Goal: Information Seeking & Learning: Find specific fact

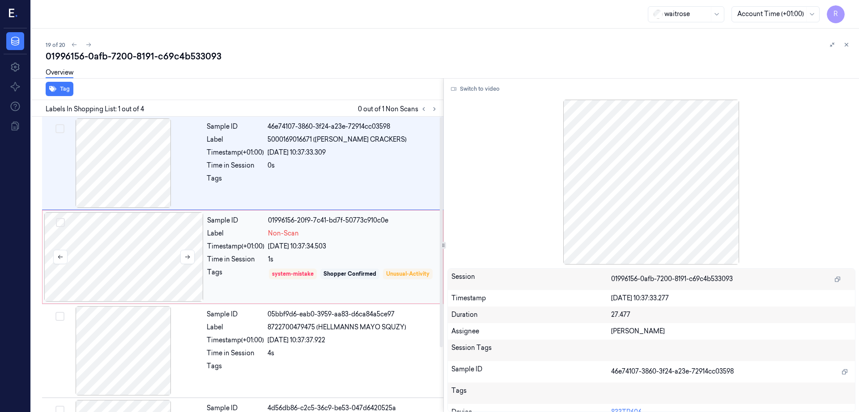
click at [155, 253] on div at bounding box center [123, 256] width 159 height 89
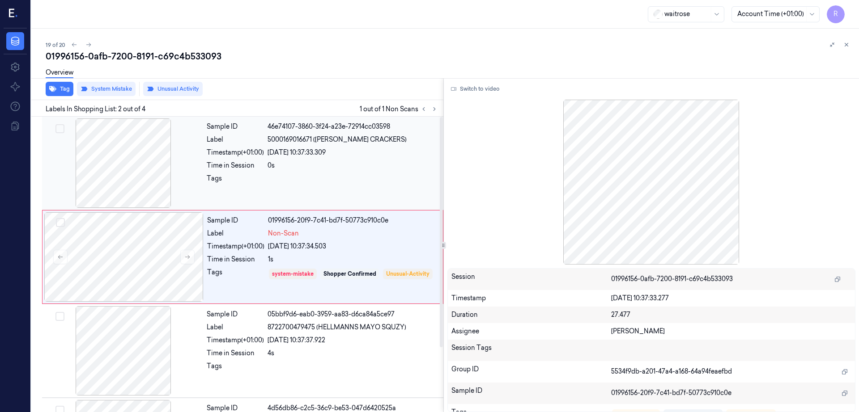
click at [160, 155] on div at bounding box center [123, 162] width 159 height 89
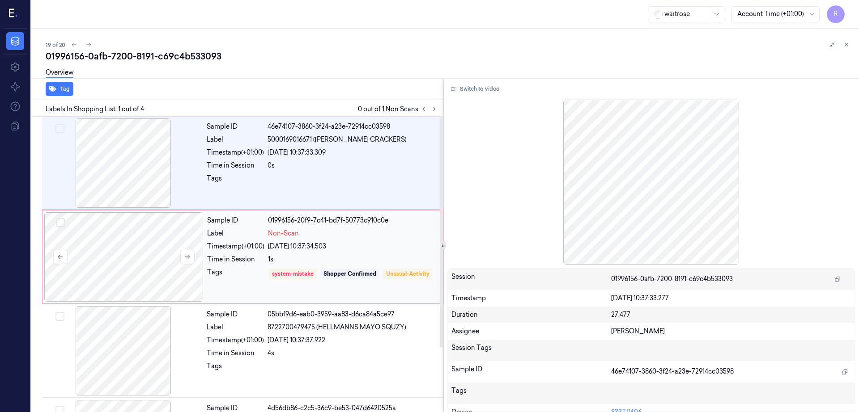
click at [135, 262] on div at bounding box center [123, 256] width 159 height 89
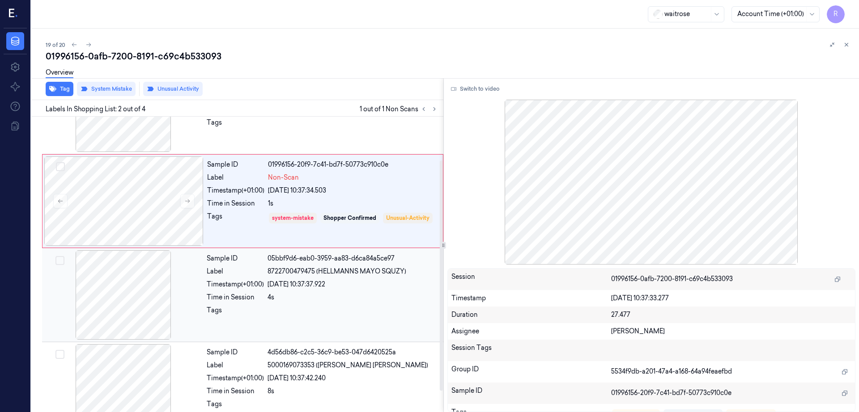
click at [129, 310] on div at bounding box center [123, 294] width 159 height 89
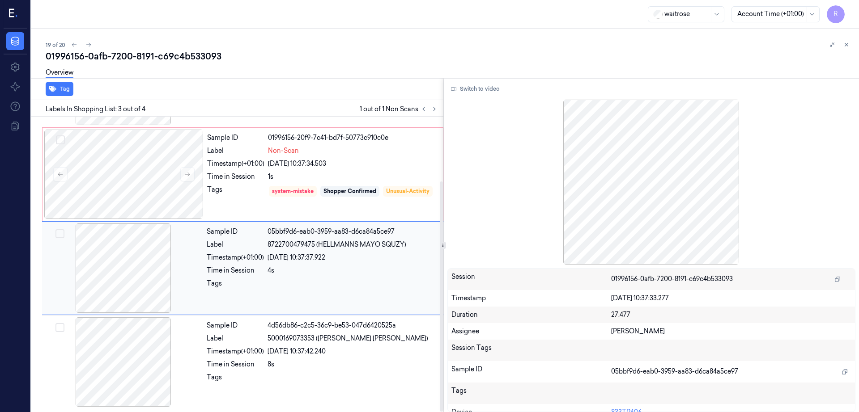
scroll to position [27, 0]
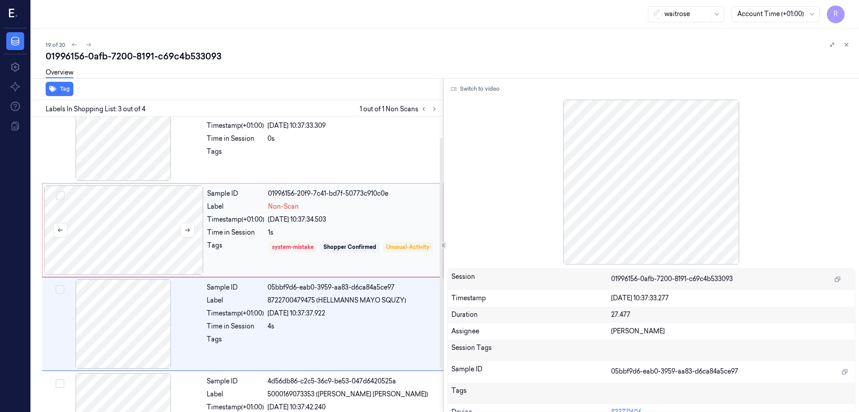
click at [148, 211] on div at bounding box center [123, 230] width 159 height 89
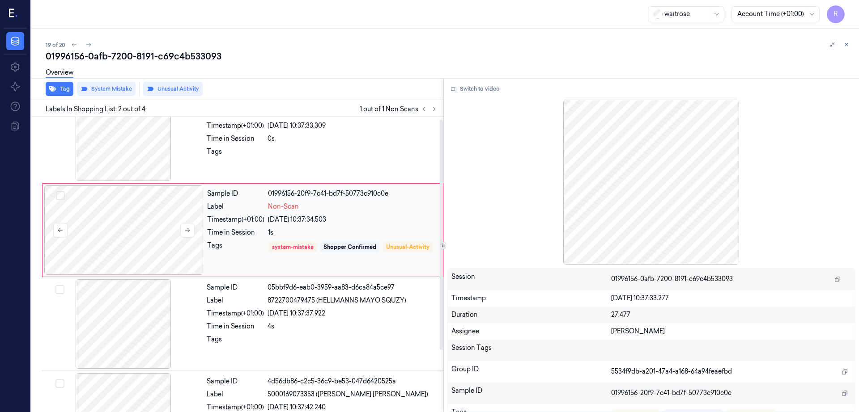
scroll to position [0, 0]
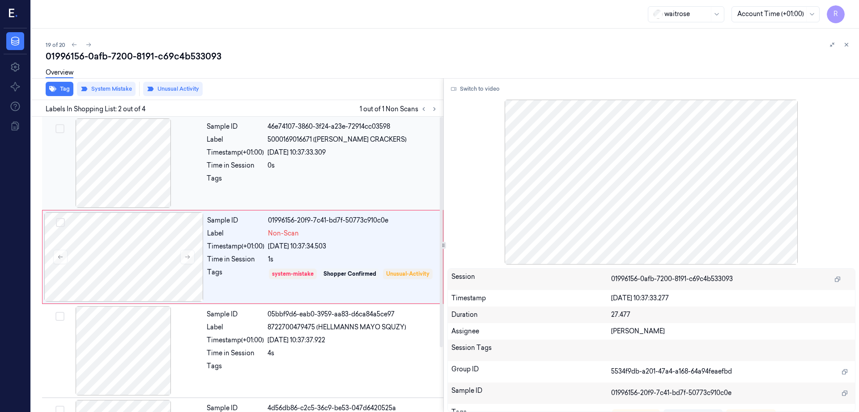
click at [148, 170] on div at bounding box center [123, 162] width 159 height 89
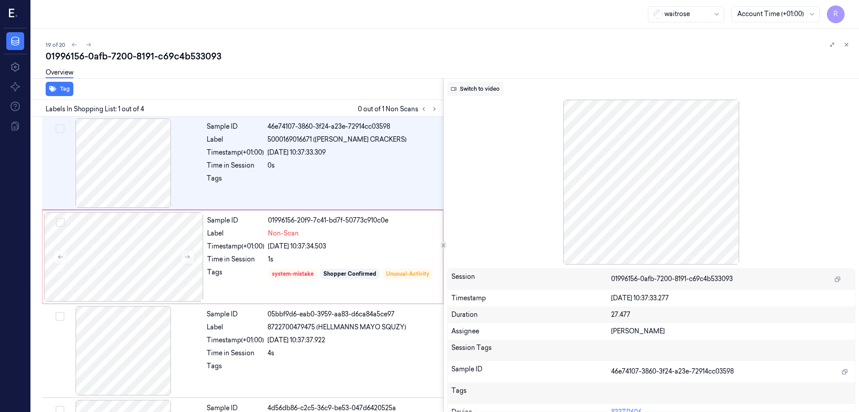
click at [501, 89] on button "Switch to video" at bounding box center [475, 89] width 56 height 14
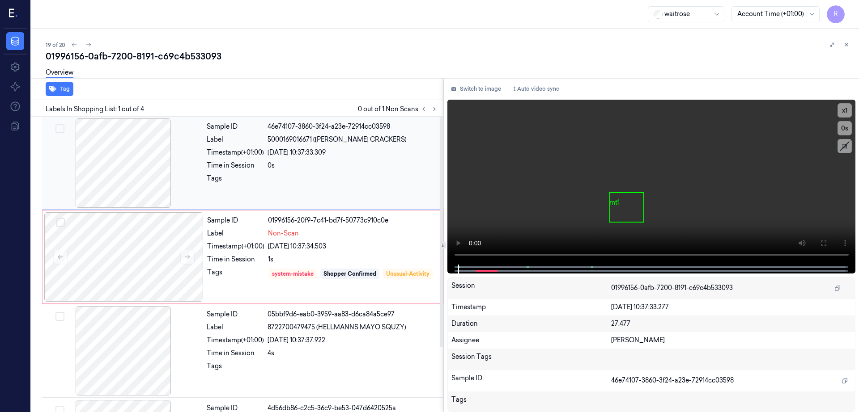
click at [137, 169] on div at bounding box center [123, 162] width 159 height 89
click at [851, 231] on video at bounding box center [651, 182] width 408 height 165
click at [826, 246] on icon at bounding box center [822, 243] width 7 height 7
click at [149, 257] on div at bounding box center [123, 256] width 159 height 89
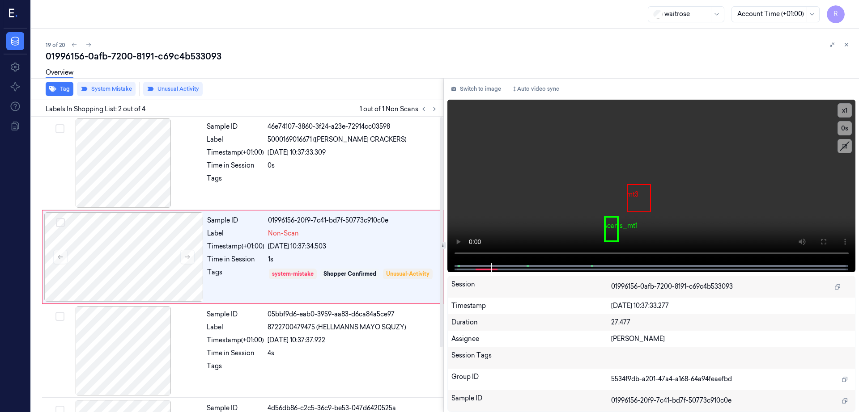
click at [101, 84] on div "Overview" at bounding box center [449, 74] width 806 height 23
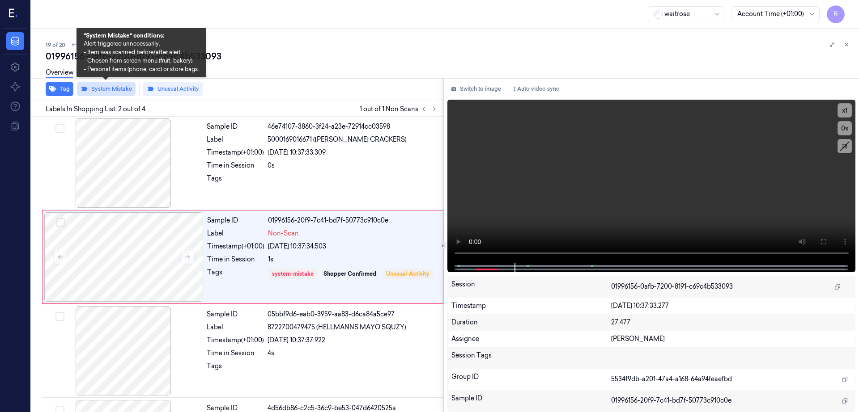
click at [99, 87] on button "System Mistake" at bounding box center [106, 89] width 59 height 14
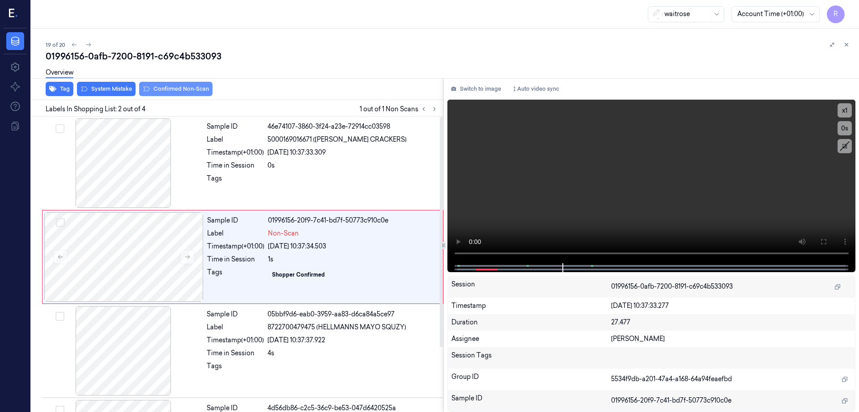
click at [177, 88] on button "Confirmed Non-Scan" at bounding box center [175, 89] width 73 height 14
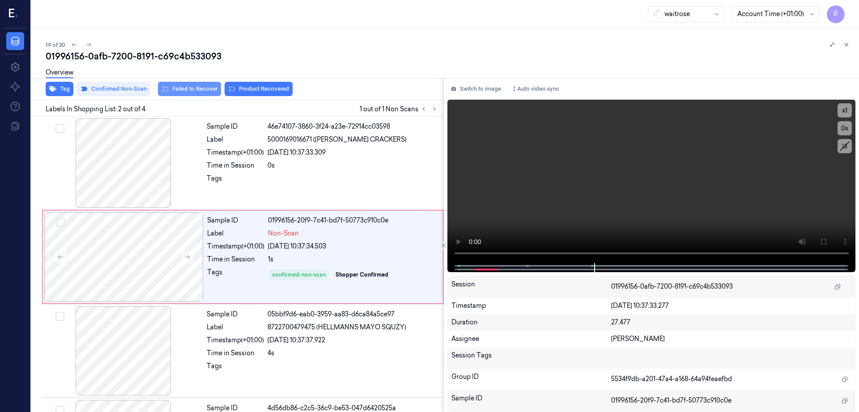
click at [193, 94] on button "Failed to Recover" at bounding box center [189, 89] width 63 height 14
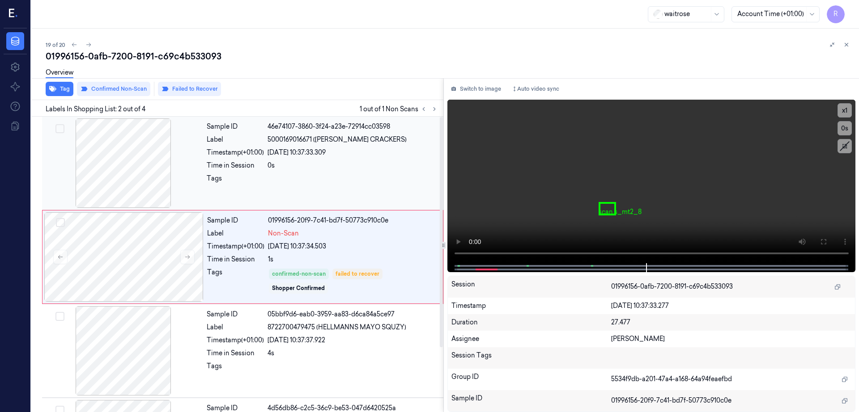
click at [102, 186] on div at bounding box center [123, 162] width 159 height 89
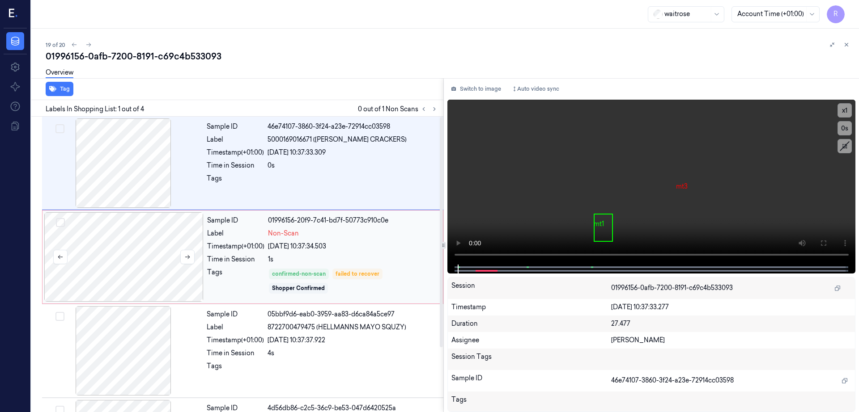
click at [112, 259] on div at bounding box center [123, 256] width 159 height 89
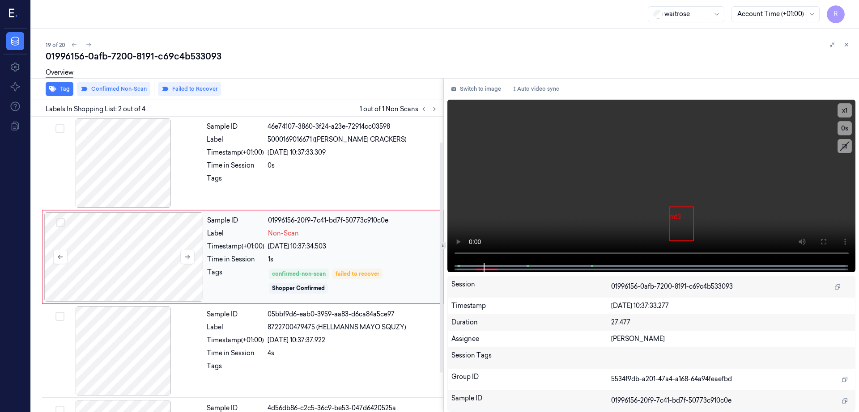
scroll to position [83, 0]
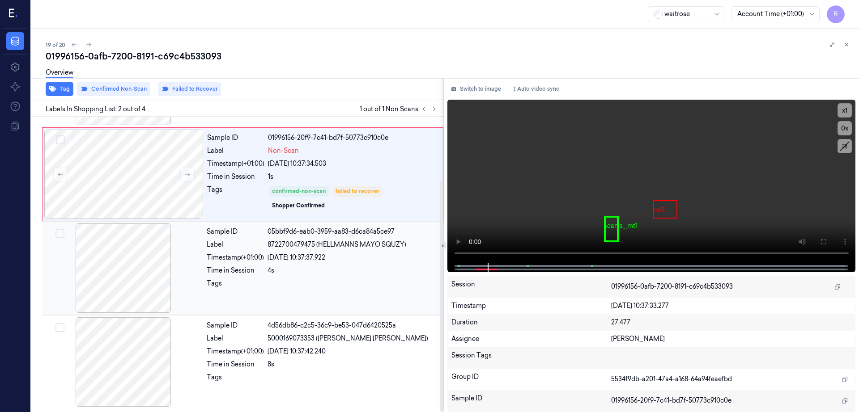
click at [127, 267] on div at bounding box center [123, 268] width 159 height 89
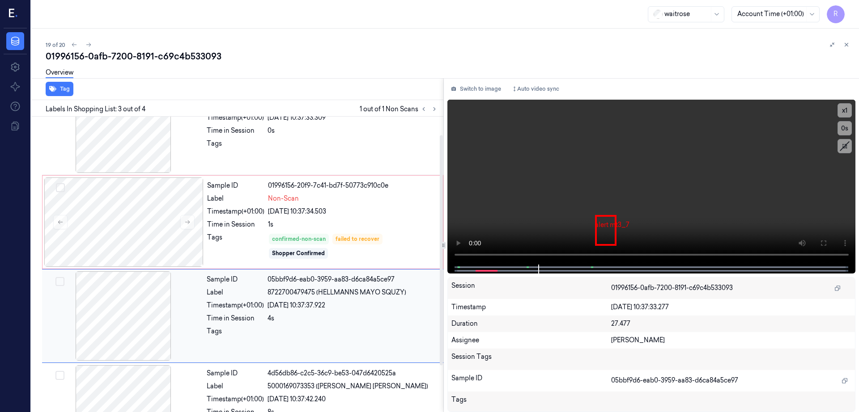
scroll to position [0, 0]
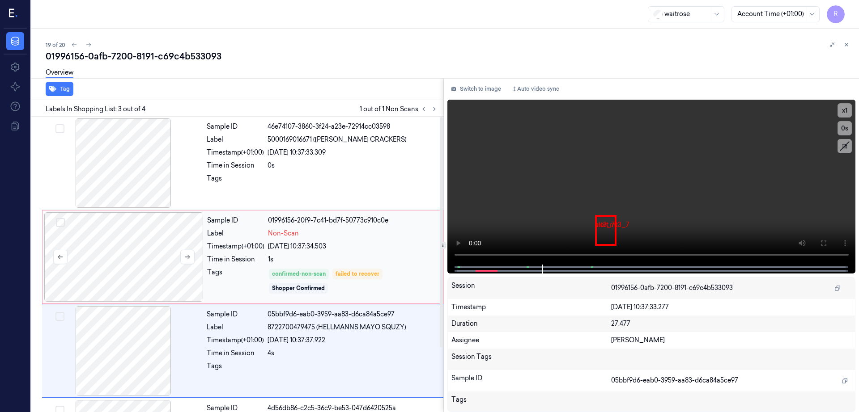
click at [132, 231] on div at bounding box center [123, 256] width 159 height 89
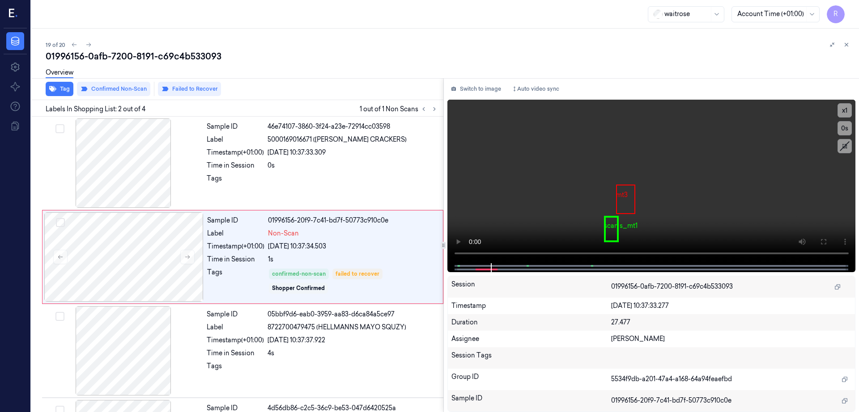
click at [183, 47] on div "19 of 20" at bounding box center [449, 44] width 806 height 11
click at [177, 56] on div "01996156-0afb-7200-8191-c69c4b533093" at bounding box center [449, 56] width 806 height 13
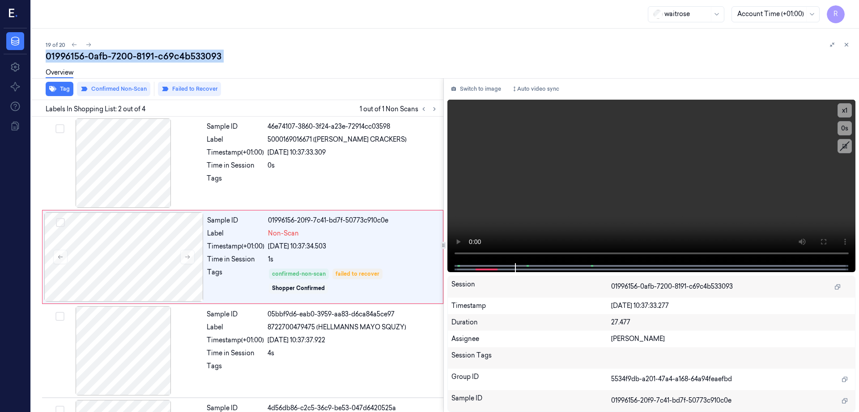
copy div "c69c4b533093"
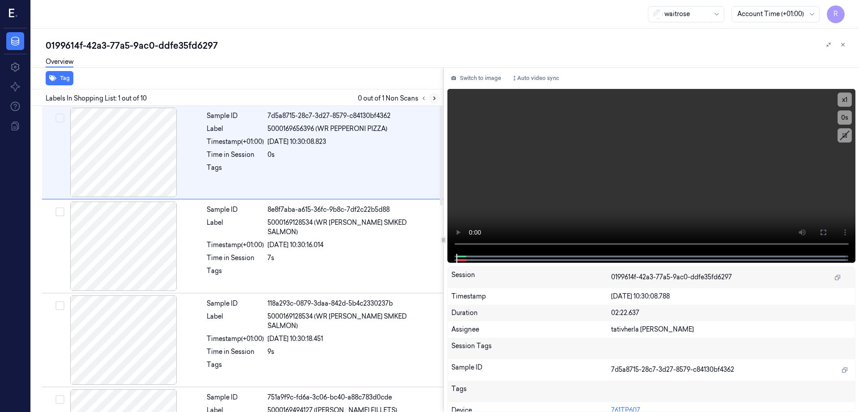
click at [440, 97] on button at bounding box center [434, 98] width 11 height 11
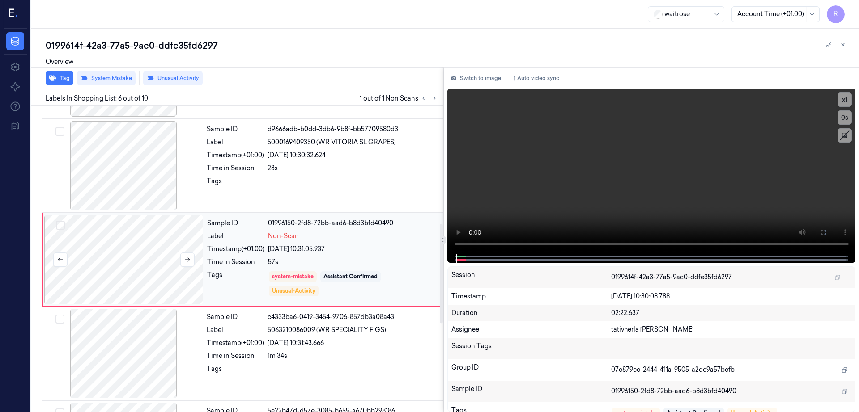
scroll to position [363, 0]
click at [135, 268] on div at bounding box center [123, 258] width 159 height 89
click at [184, 260] on button at bounding box center [187, 259] width 14 height 14
click at [185, 260] on icon at bounding box center [187, 259] width 6 height 6
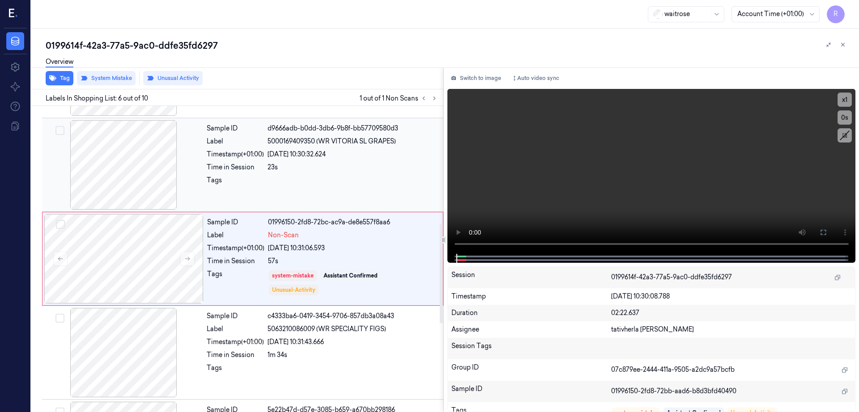
click at [133, 186] on div at bounding box center [123, 164] width 159 height 89
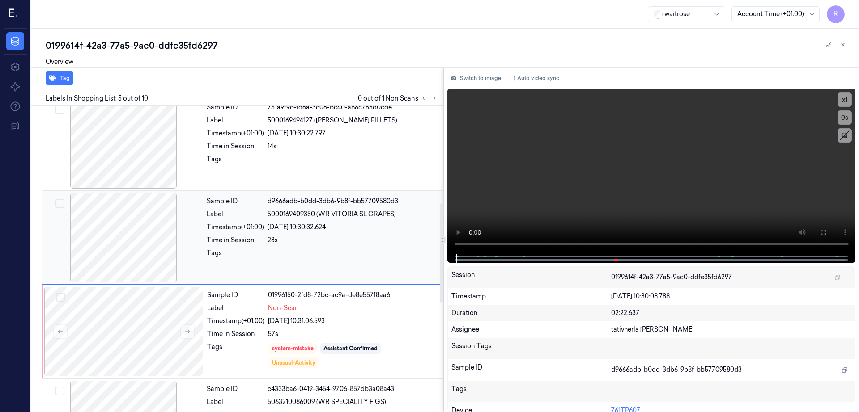
scroll to position [269, 0]
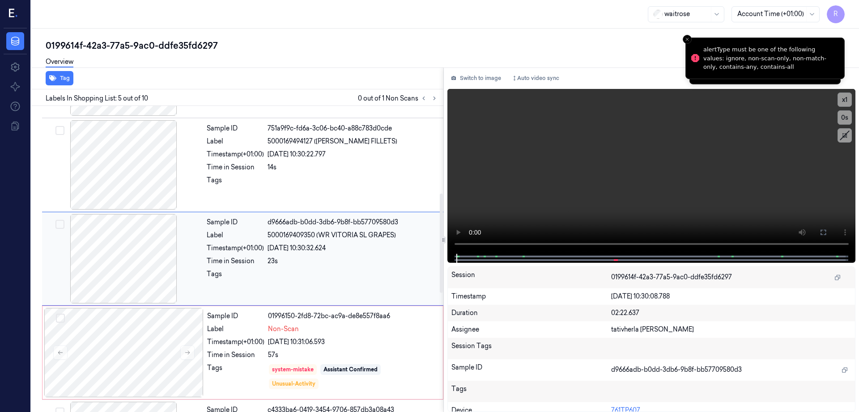
click at [126, 220] on div at bounding box center [123, 258] width 159 height 89
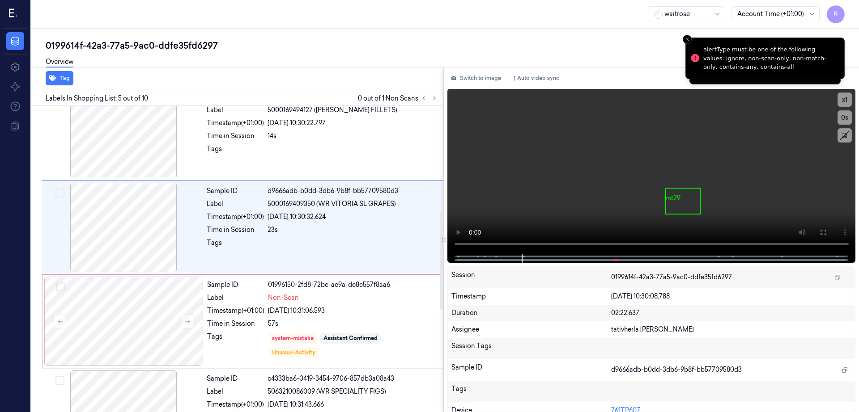
scroll to position [300, 0]
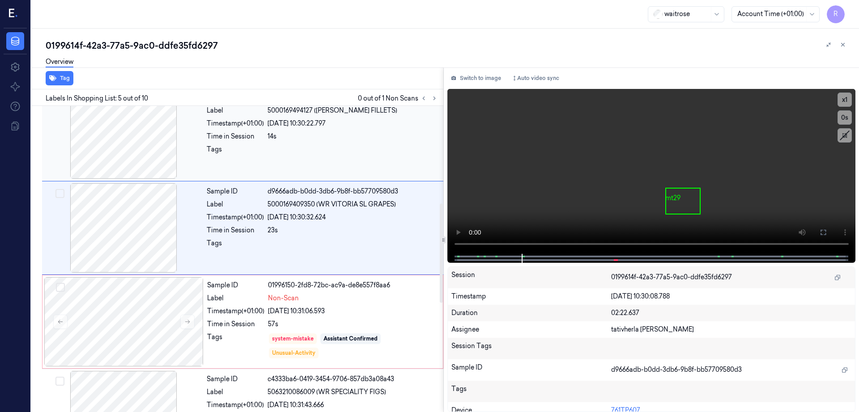
click at [135, 148] on div at bounding box center [123, 133] width 159 height 89
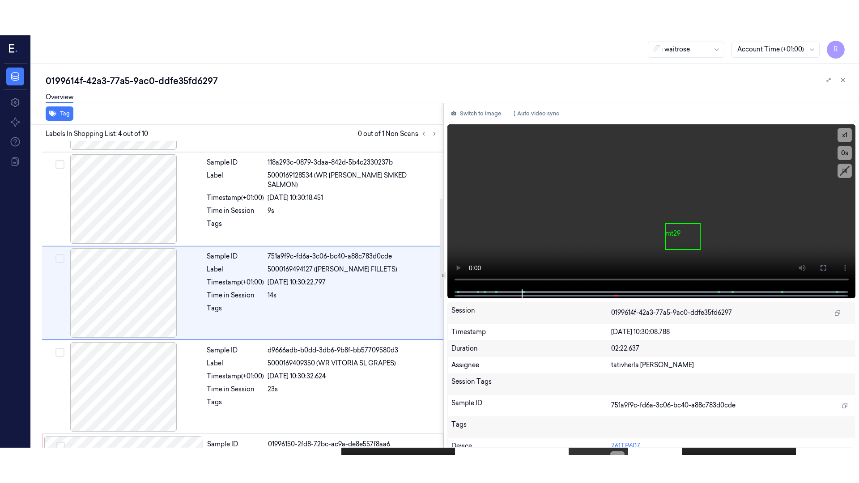
scroll to position [175, 0]
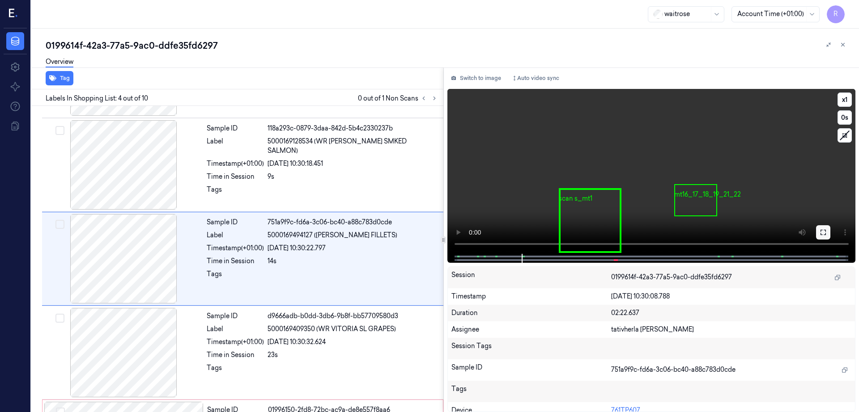
click at [830, 237] on button at bounding box center [823, 232] width 14 height 14
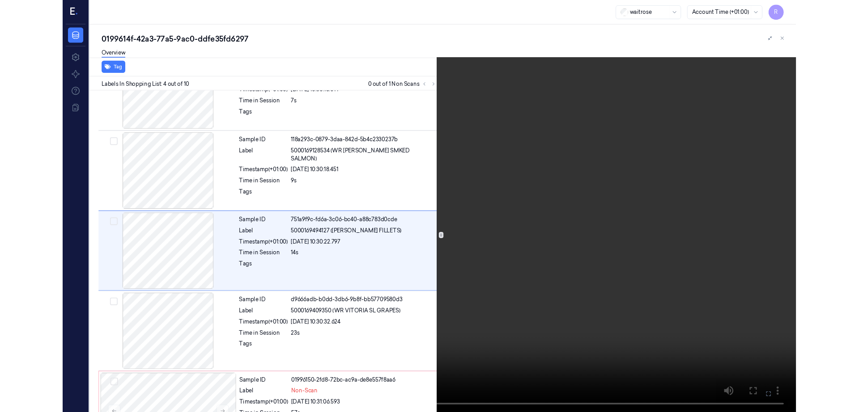
scroll to position [140, 0]
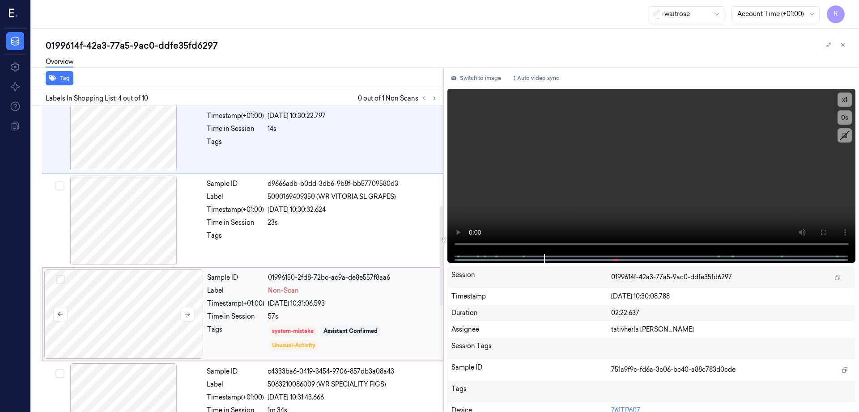
click at [93, 322] on div at bounding box center [123, 314] width 159 height 89
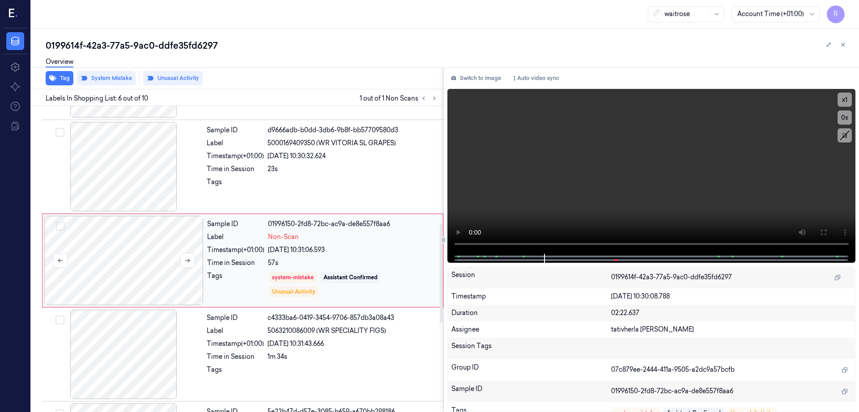
scroll to position [363, 0]
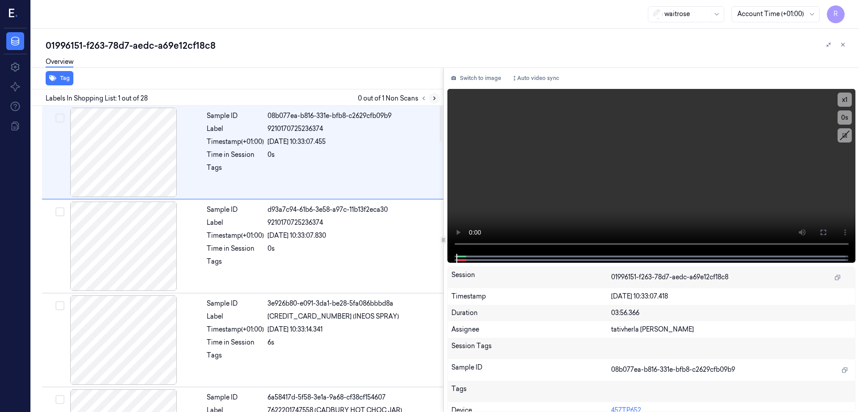
click at [437, 98] on icon at bounding box center [434, 98] width 6 height 6
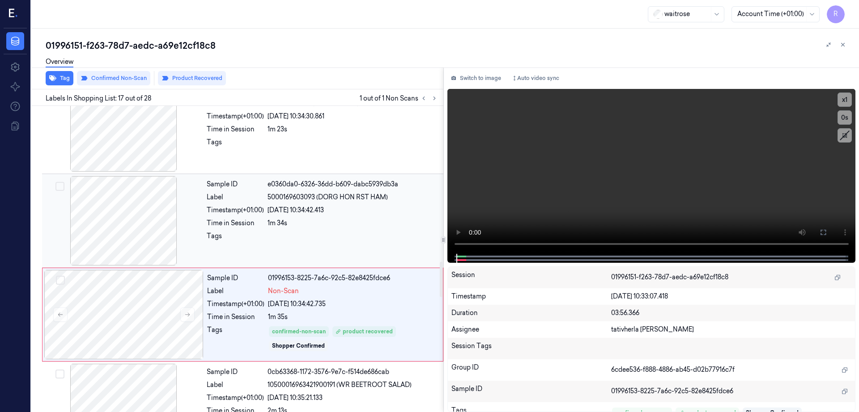
click at [135, 234] on div at bounding box center [123, 220] width 159 height 89
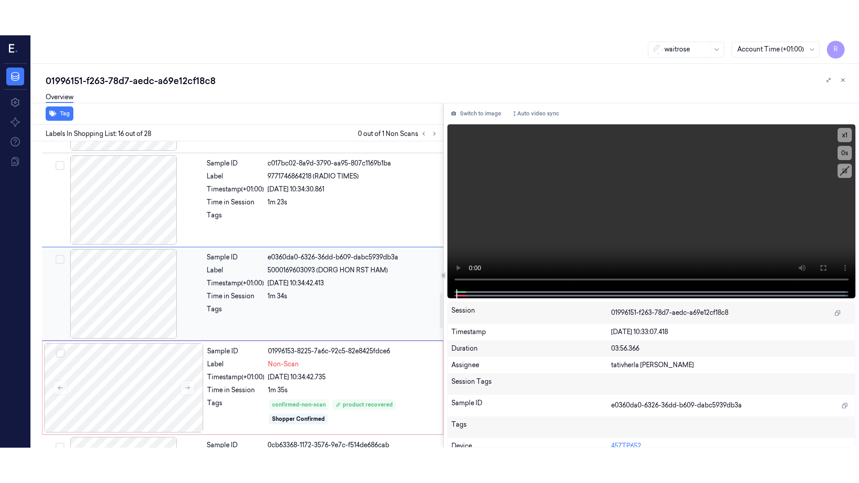
scroll to position [1302, 0]
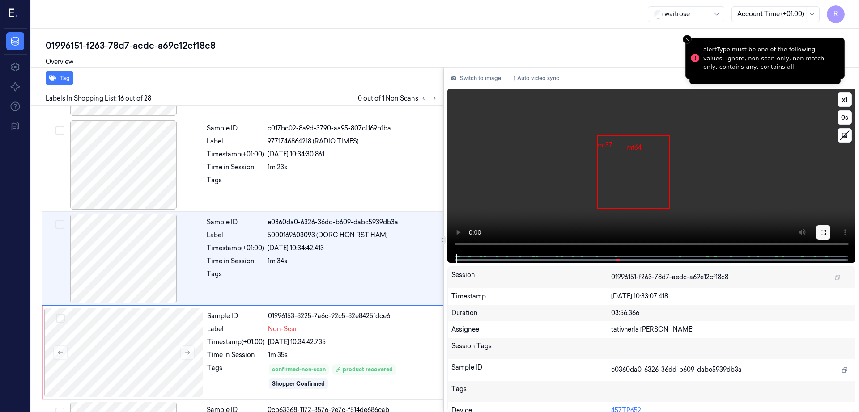
click at [826, 236] on icon at bounding box center [822, 232] width 7 height 7
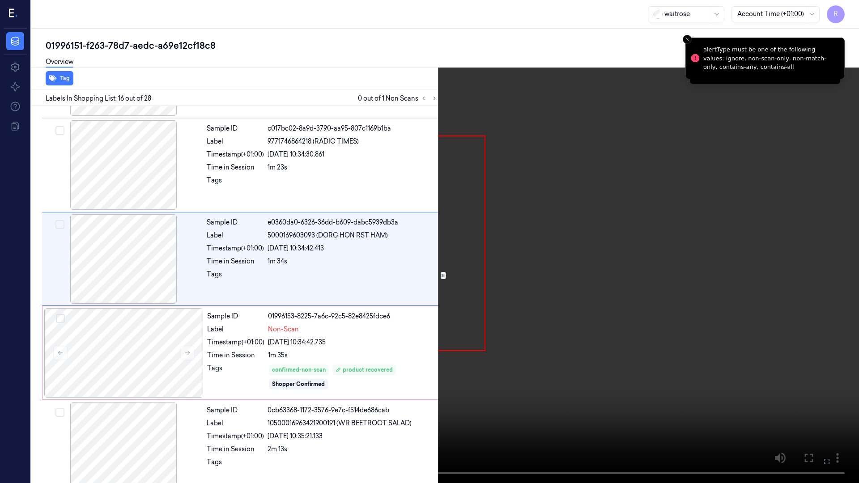
click at [611, 303] on video at bounding box center [429, 241] width 859 height 483
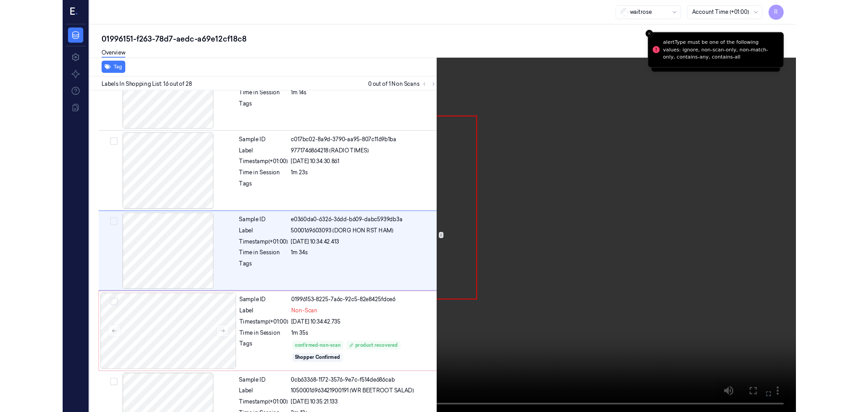
scroll to position [1267, 0]
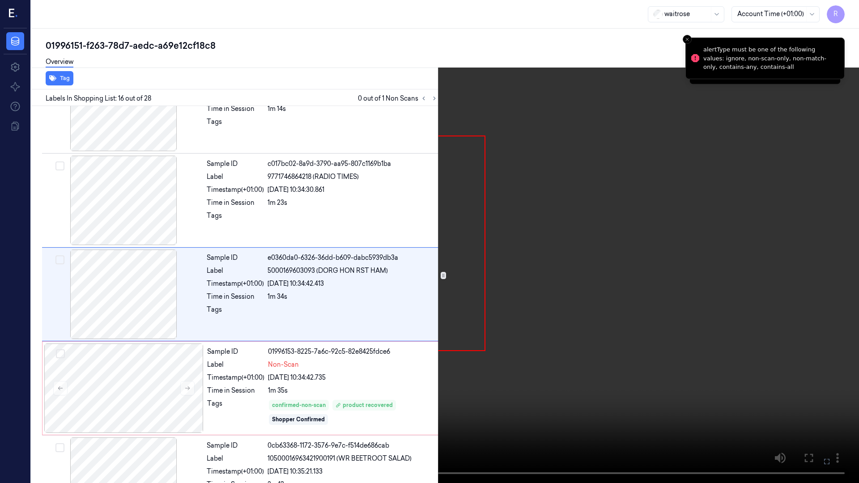
click at [611, 303] on video at bounding box center [429, 241] width 859 height 483
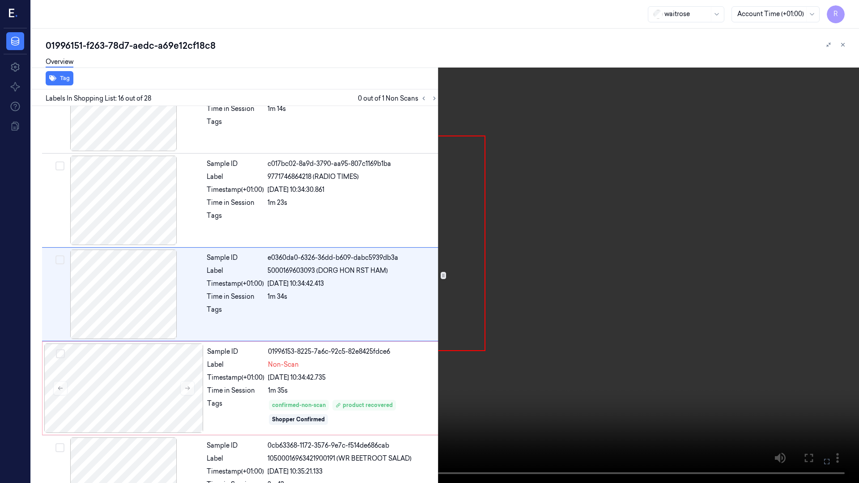
click at [522, 355] on video at bounding box center [429, 241] width 859 height 483
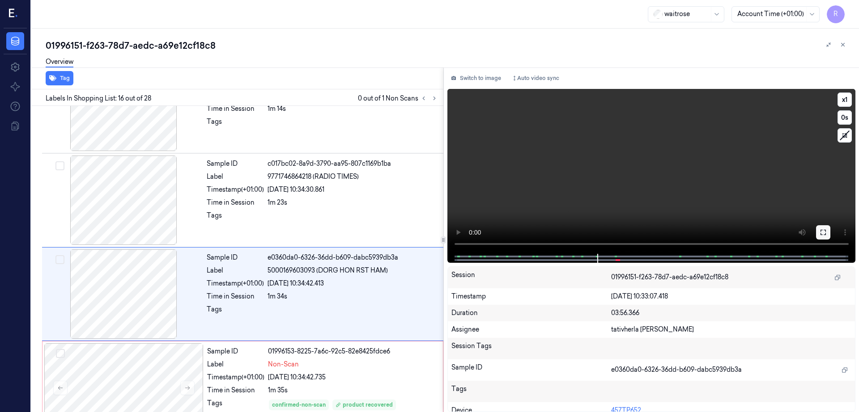
click at [830, 234] on button at bounding box center [823, 232] width 14 height 14
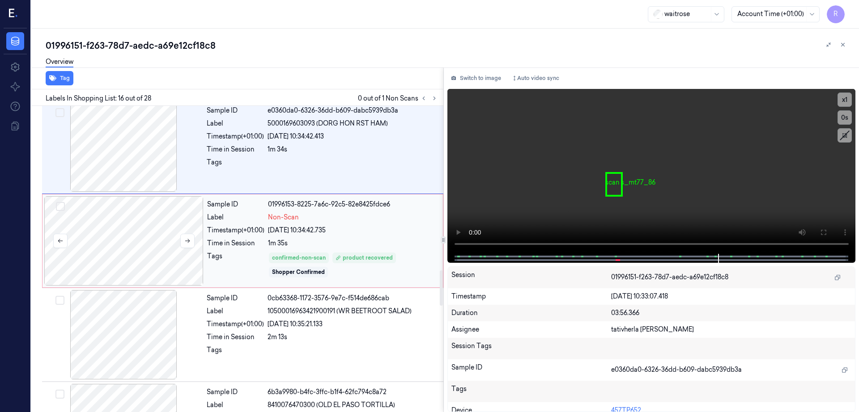
click at [119, 242] on div at bounding box center [123, 240] width 159 height 89
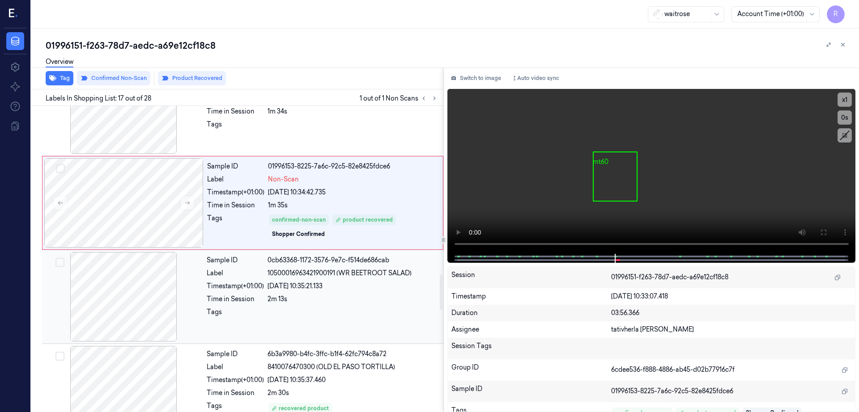
click at [122, 289] on div at bounding box center [123, 296] width 159 height 89
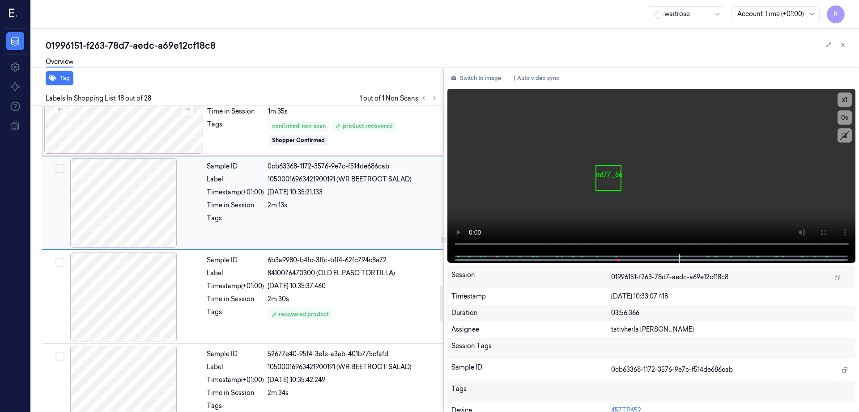
click at [122, 289] on div at bounding box center [123, 296] width 159 height 89
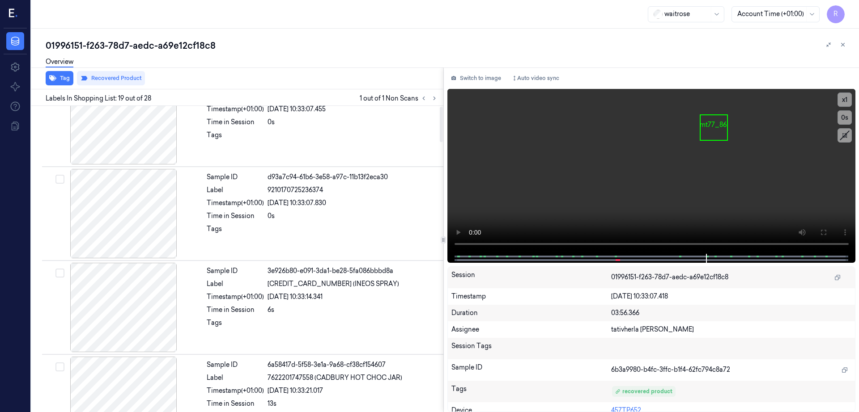
scroll to position [0, 0]
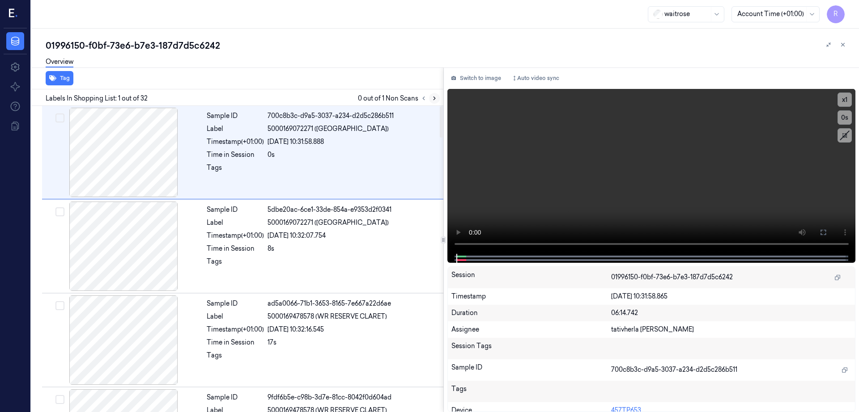
click at [435, 97] on icon at bounding box center [434, 98] width 2 height 3
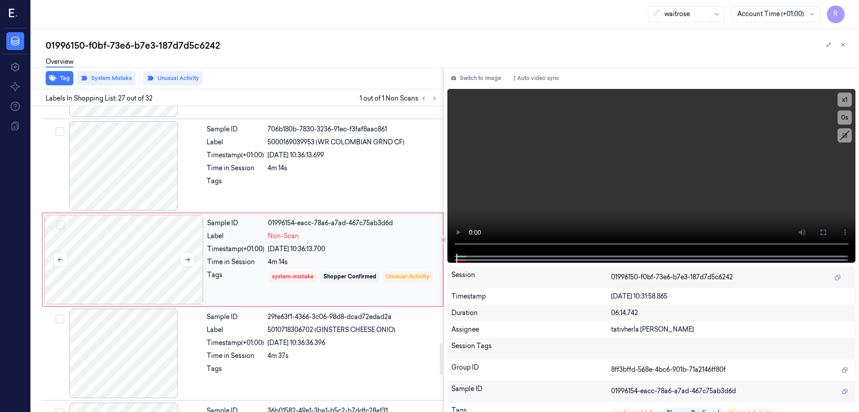
scroll to position [2335, 0]
click at [135, 280] on div at bounding box center [123, 258] width 159 height 89
click at [138, 163] on div at bounding box center [123, 164] width 159 height 89
click at [151, 251] on div at bounding box center [123, 258] width 159 height 89
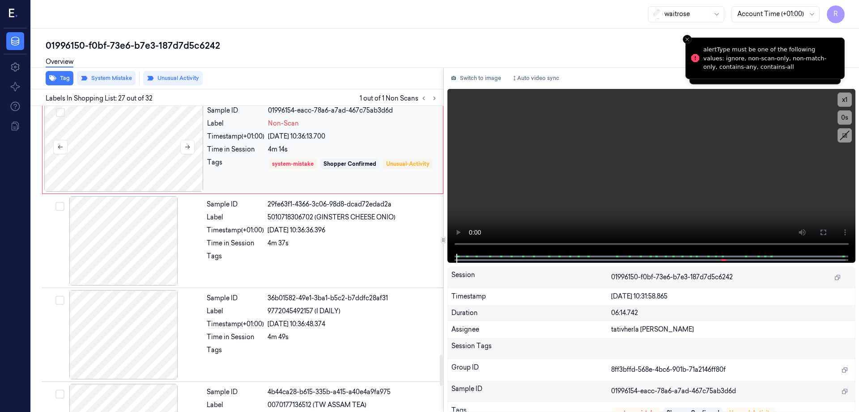
click at [135, 156] on div at bounding box center [123, 146] width 159 height 89
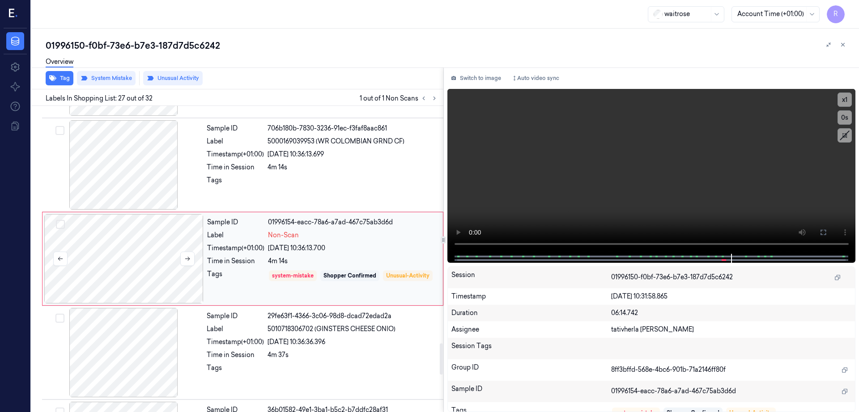
click at [123, 244] on div at bounding box center [123, 258] width 159 height 89
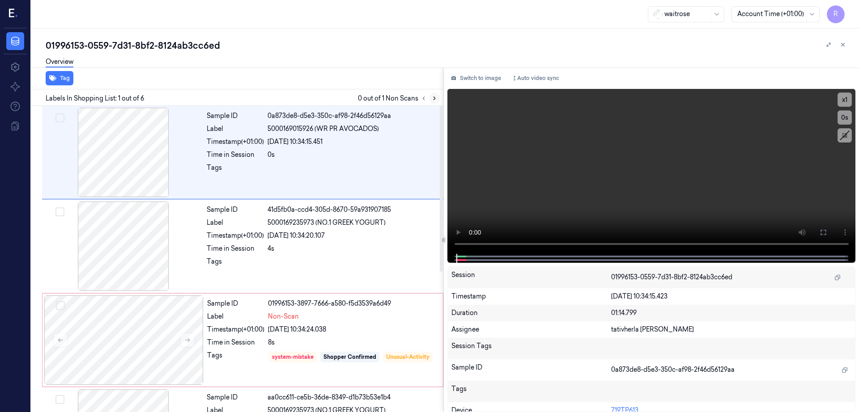
click at [437, 100] on icon at bounding box center [434, 98] width 6 height 6
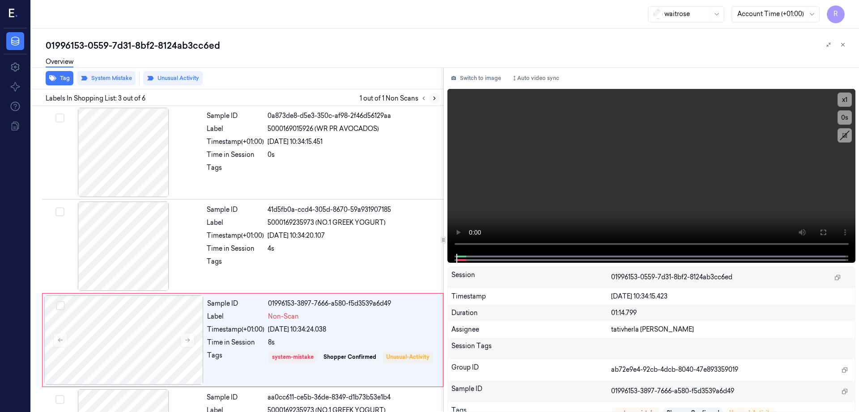
scroll to position [81, 0]
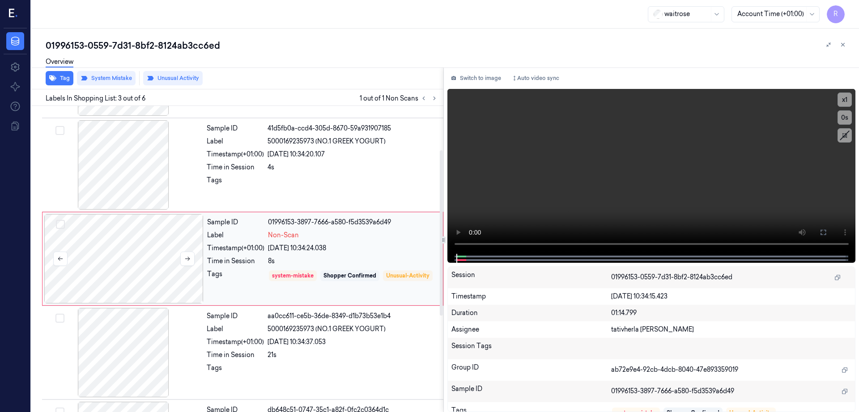
click at [126, 266] on div at bounding box center [123, 258] width 159 height 89
click at [141, 172] on div at bounding box center [123, 164] width 159 height 89
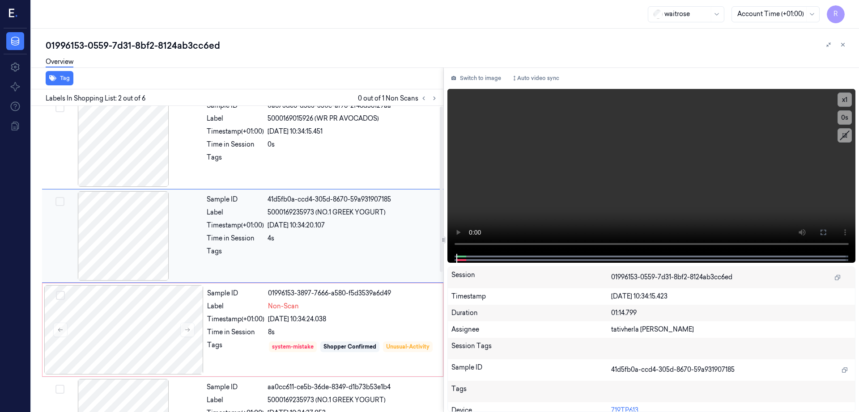
scroll to position [0, 0]
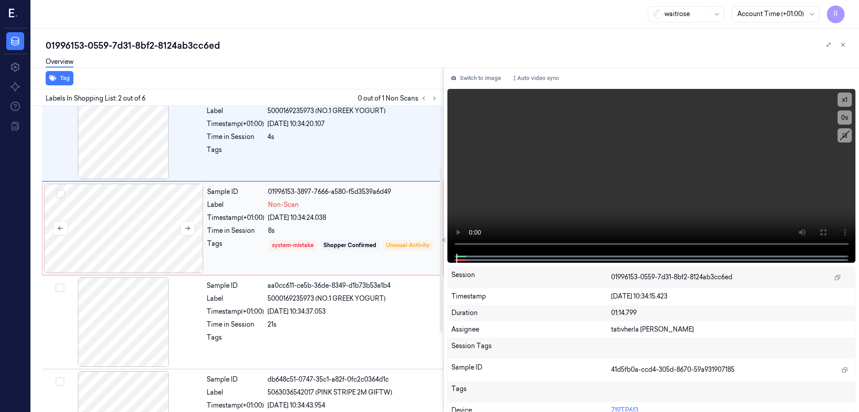
click at [146, 217] on div at bounding box center [123, 228] width 159 height 89
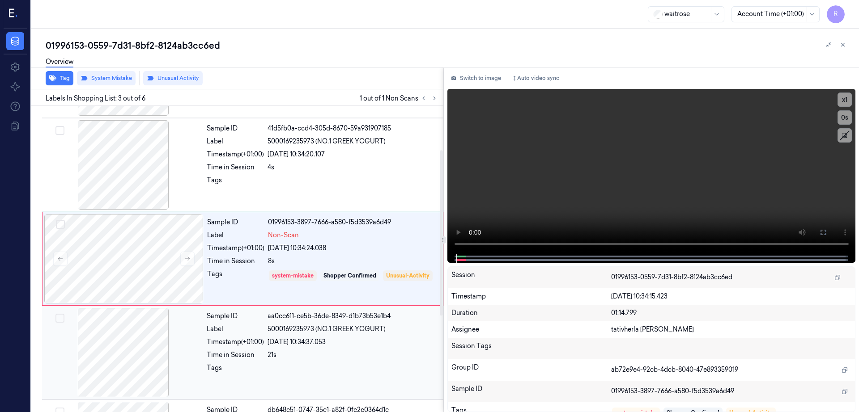
click at [139, 332] on div at bounding box center [123, 352] width 159 height 89
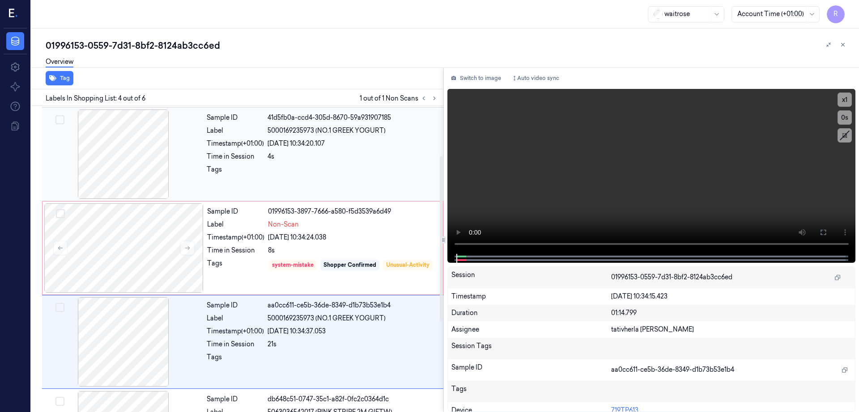
click at [143, 165] on div at bounding box center [123, 154] width 159 height 89
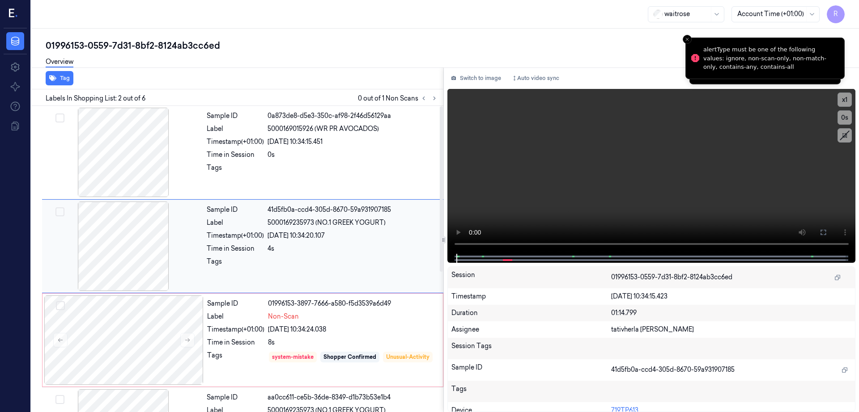
click at [105, 237] on div at bounding box center [123, 246] width 159 height 89
click at [830, 237] on button at bounding box center [823, 232] width 14 height 14
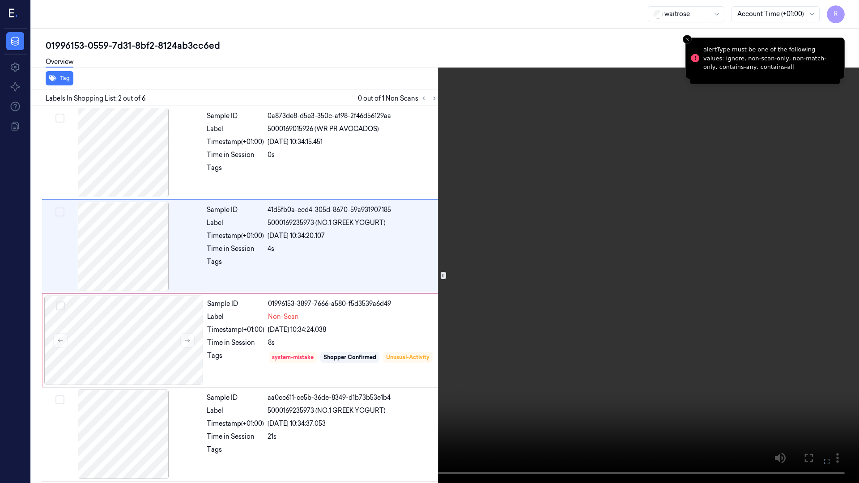
click at [508, 300] on video at bounding box center [429, 241] width 859 height 483
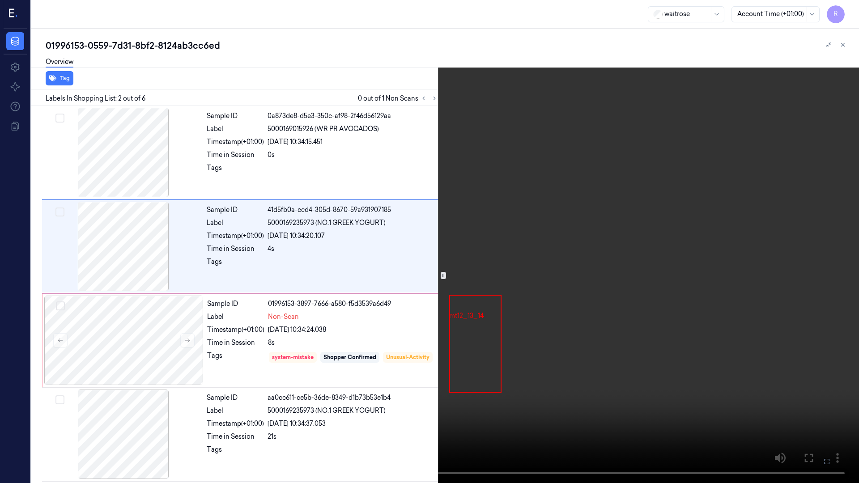
click at [508, 300] on video at bounding box center [429, 241] width 859 height 483
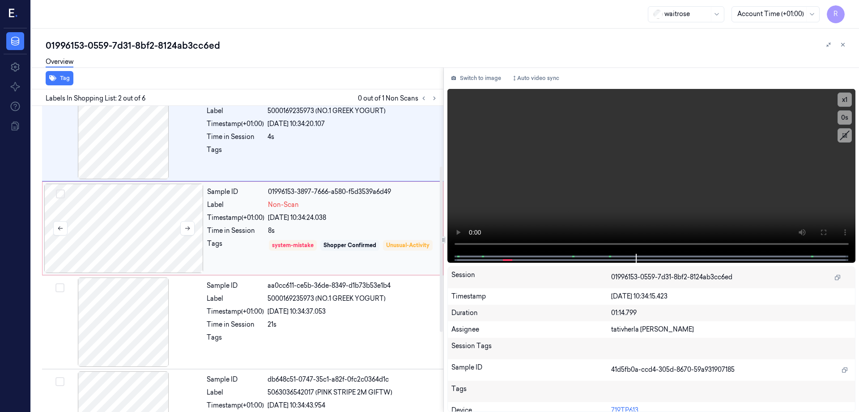
click at [139, 237] on div at bounding box center [123, 228] width 159 height 89
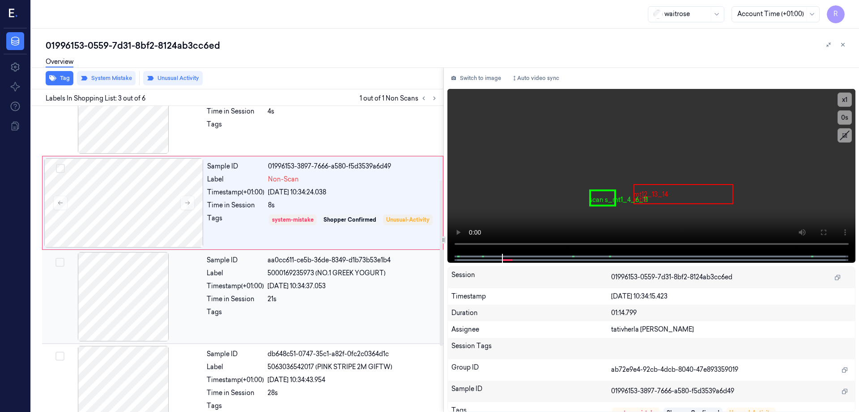
click at [112, 280] on div at bounding box center [123, 296] width 159 height 89
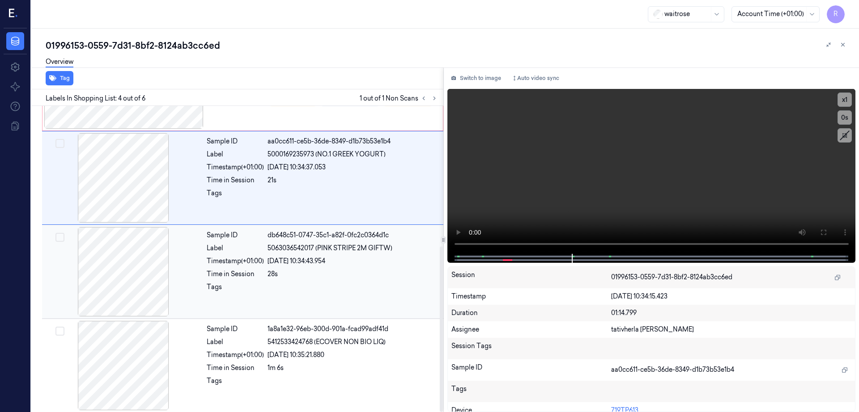
scroll to position [260, 0]
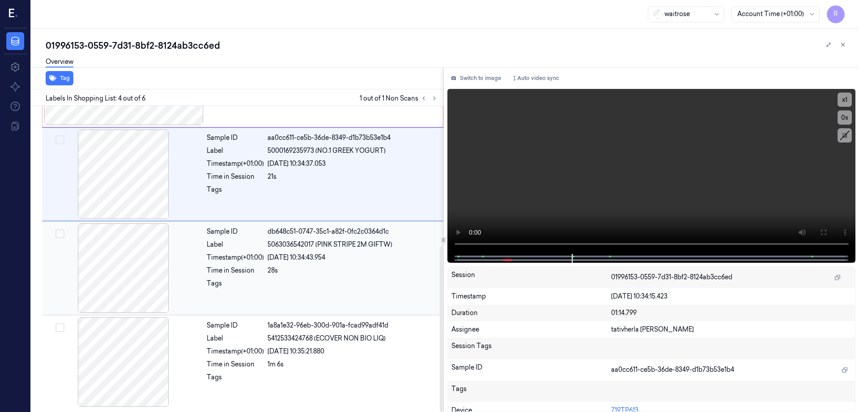
click at [109, 314] on div "Sample ID db648c51-0747-35c1-a82f-0fc2c0364d1c Label 5063036542017 (PINK STRIPE…" at bounding box center [242, 268] width 401 height 94
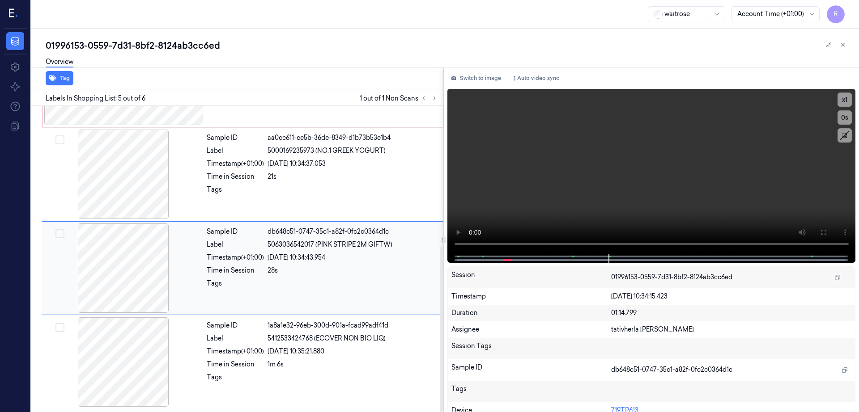
click at [114, 278] on div at bounding box center [123, 268] width 159 height 89
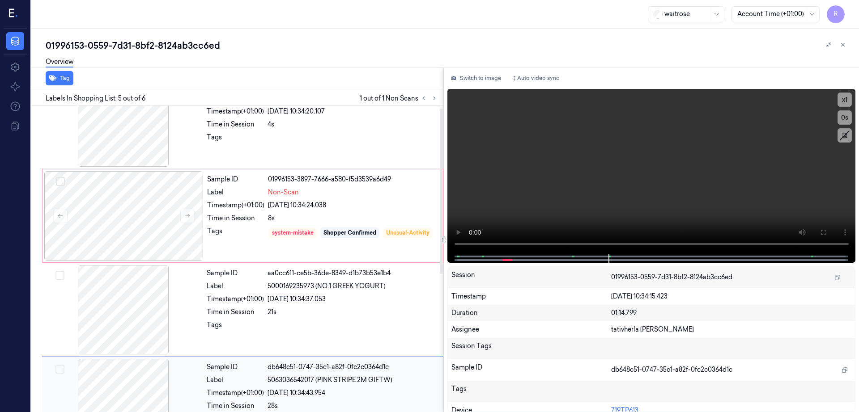
scroll to position [0, 0]
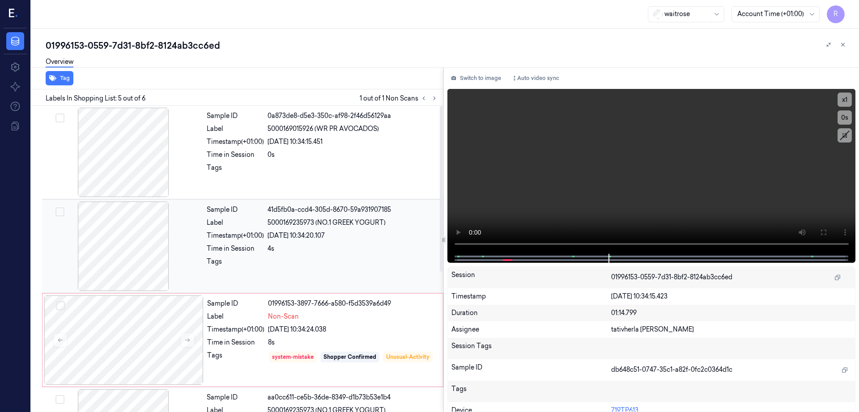
click at [118, 234] on div at bounding box center [123, 246] width 159 height 89
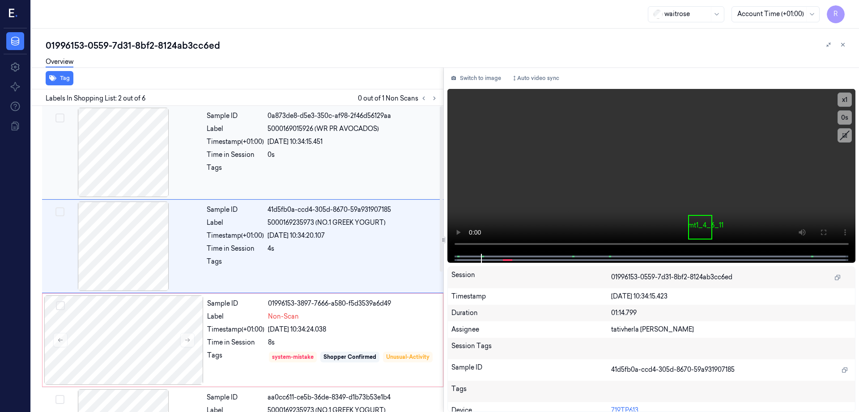
click at [116, 194] on div at bounding box center [123, 152] width 159 height 89
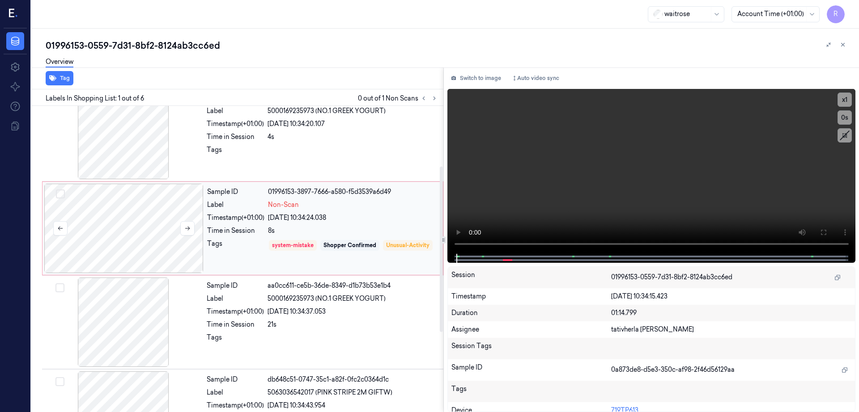
click at [129, 233] on div at bounding box center [123, 228] width 159 height 89
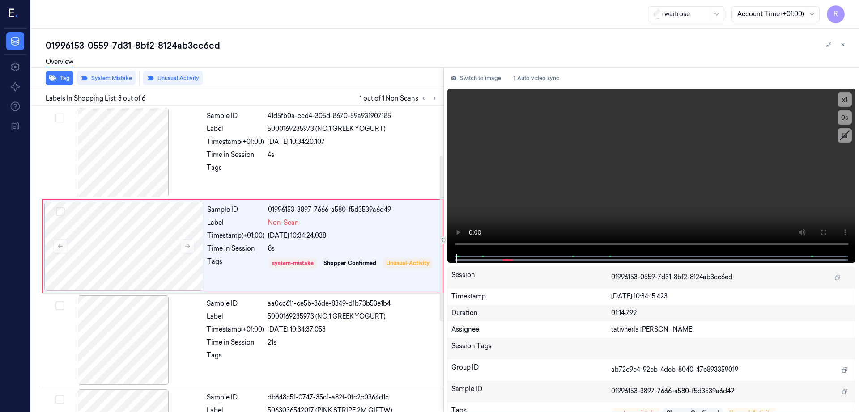
scroll to position [92, 0]
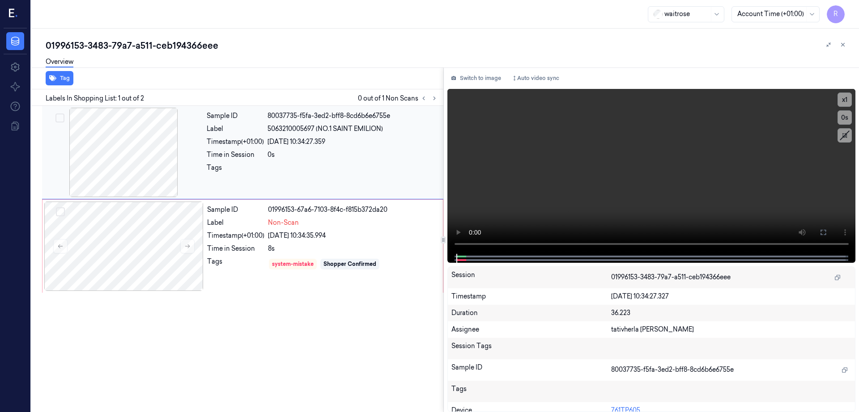
click at [134, 166] on div at bounding box center [123, 152] width 159 height 89
click at [163, 256] on div at bounding box center [123, 246] width 159 height 89
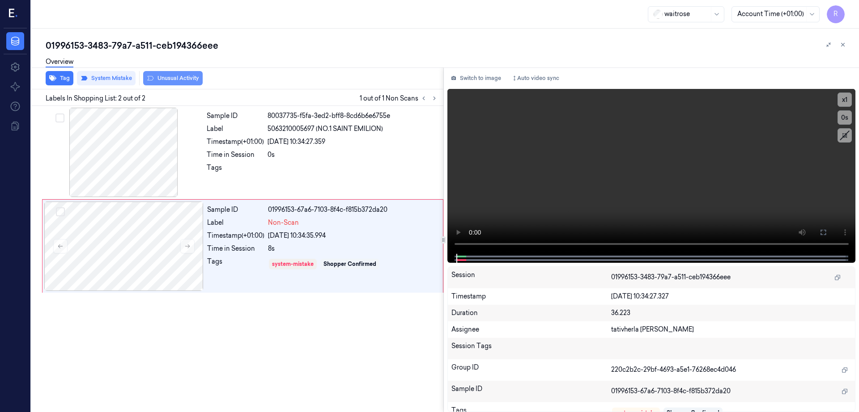
click at [167, 78] on button "Unusual Activity" at bounding box center [172, 78] width 59 height 14
click at [171, 50] on div "01996153-3483-79a7-a511-ceb194366eee" at bounding box center [449, 45] width 806 height 13
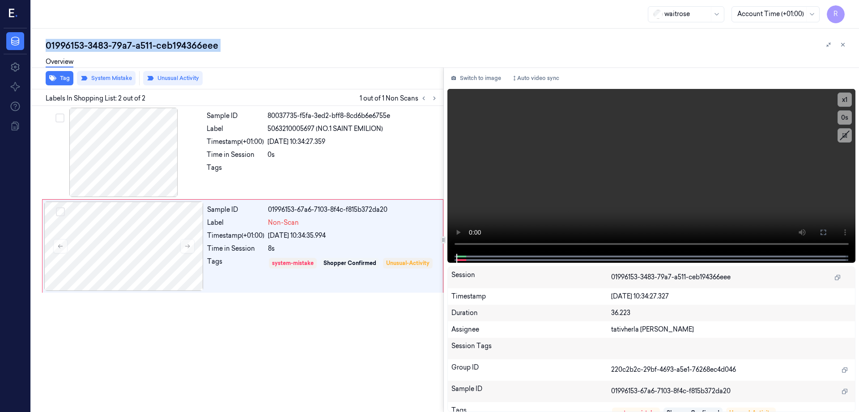
click at [171, 50] on div "01996153-3483-79a7-a511-ceb194366eee" at bounding box center [449, 45] width 806 height 13
copy div "ceb194366eee"
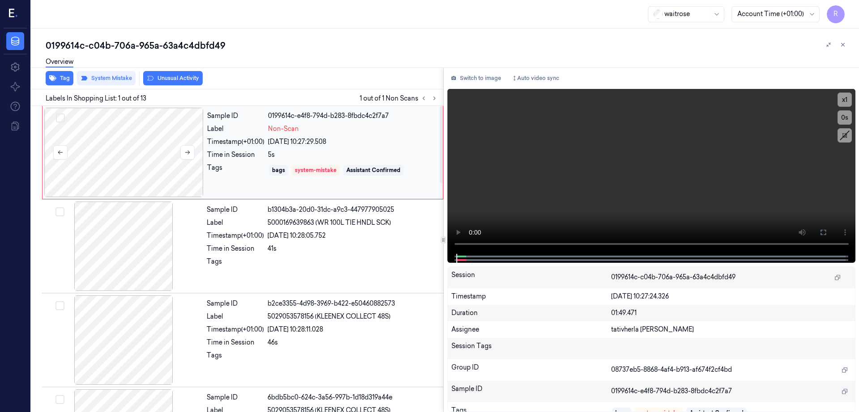
click at [130, 166] on div at bounding box center [123, 152] width 159 height 89
drag, startPoint x: 855, startPoint y: 231, endPoint x: 857, endPoint y: 280, distance: 49.2
click at [826, 232] on icon at bounding box center [822, 232] width 7 height 7
click at [134, 166] on div at bounding box center [123, 152] width 159 height 89
click at [183, 42] on div "0199614c-c04b-706a-965a-63a4c4dbfd49" at bounding box center [449, 45] width 806 height 13
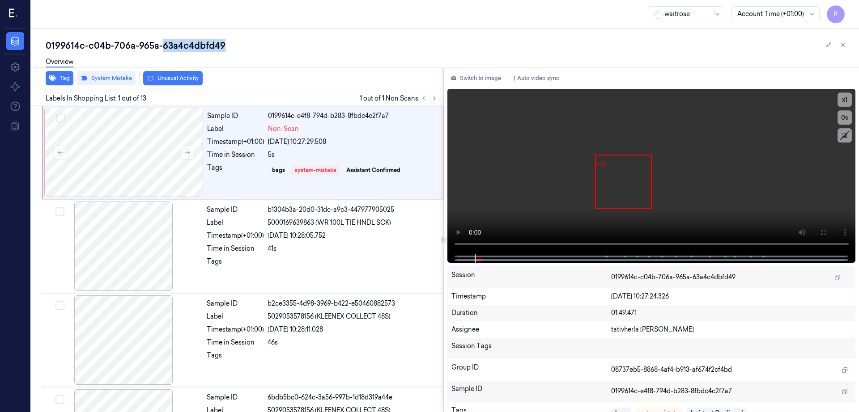
click at [183, 42] on div "0199614c-c04b-706a-965a-63a4c4dbfd49" at bounding box center [449, 45] width 806 height 13
copy div "63a4c4dbfd49"
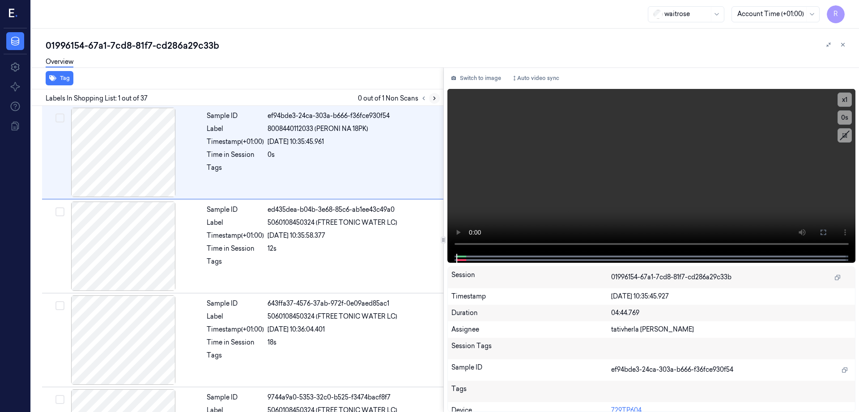
click at [437, 100] on icon at bounding box center [434, 98] width 6 height 6
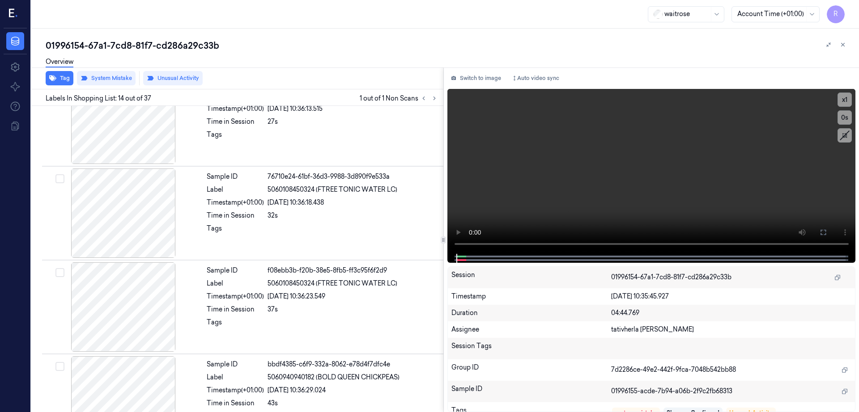
scroll to position [1114, 0]
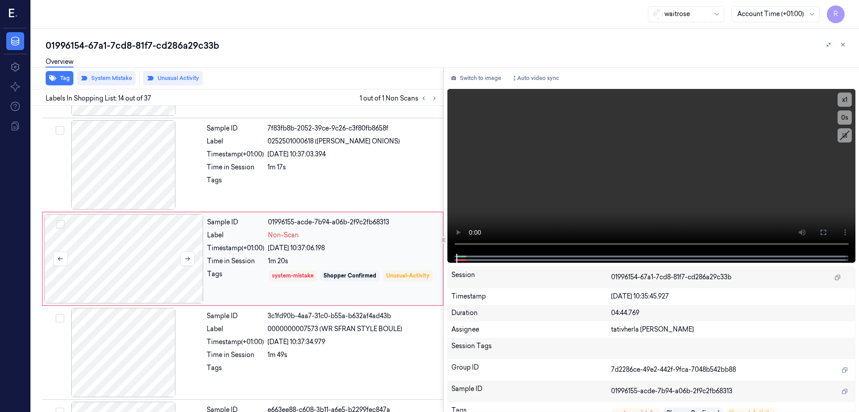
click at [153, 264] on div at bounding box center [123, 258] width 159 height 89
click at [110, 172] on div at bounding box center [123, 164] width 159 height 89
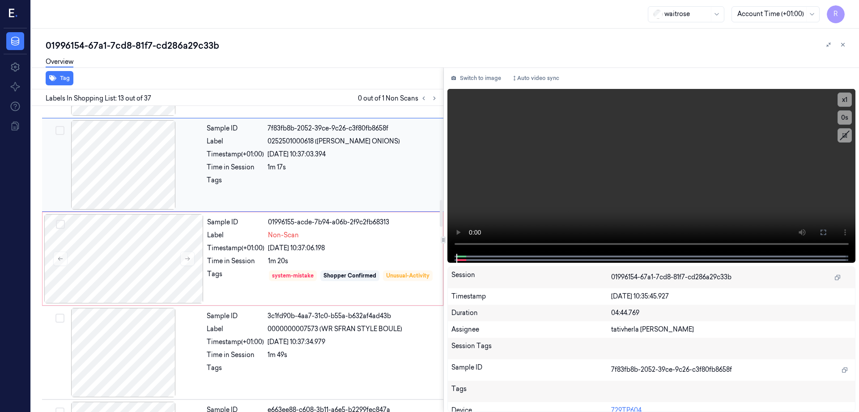
scroll to position [1020, 0]
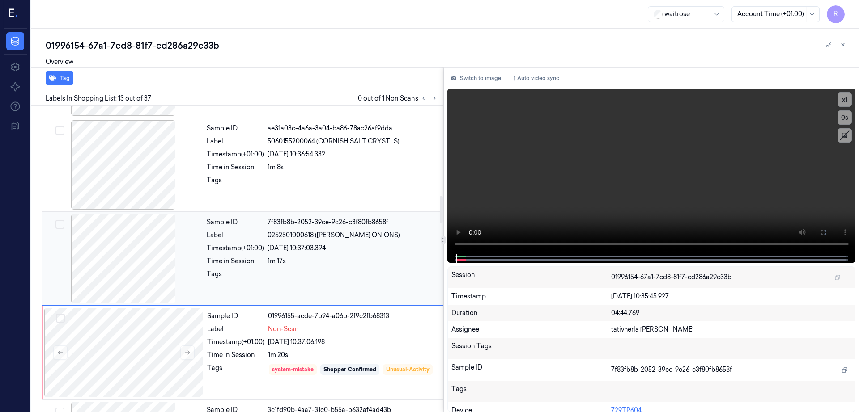
click at [111, 228] on div at bounding box center [123, 258] width 159 height 89
click at [129, 362] on div at bounding box center [123, 352] width 159 height 89
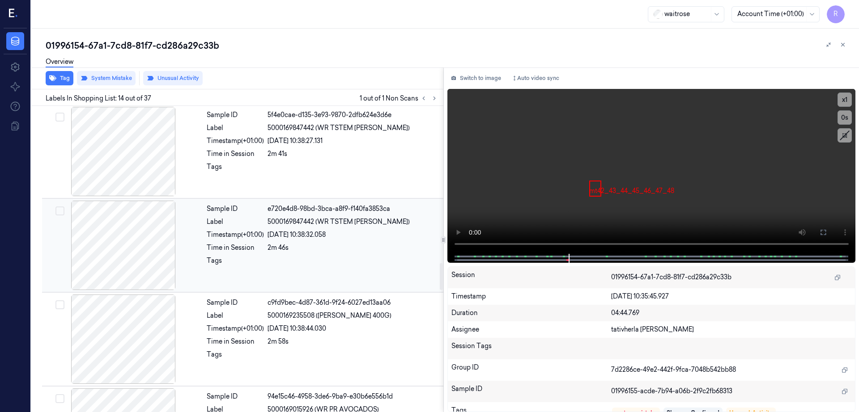
scroll to position [1617, 0]
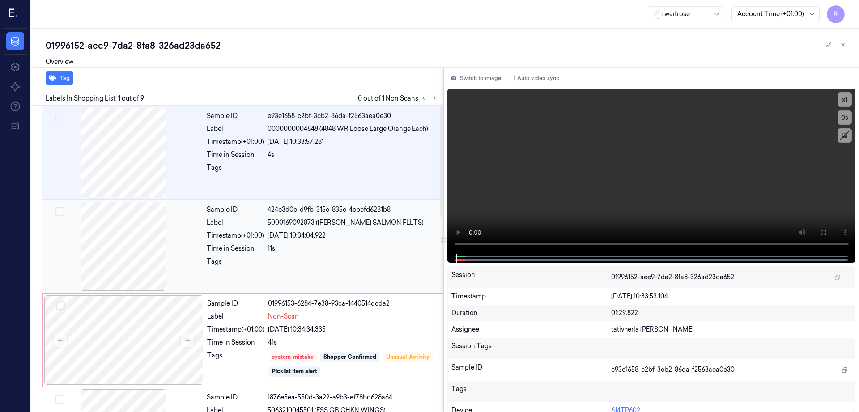
click at [78, 249] on div at bounding box center [123, 246] width 159 height 89
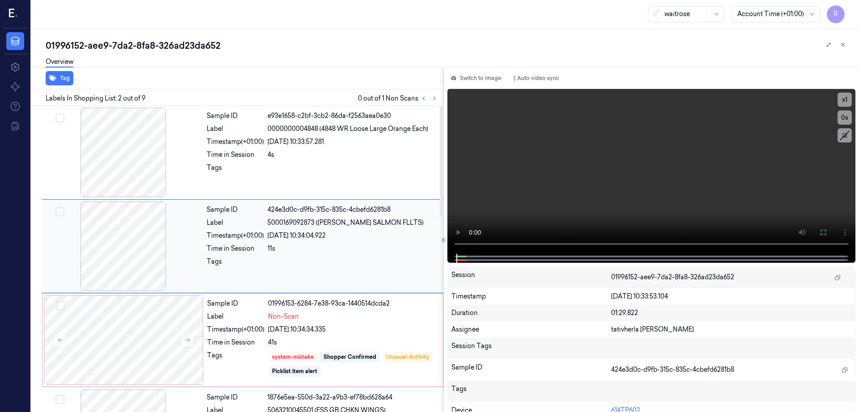
click at [89, 253] on div at bounding box center [123, 246] width 159 height 89
click at [112, 250] on div at bounding box center [123, 246] width 159 height 89
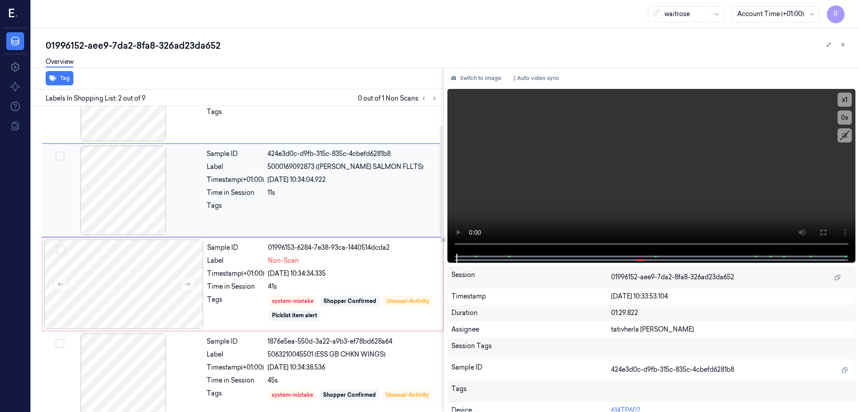
scroll to position [2, 0]
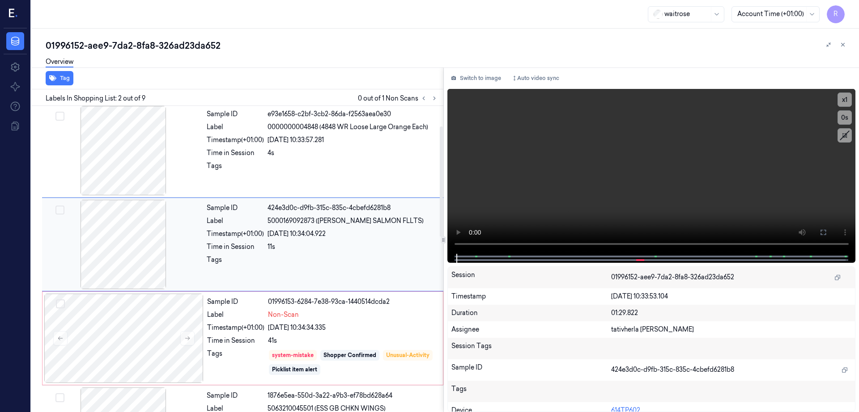
click at [122, 182] on div at bounding box center [123, 150] width 159 height 89
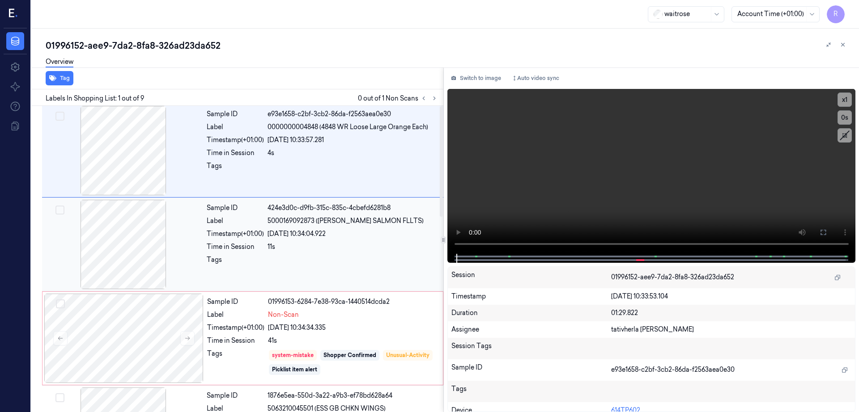
scroll to position [0, 0]
click at [129, 233] on div at bounding box center [123, 246] width 159 height 89
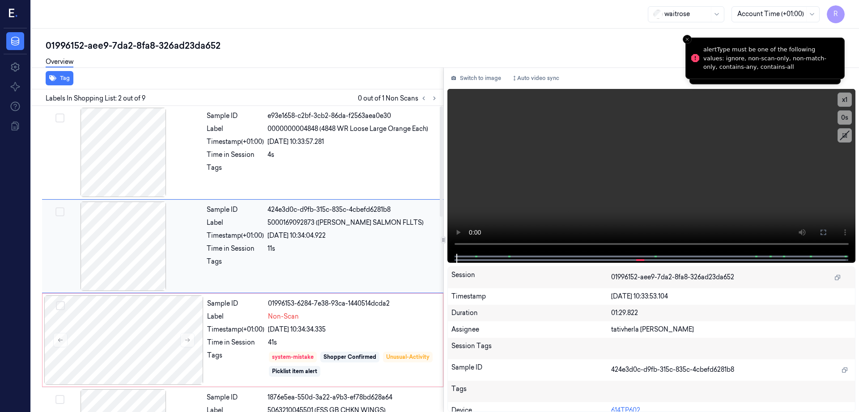
click at [129, 233] on div at bounding box center [123, 246] width 159 height 89
click at [826, 234] on icon at bounding box center [822, 232] width 7 height 7
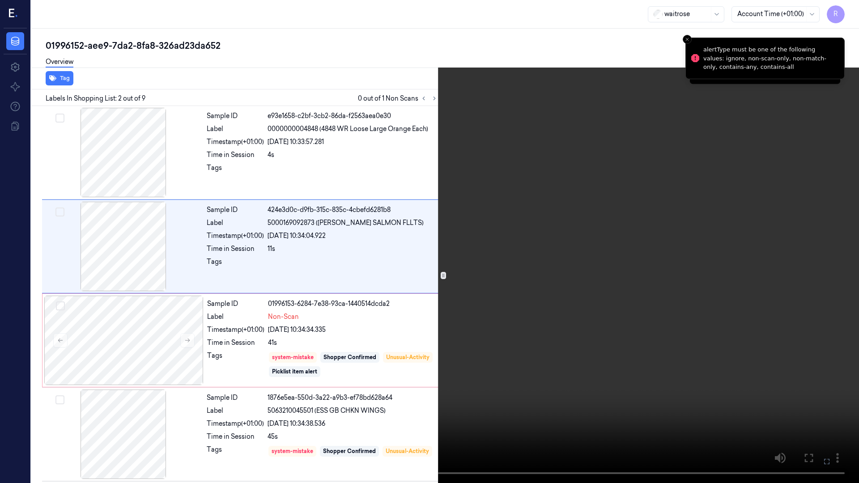
click at [443, 285] on video at bounding box center [429, 241] width 859 height 483
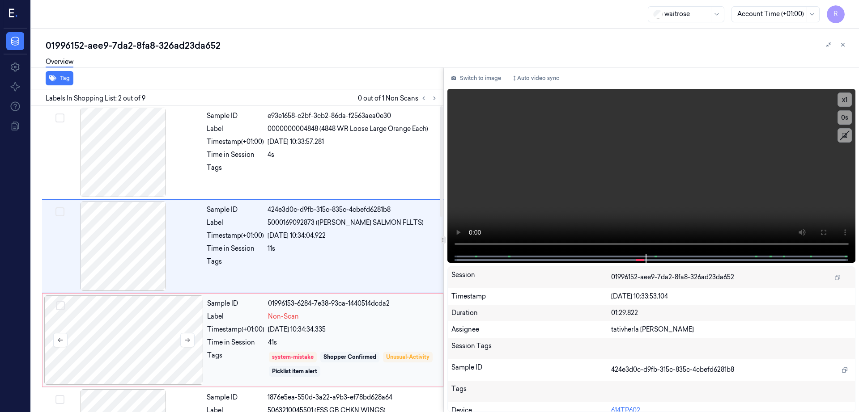
click at [128, 333] on div at bounding box center [123, 340] width 159 height 89
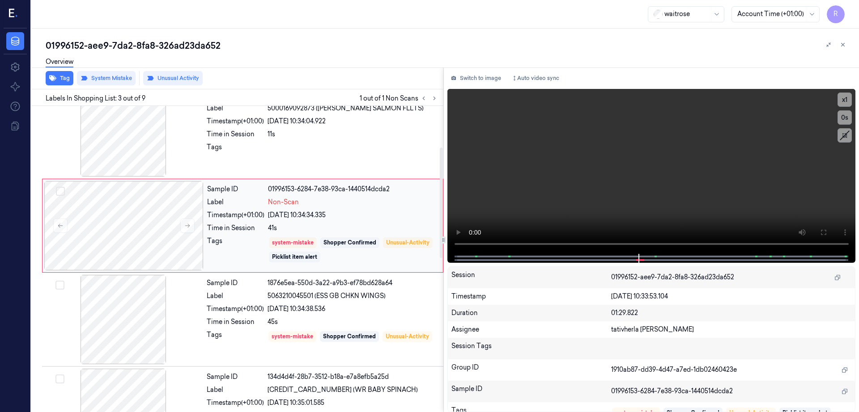
scroll to position [137, 0]
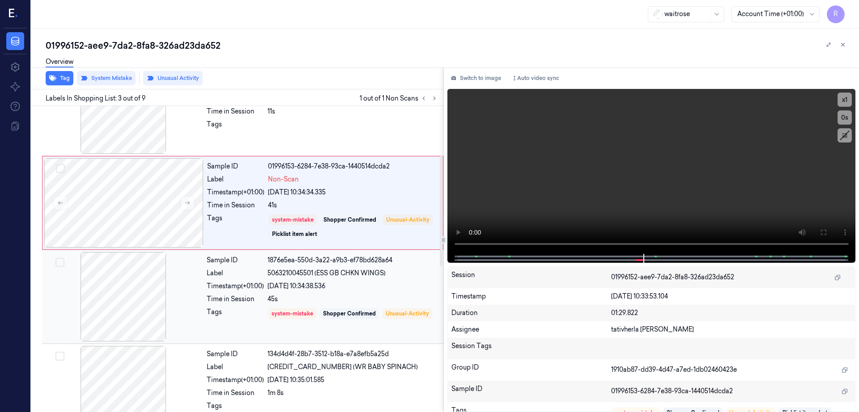
click at [132, 305] on div at bounding box center [123, 296] width 159 height 89
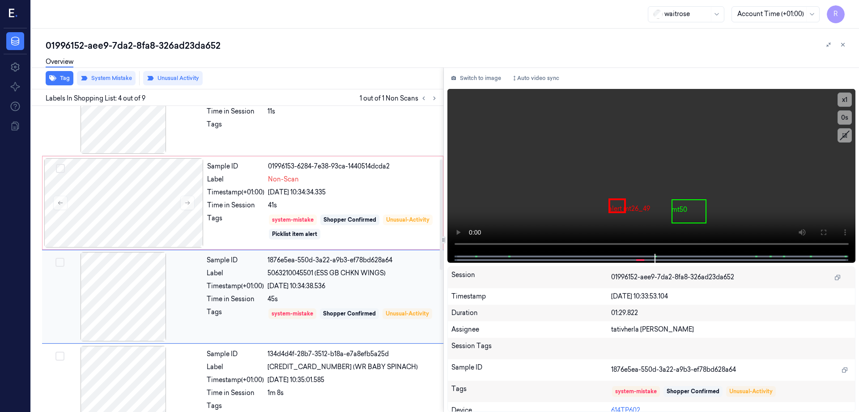
scroll to position [175, 0]
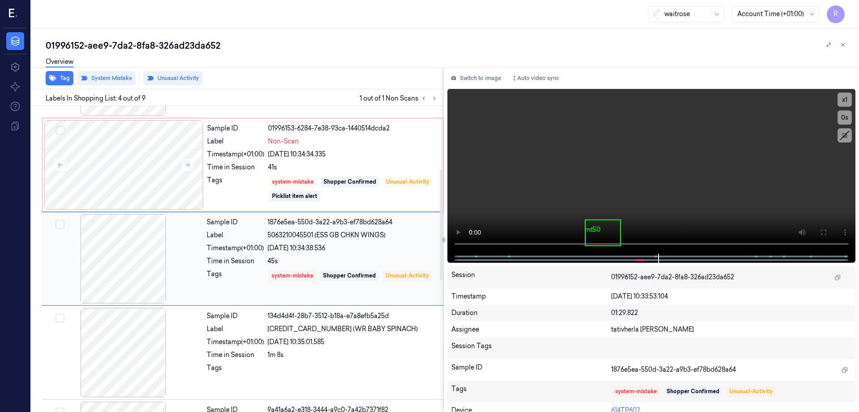
click at [129, 266] on div at bounding box center [123, 258] width 159 height 89
click at [96, 275] on div at bounding box center [123, 258] width 159 height 89
click at [107, 252] on div at bounding box center [123, 258] width 159 height 89
click at [105, 252] on div at bounding box center [123, 258] width 159 height 89
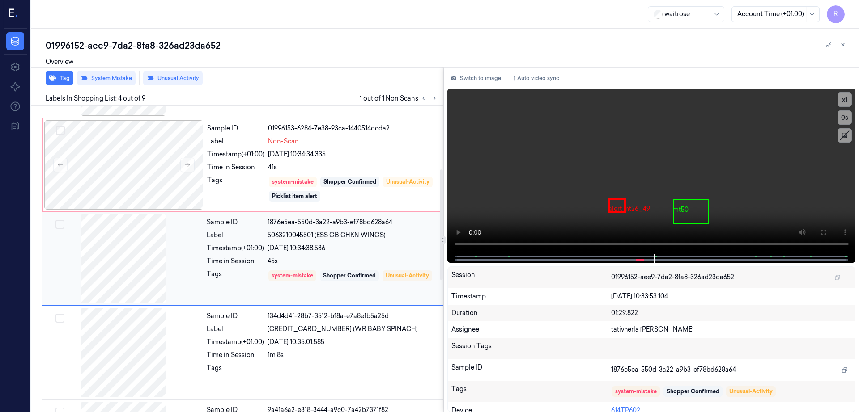
click at [105, 252] on div at bounding box center [123, 258] width 159 height 89
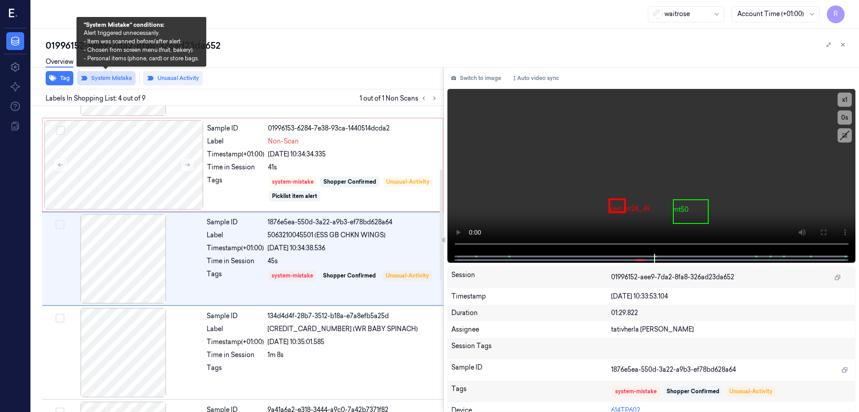
click at [91, 81] on button "System Mistake" at bounding box center [106, 78] width 59 height 14
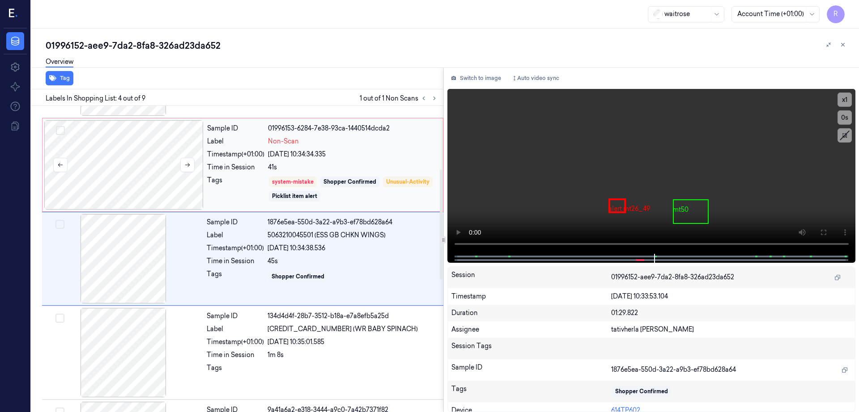
click at [144, 173] on div at bounding box center [123, 164] width 159 height 89
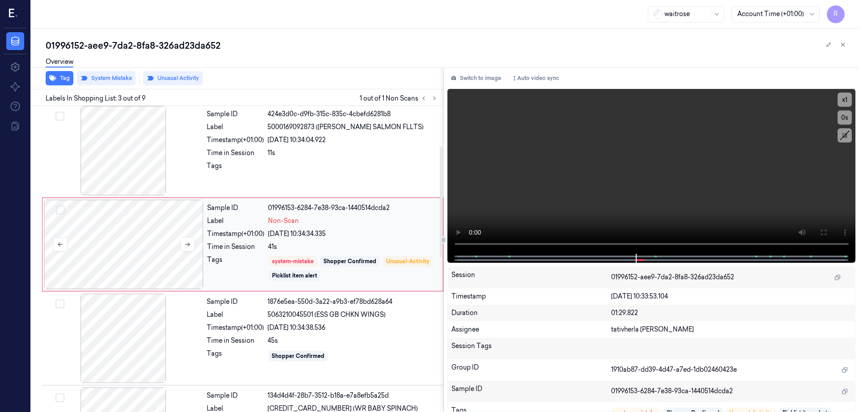
scroll to position [81, 0]
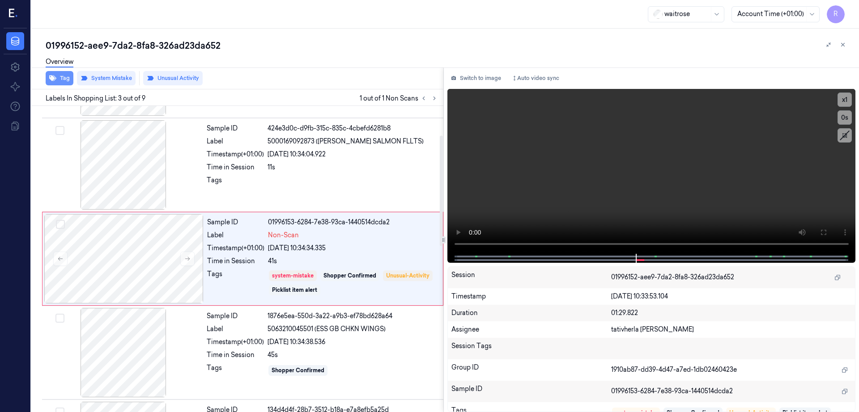
click at [68, 76] on button "Tag" at bounding box center [60, 78] width 28 height 14
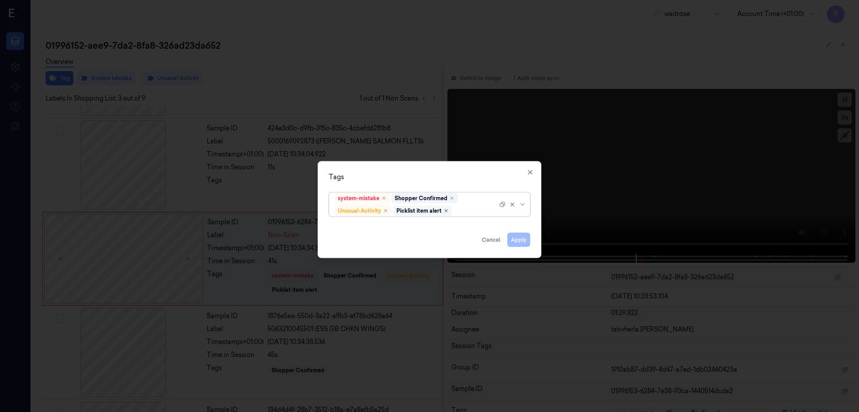
click at [447, 211] on icon "Remove ,Picklist item alert" at bounding box center [445, 211] width 3 height 3
click at [518, 237] on button "Apply" at bounding box center [518, 240] width 23 height 14
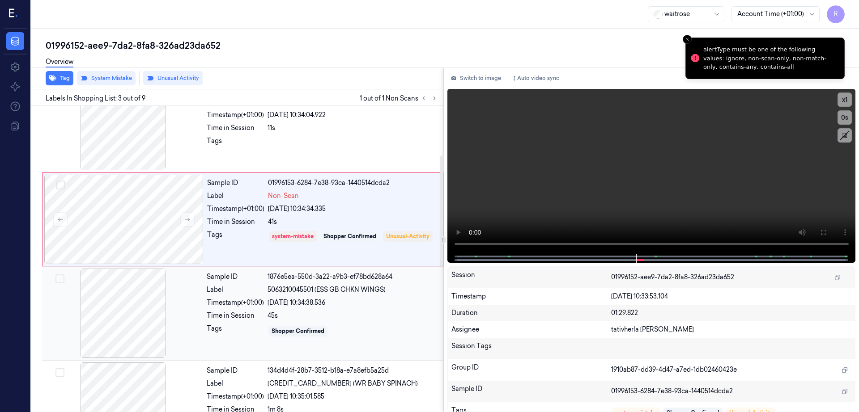
scroll to position [137, 0]
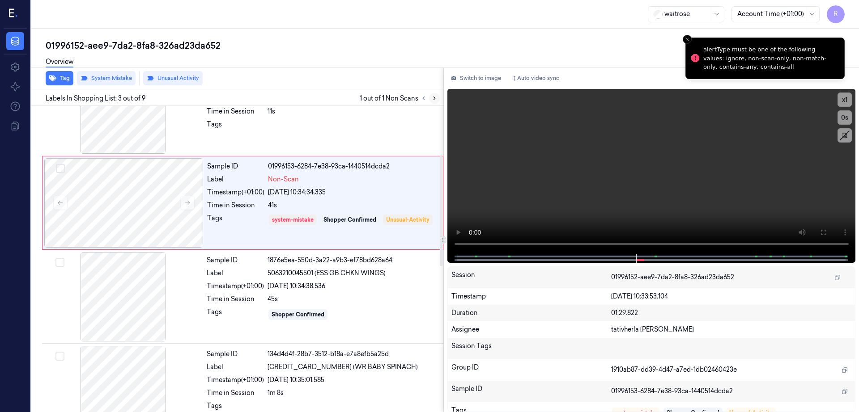
click at [437, 99] on icon at bounding box center [434, 98] width 6 height 6
click at [110, 296] on div at bounding box center [123, 296] width 159 height 89
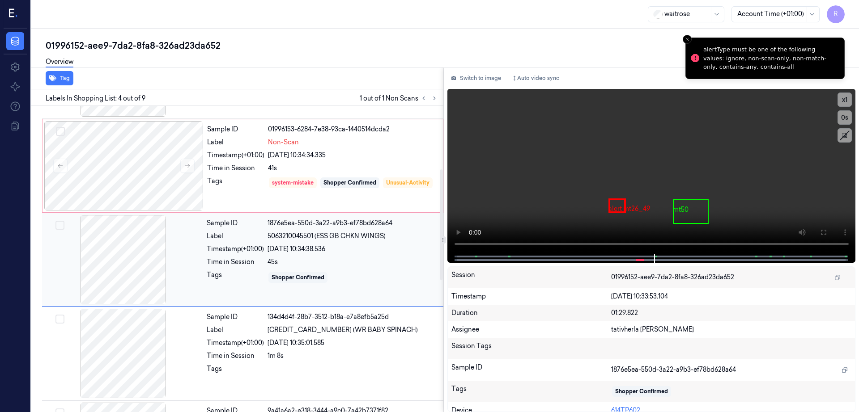
scroll to position [175, 0]
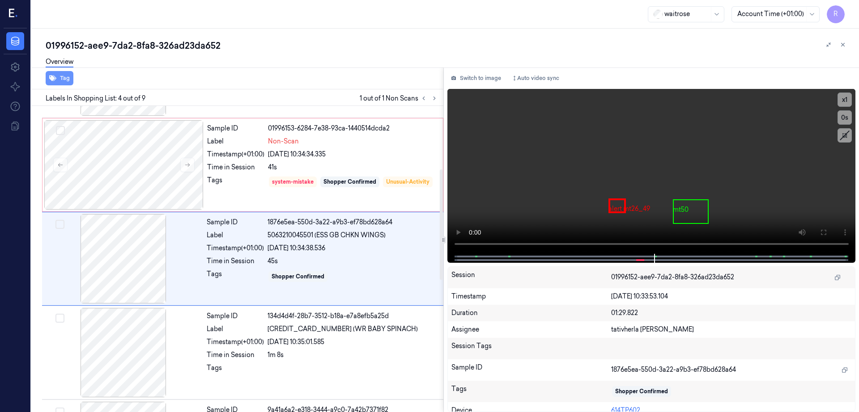
click at [64, 75] on button "Tag" at bounding box center [60, 78] width 28 height 14
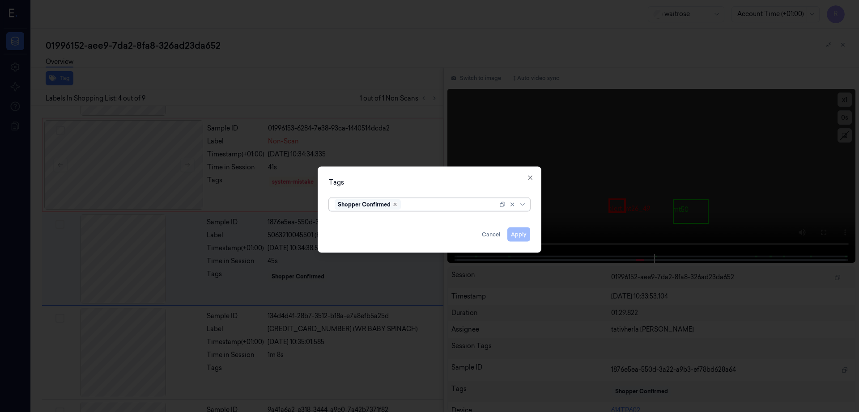
click at [394, 203] on icon "Remove ,Shopper Confirmed" at bounding box center [394, 204] width 5 height 5
click at [397, 178] on div "Tags" at bounding box center [429, 182] width 201 height 9
click at [526, 239] on button "Apply" at bounding box center [518, 235] width 23 height 14
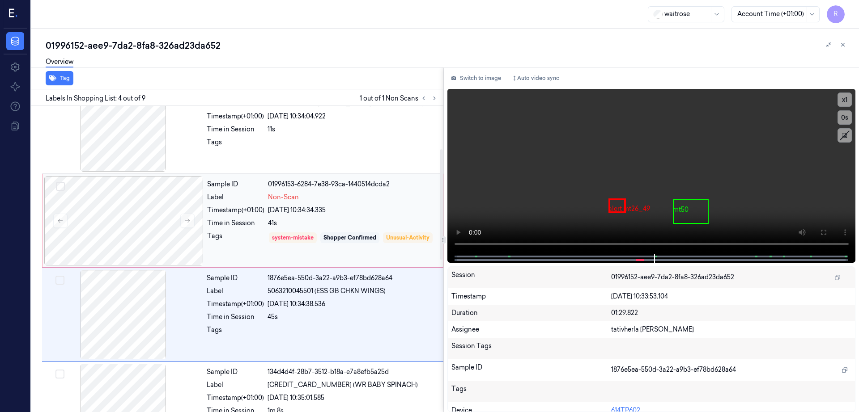
click at [399, 207] on div "19/09/2025 10:34:34.335" at bounding box center [352, 210] width 169 height 9
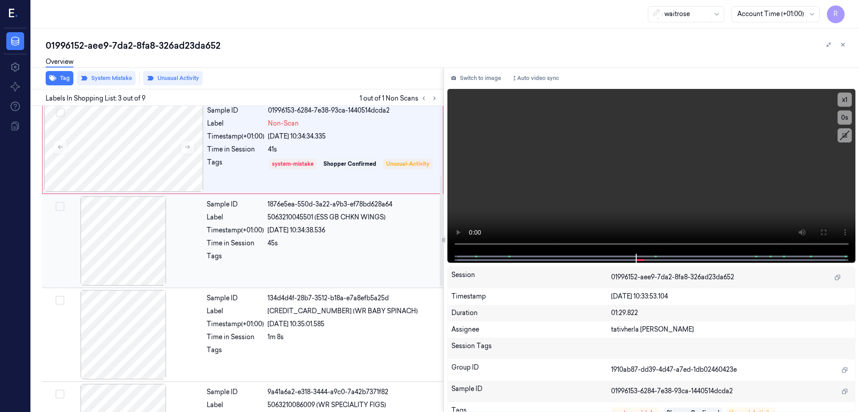
click at [401, 268] on div "Sample ID 1876e5ea-550d-3a22-a9b3-ef78bd628a64 Label 5063210045501 (ESS GB CHKN…" at bounding box center [322, 240] width 238 height 89
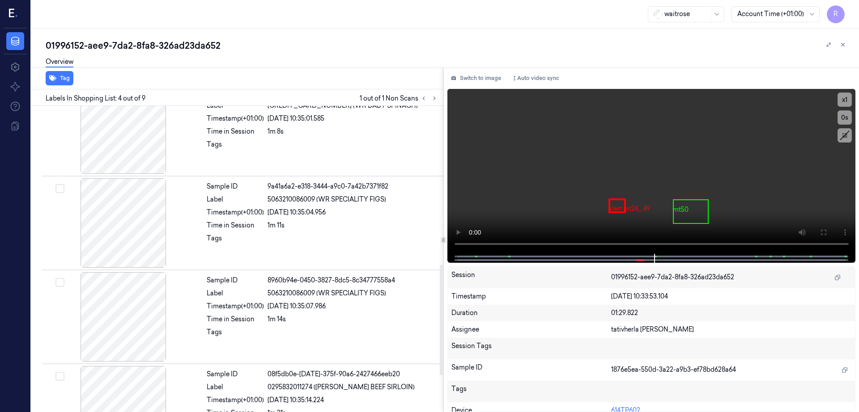
scroll to position [541, 0]
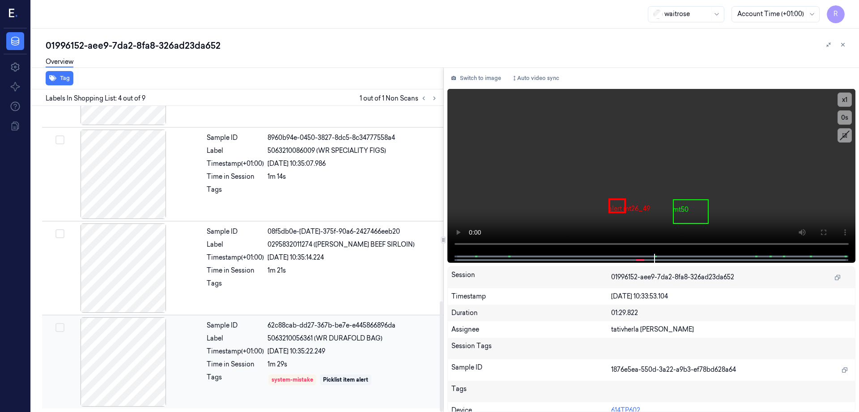
click at [144, 355] on div at bounding box center [123, 361] width 159 height 89
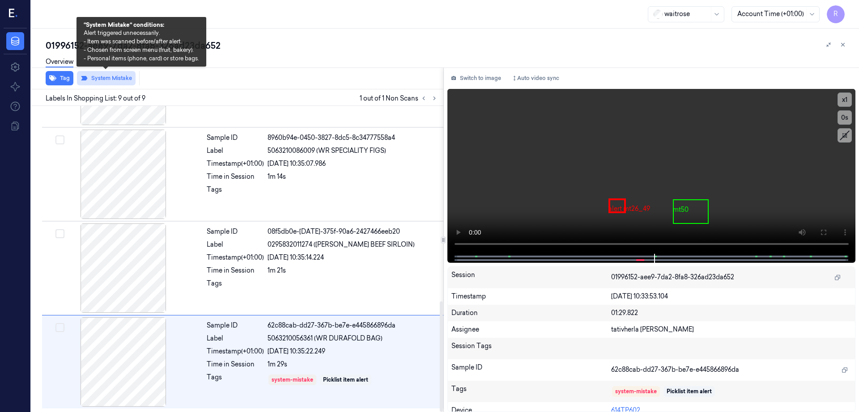
click at [109, 83] on button "System Mistake" at bounding box center [106, 78] width 59 height 14
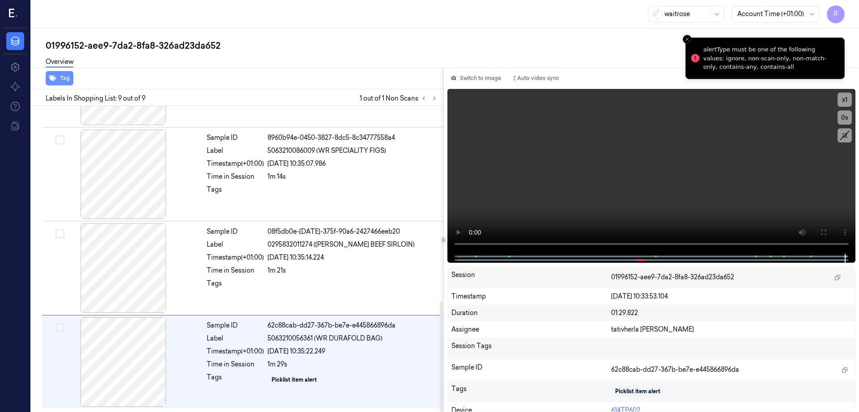
click at [63, 81] on button "Tag" at bounding box center [60, 78] width 28 height 14
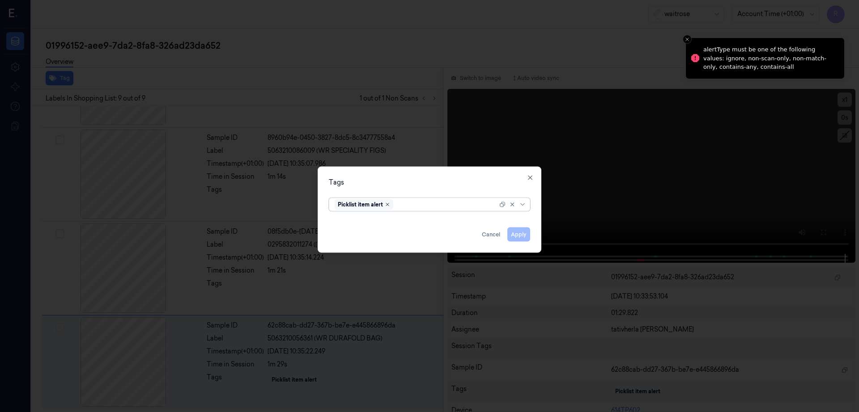
click at [387, 204] on icon "Remove ,Picklist item alert" at bounding box center [387, 204] width 5 height 5
click at [517, 236] on button "Apply" at bounding box center [518, 235] width 23 height 14
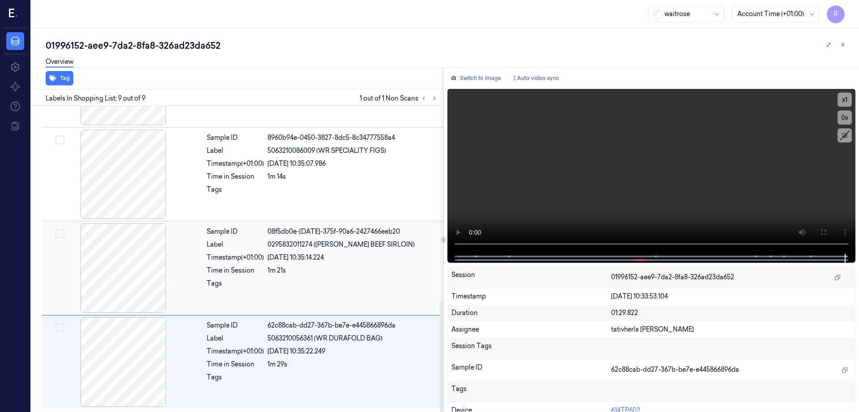
scroll to position [486, 0]
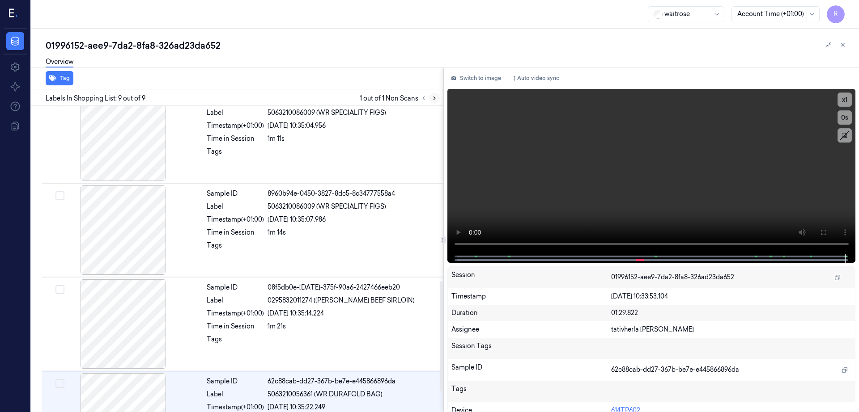
click at [437, 98] on icon at bounding box center [434, 98] width 6 height 6
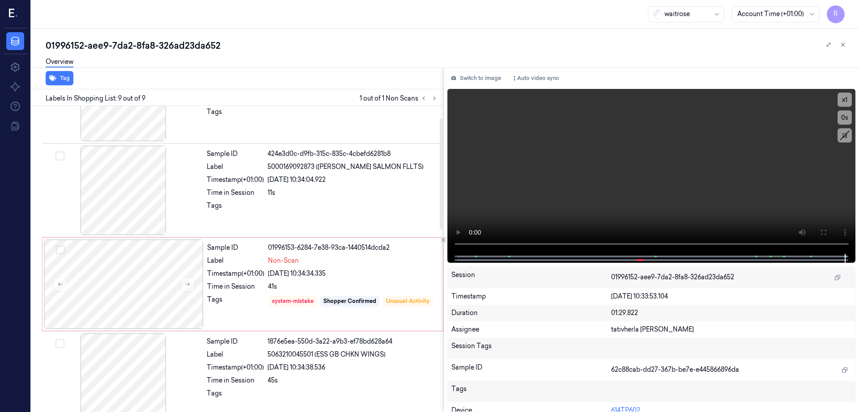
scroll to position [0, 0]
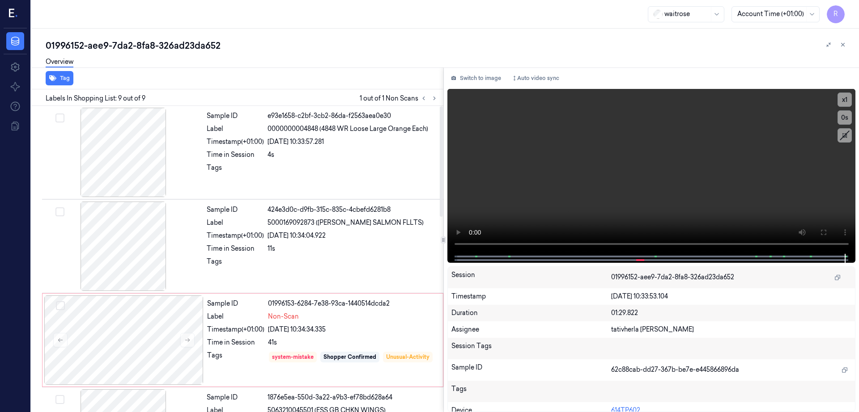
click at [177, 52] on div "Overview" at bounding box center [449, 63] width 806 height 23
click at [176, 47] on div "01996152-aee9-7da2-8fa8-326ad23da652" at bounding box center [449, 45] width 806 height 13
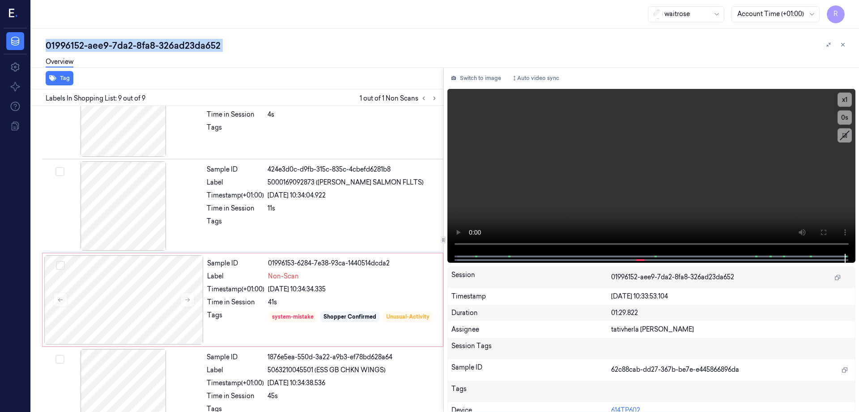
click at [176, 47] on div "01996152-aee9-7da2-8fa8-326ad23da652" at bounding box center [449, 45] width 806 height 13
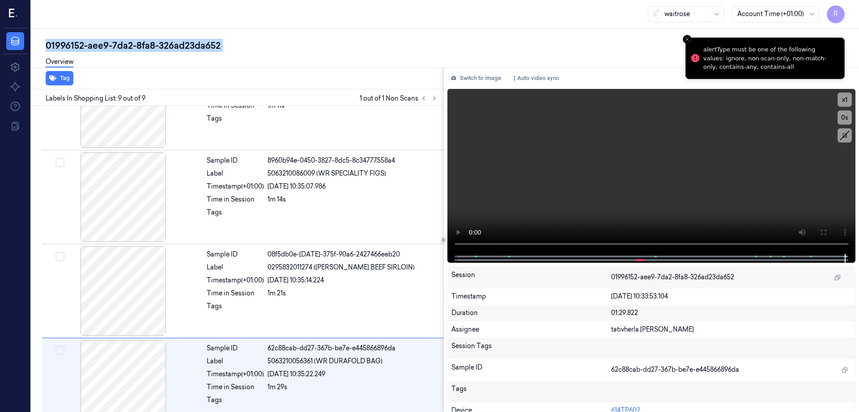
scroll to position [541, 0]
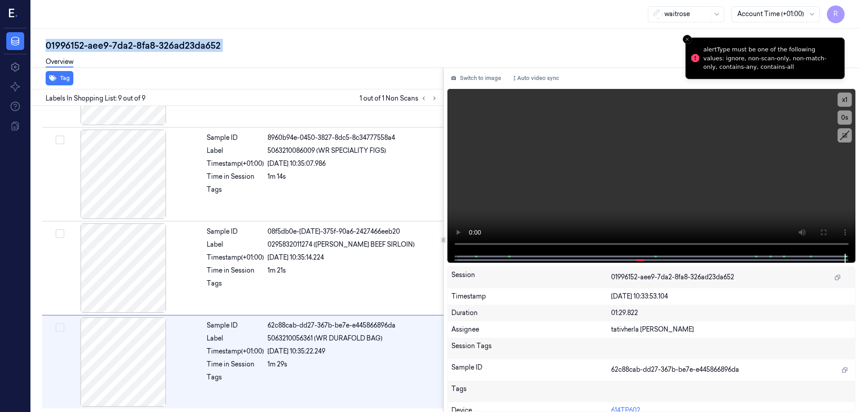
copy div "326ad23da652"
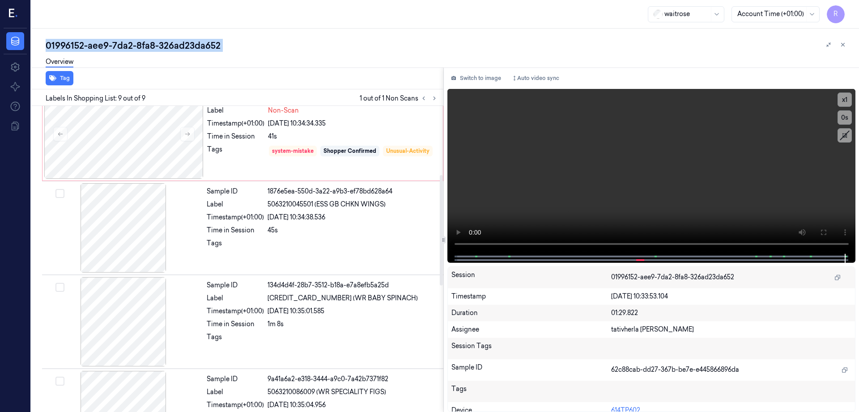
scroll to position [0, 0]
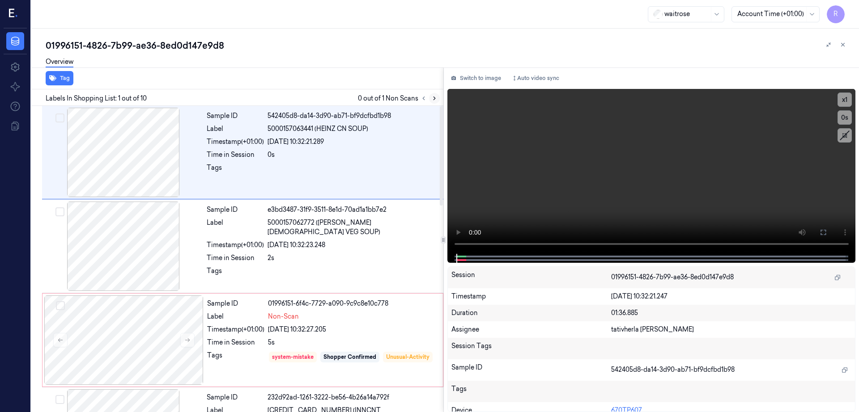
click at [435, 97] on icon at bounding box center [434, 98] width 2 height 3
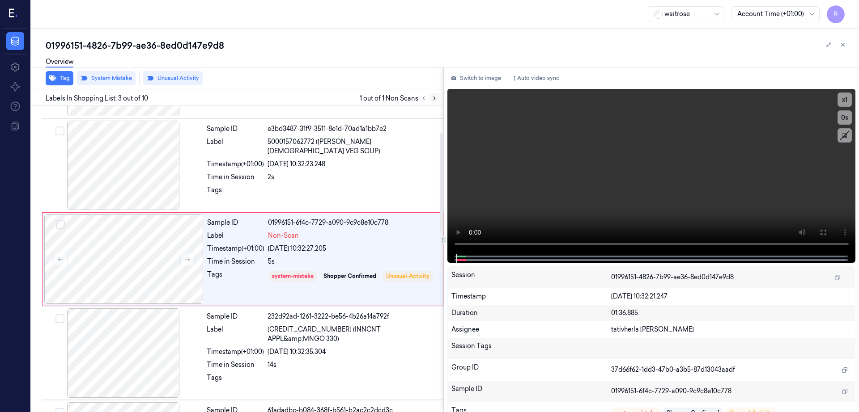
scroll to position [81, 0]
click at [129, 264] on div at bounding box center [123, 258] width 159 height 89
click at [147, 176] on div at bounding box center [123, 164] width 159 height 89
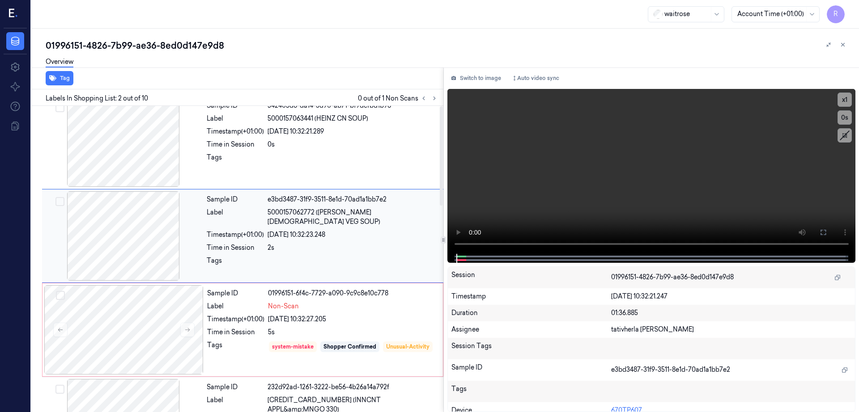
scroll to position [0, 0]
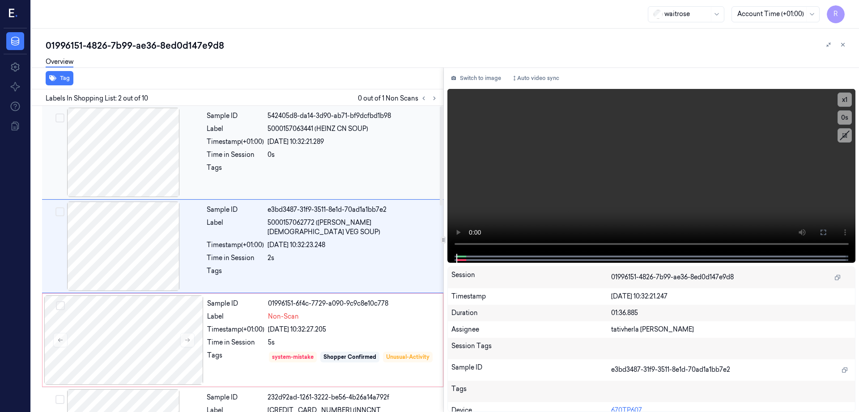
click at [163, 148] on div at bounding box center [123, 152] width 159 height 89
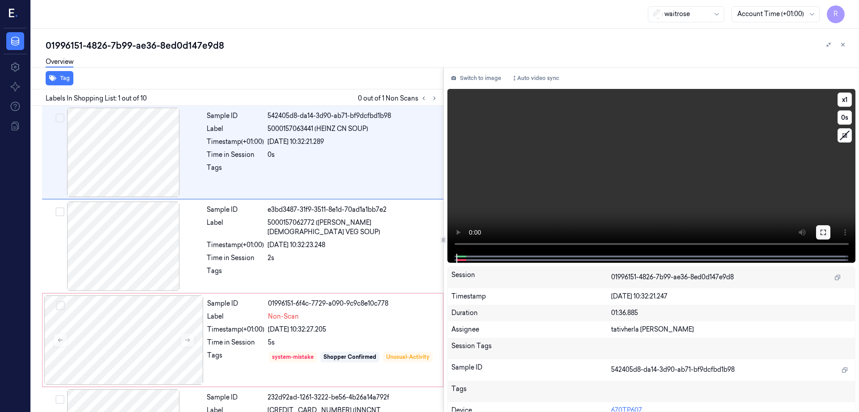
click at [830, 235] on button at bounding box center [823, 232] width 14 height 14
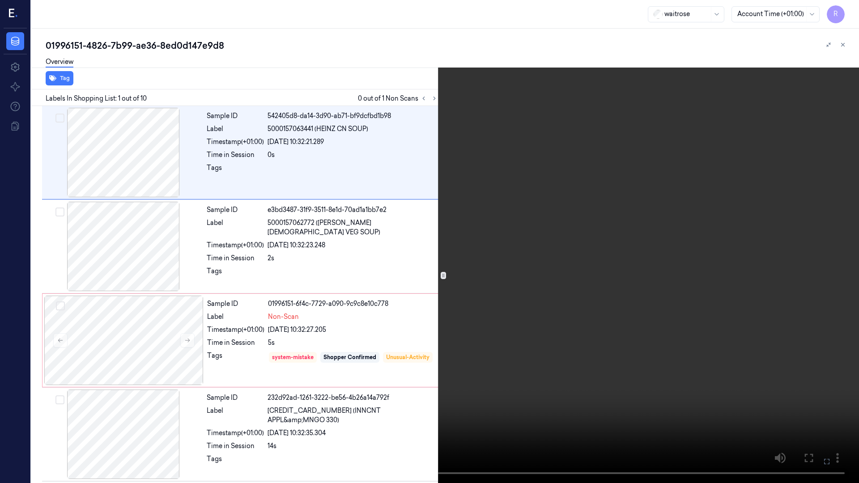
click at [430, 23] on video at bounding box center [429, 241] width 859 height 483
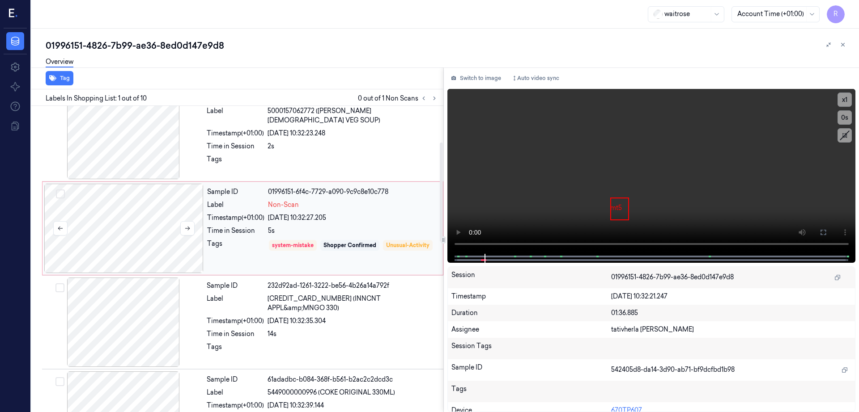
click at [146, 238] on div at bounding box center [123, 228] width 159 height 89
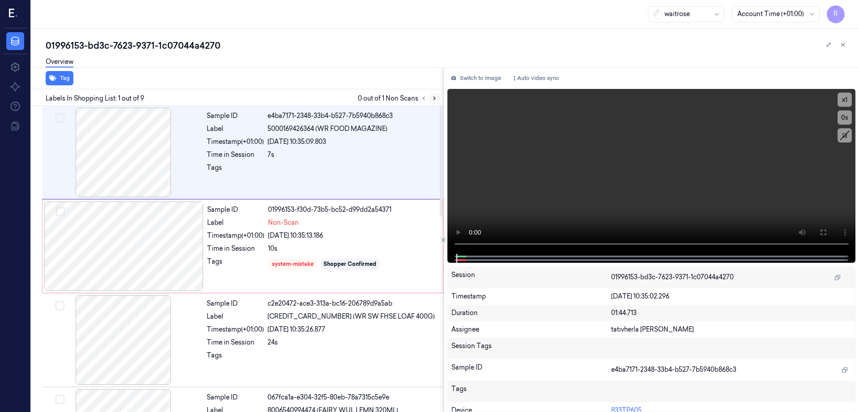
click at [437, 101] on icon at bounding box center [434, 98] width 6 height 6
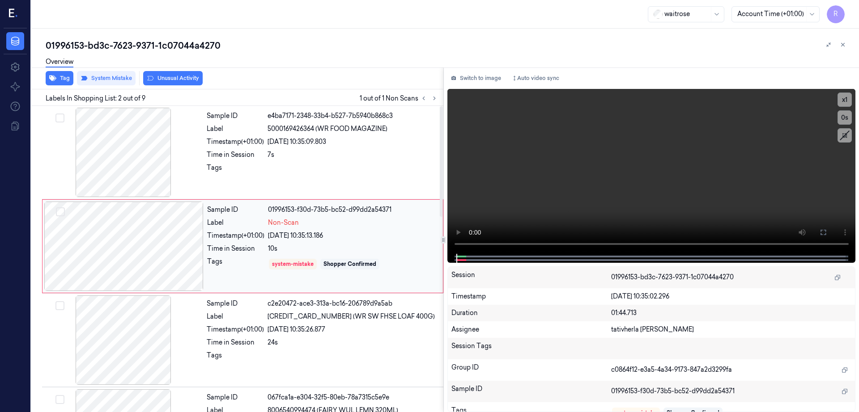
click at [148, 258] on div at bounding box center [123, 246] width 159 height 89
click at [133, 173] on div at bounding box center [123, 152] width 159 height 89
click at [134, 173] on div at bounding box center [123, 152] width 159 height 89
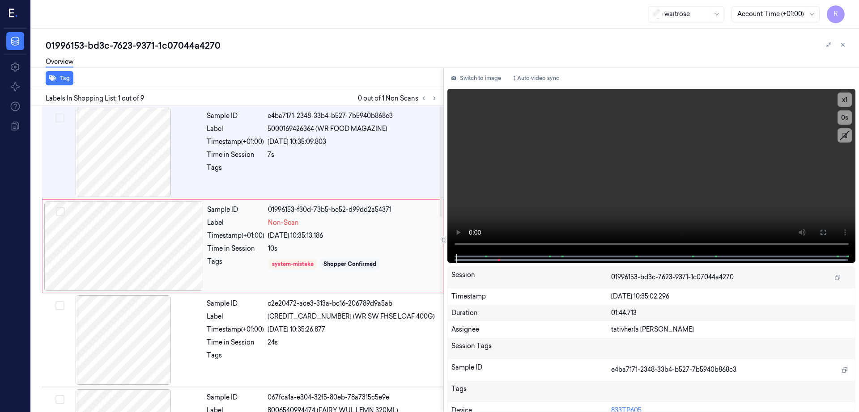
click at [115, 254] on div at bounding box center [123, 246] width 159 height 89
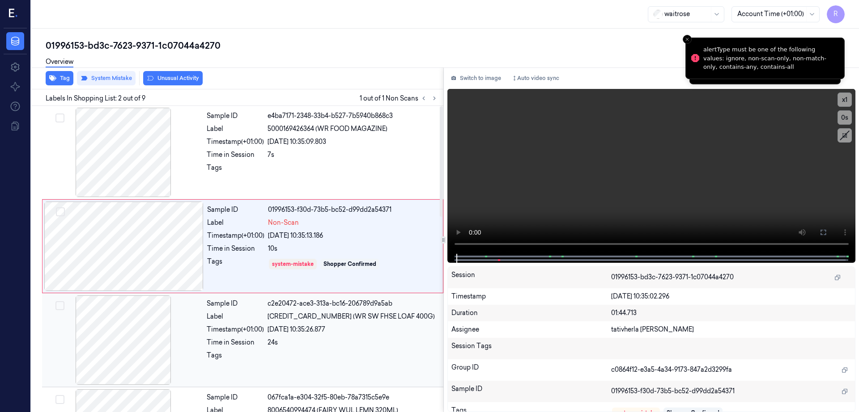
click at [117, 367] on div at bounding box center [123, 340] width 159 height 89
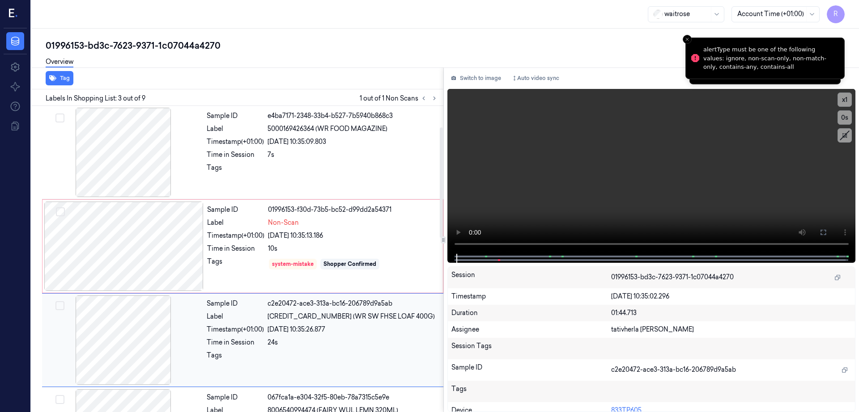
scroll to position [81, 0]
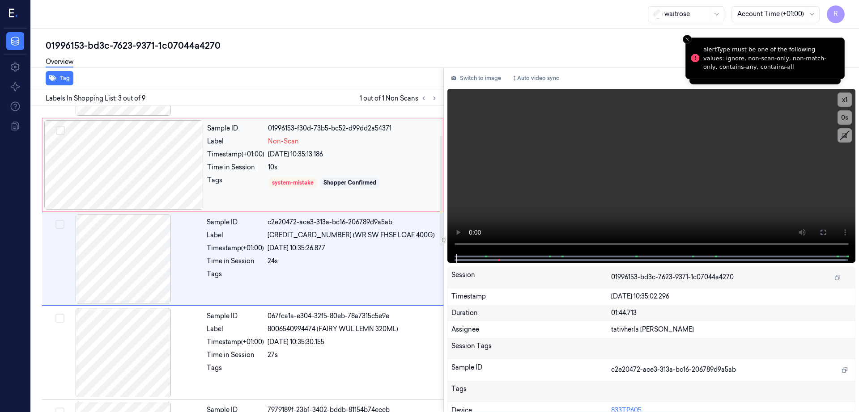
click at [117, 174] on div at bounding box center [123, 164] width 159 height 89
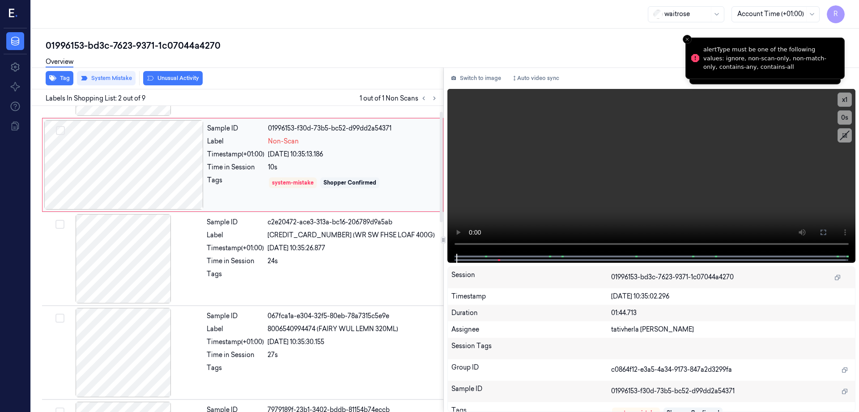
scroll to position [0, 0]
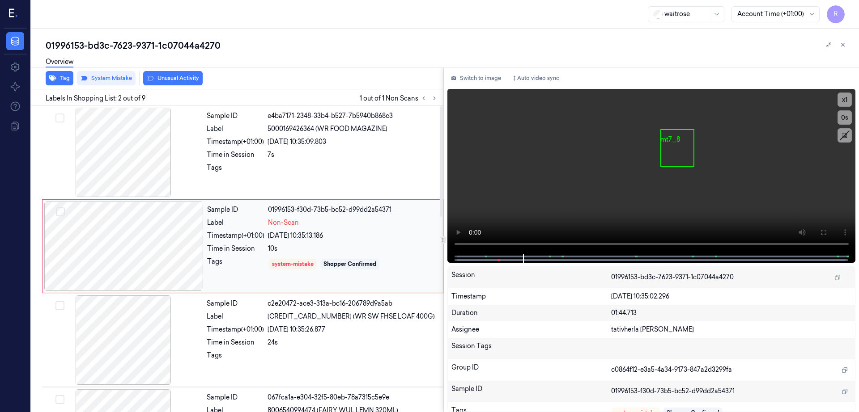
click at [130, 241] on div at bounding box center [123, 246] width 159 height 89
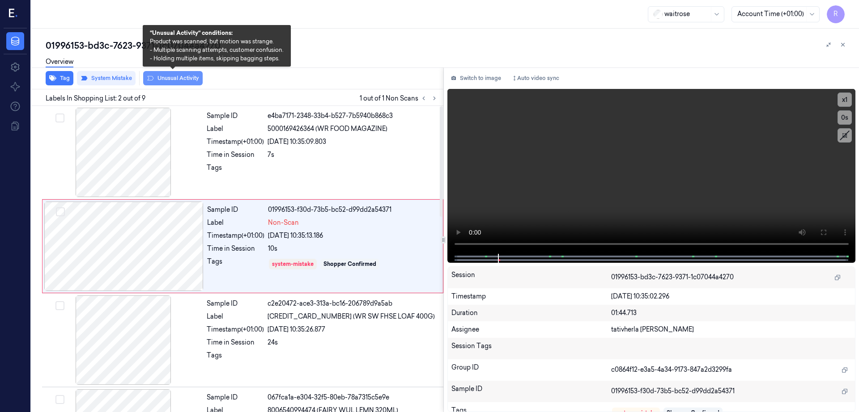
click at [175, 76] on button "Unusual Activity" at bounding box center [172, 78] width 59 height 14
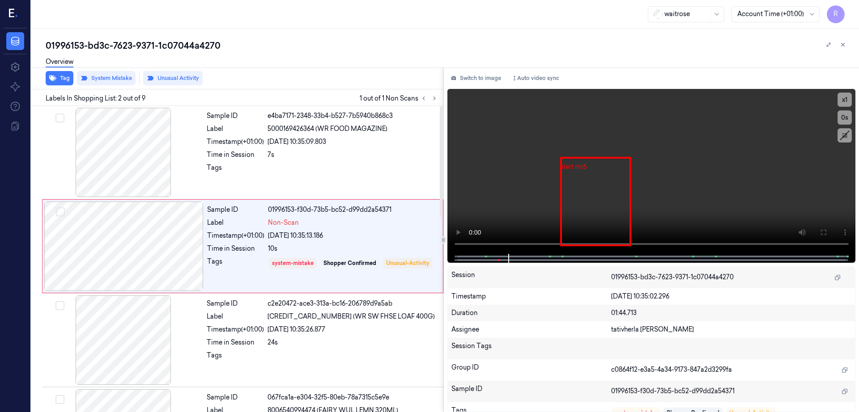
click at [188, 40] on div "01996153-bd3c-7623-9371-1c07044a4270" at bounding box center [449, 45] width 806 height 13
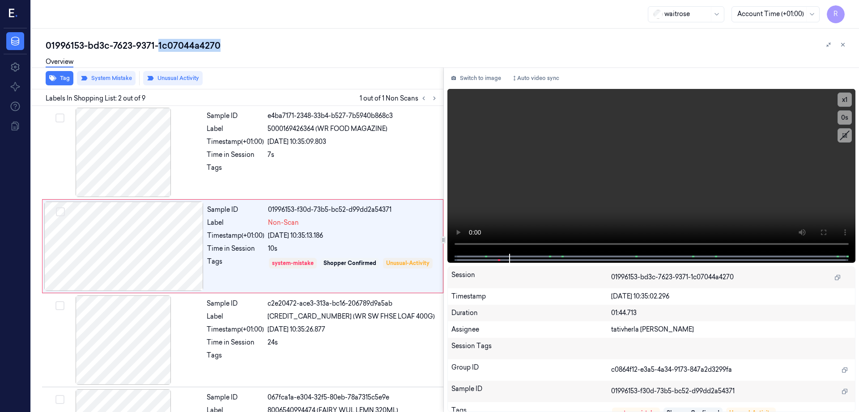
click at [188, 40] on div "01996153-bd3c-7623-9371-1c07044a4270" at bounding box center [449, 45] width 806 height 13
copy div "1c07044a4270"
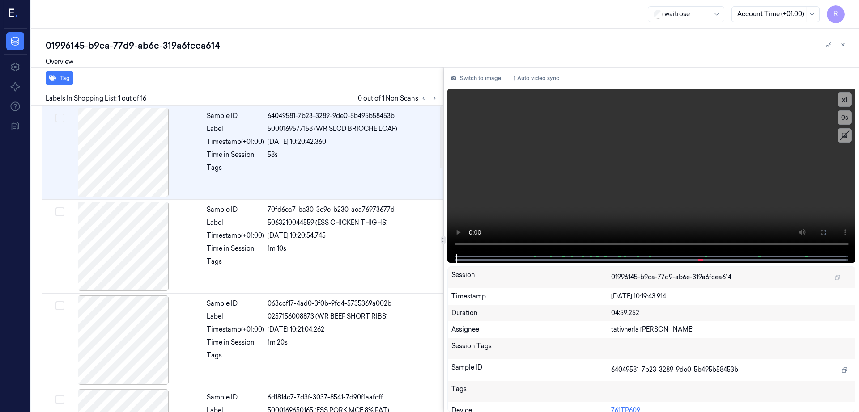
click at [440, 93] on div at bounding box center [428, 98] width 21 height 11
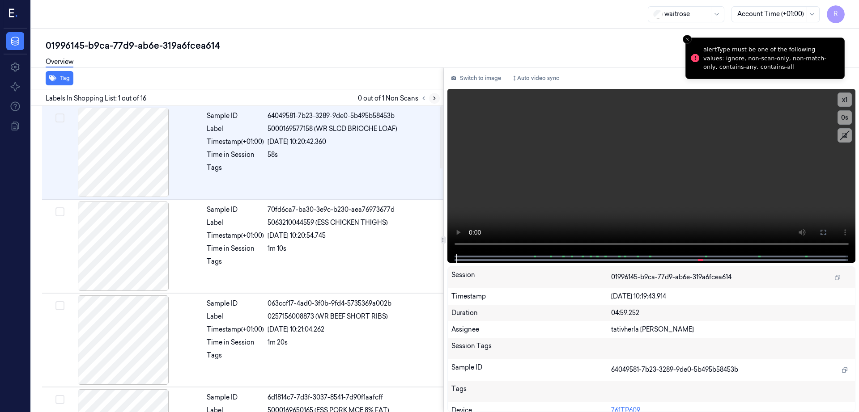
click at [440, 94] on button at bounding box center [434, 98] width 11 height 11
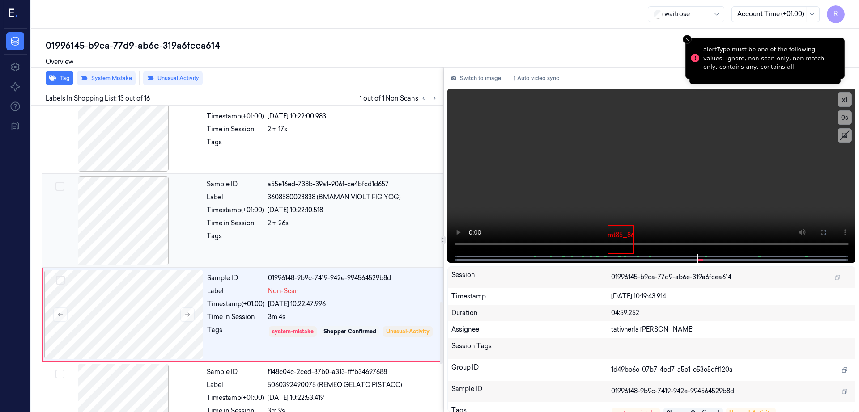
click at [156, 239] on div at bounding box center [123, 220] width 159 height 89
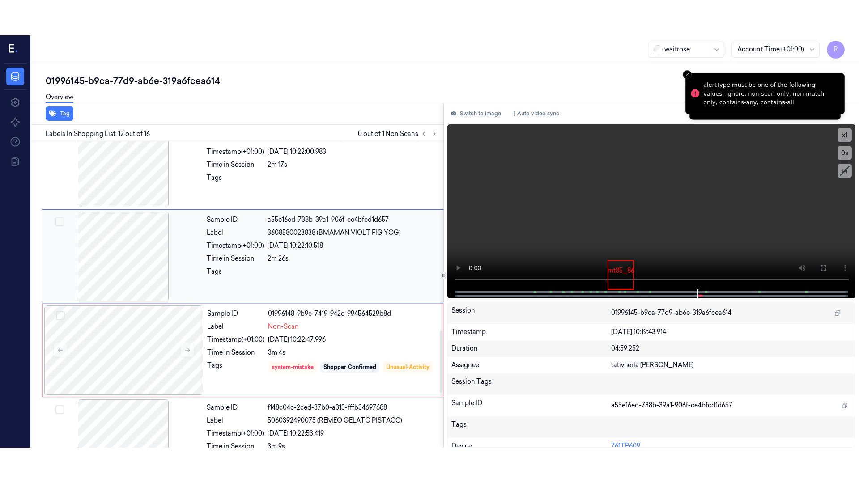
scroll to position [926, 0]
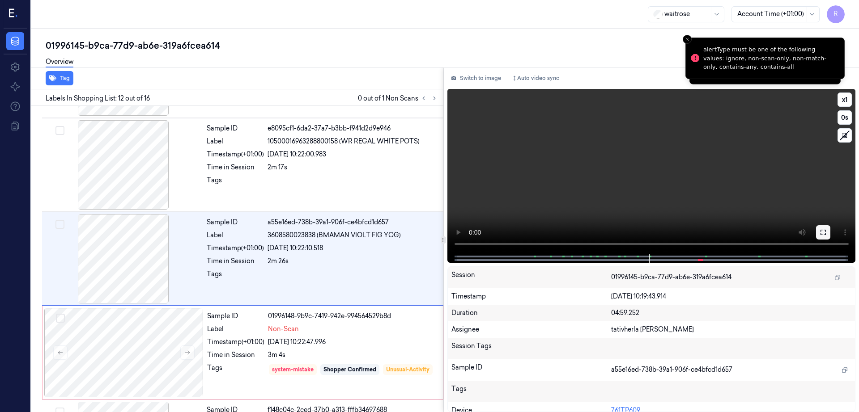
click at [826, 233] on icon at bounding box center [822, 232] width 7 height 7
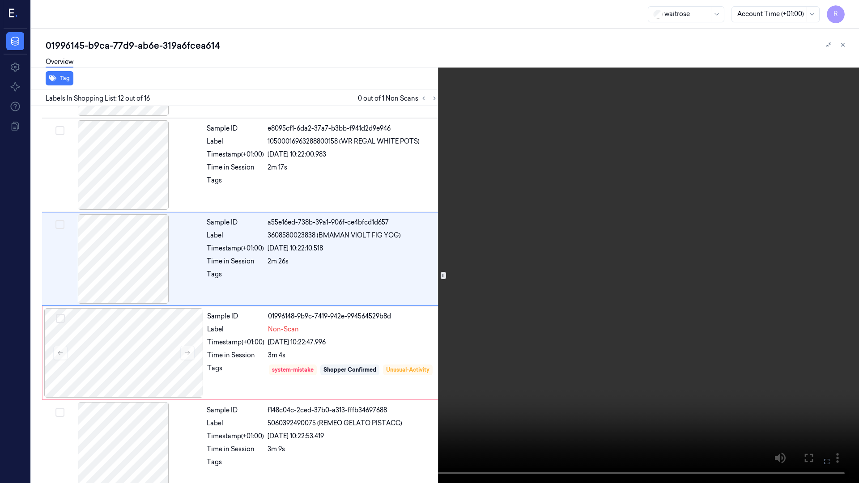
click at [530, 326] on video at bounding box center [429, 241] width 859 height 483
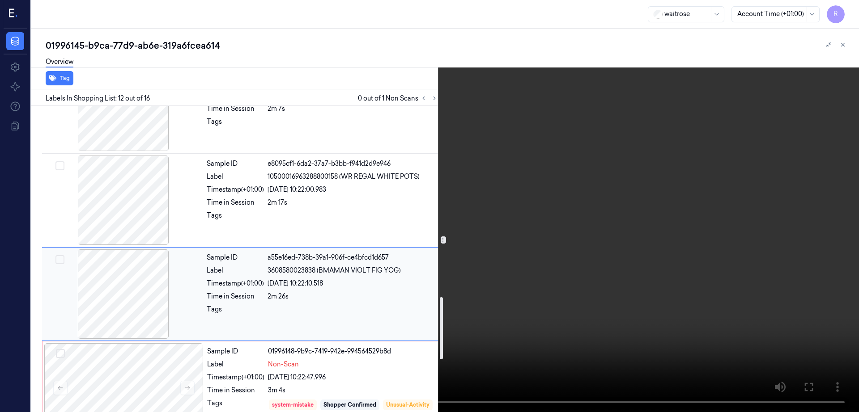
scroll to position [1003, 0]
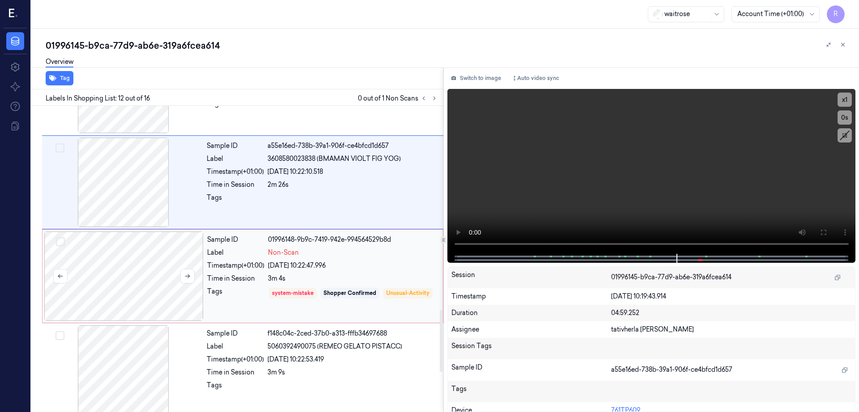
click at [144, 294] on div at bounding box center [123, 276] width 159 height 89
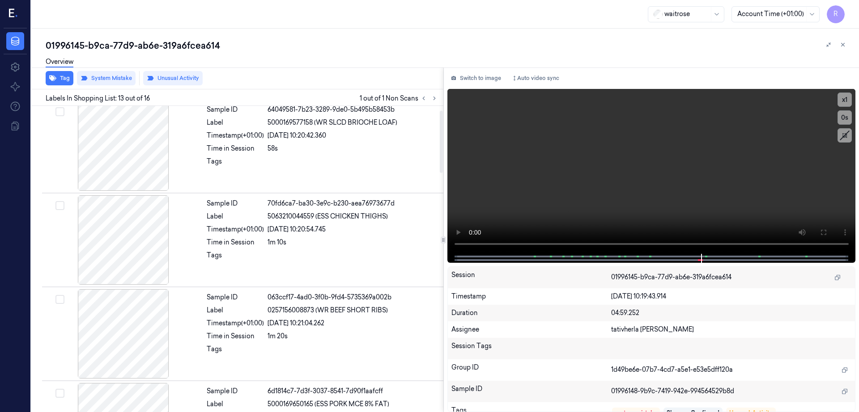
scroll to position [0, 0]
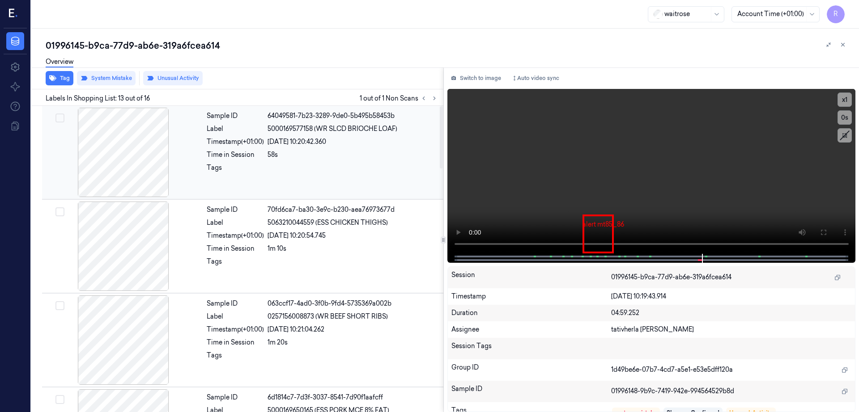
click at [119, 187] on div at bounding box center [123, 152] width 159 height 89
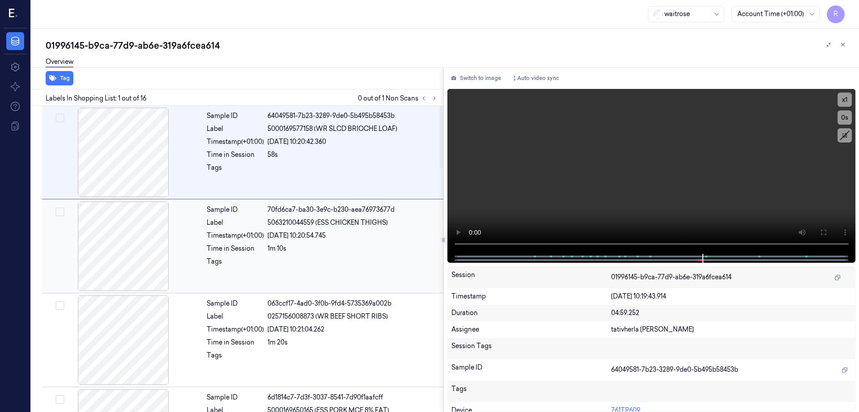
click at [118, 243] on div at bounding box center [123, 246] width 159 height 89
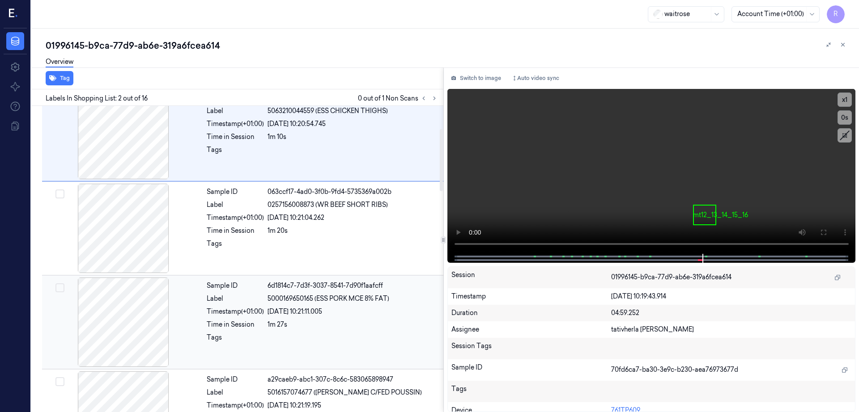
click at [127, 299] on div at bounding box center [123, 322] width 159 height 89
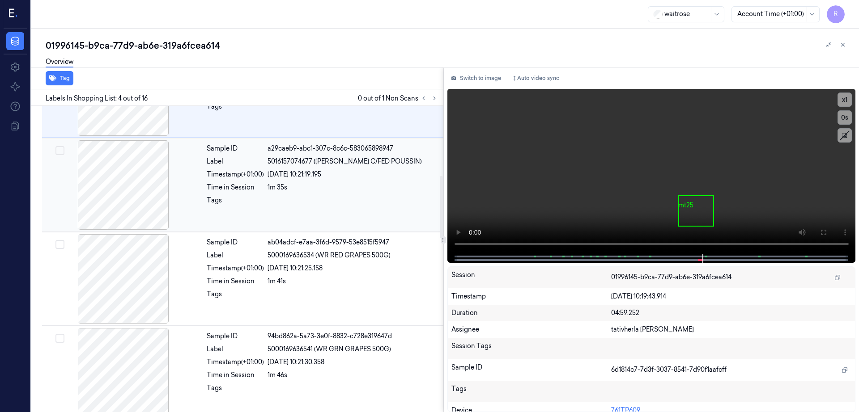
click at [111, 209] on div at bounding box center [123, 184] width 159 height 89
click at [132, 290] on div at bounding box center [123, 278] width 159 height 89
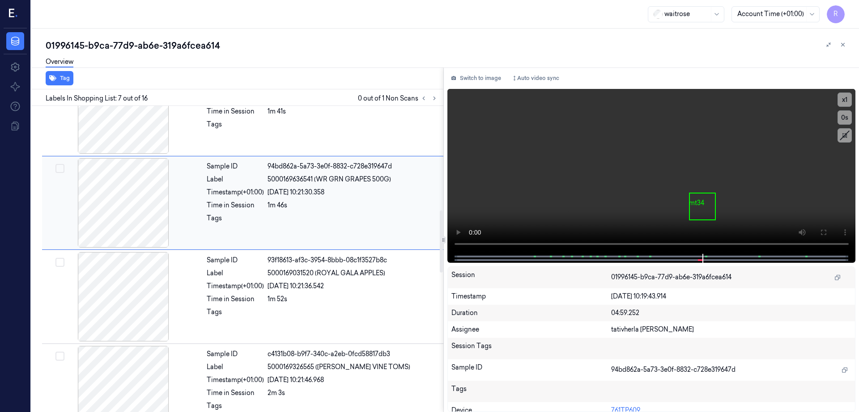
click at [132, 290] on div at bounding box center [123, 296] width 159 height 89
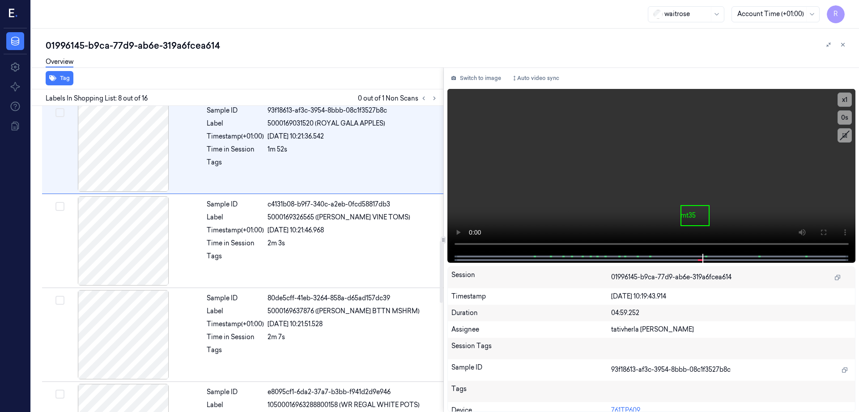
click at [132, 290] on div at bounding box center [123, 334] width 159 height 89
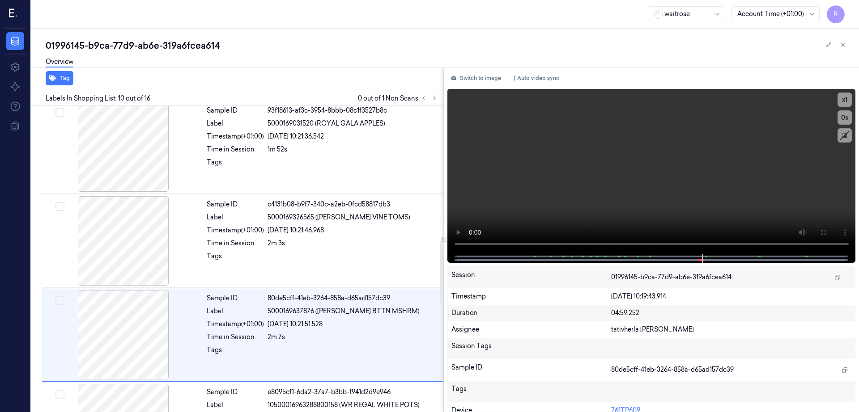
scroll to position [739, 0]
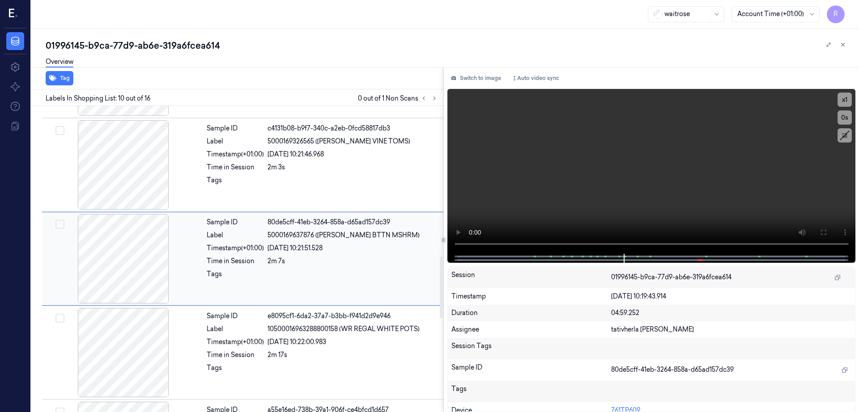
click at [127, 248] on div at bounding box center [123, 258] width 159 height 89
click at [127, 224] on div at bounding box center [123, 258] width 159 height 89
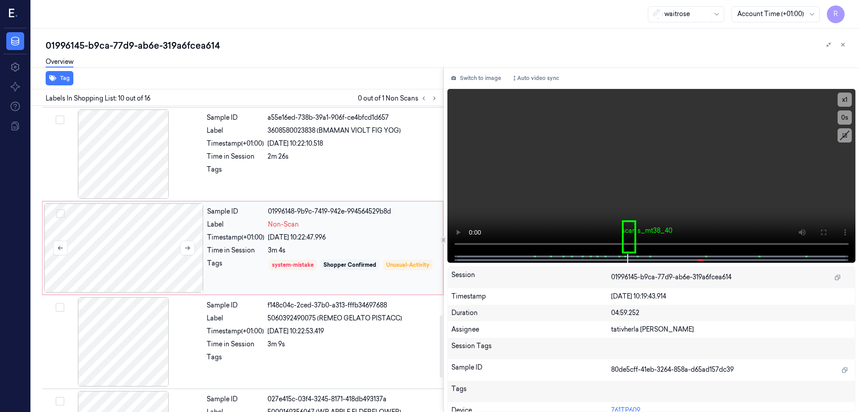
click at [130, 272] on div at bounding box center [123, 247] width 159 height 89
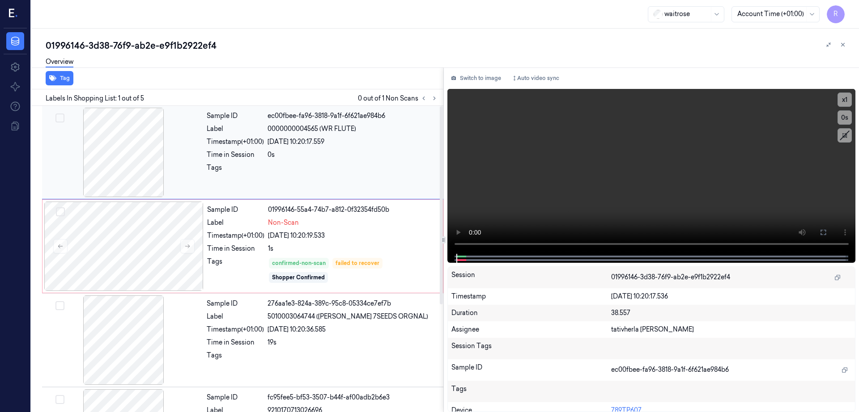
click at [128, 182] on div at bounding box center [123, 152] width 159 height 89
click at [826, 229] on icon at bounding box center [822, 232] width 7 height 7
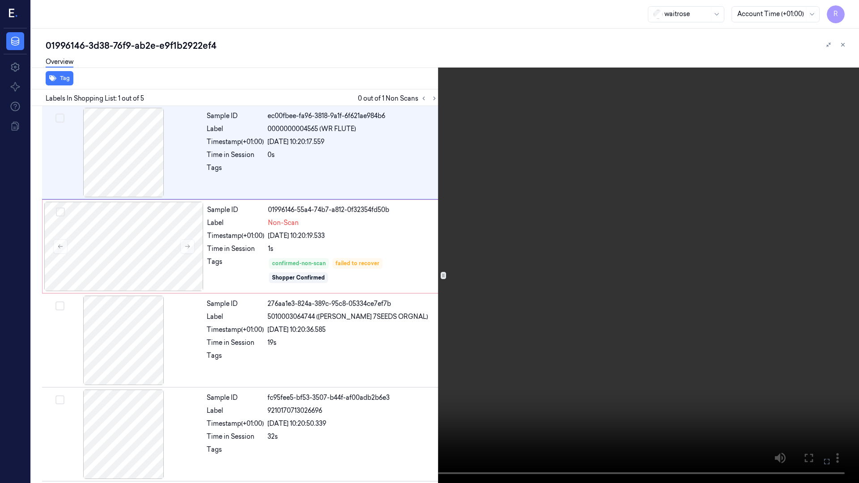
click at [376, 275] on video at bounding box center [429, 241] width 859 height 483
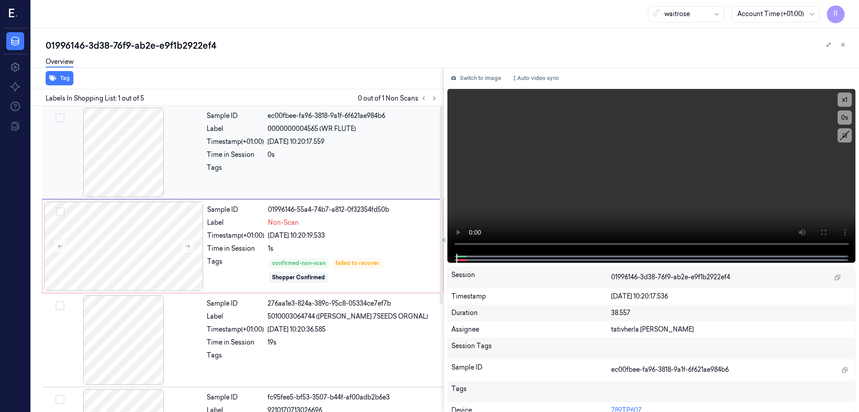
click at [133, 152] on div at bounding box center [123, 152] width 159 height 89
click at [132, 149] on div at bounding box center [123, 152] width 159 height 89
click at [162, 254] on div at bounding box center [123, 246] width 159 height 89
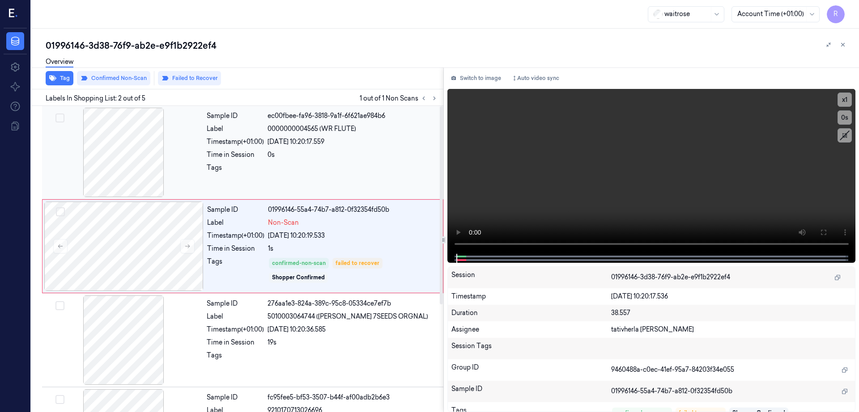
click at [158, 178] on div at bounding box center [123, 152] width 159 height 89
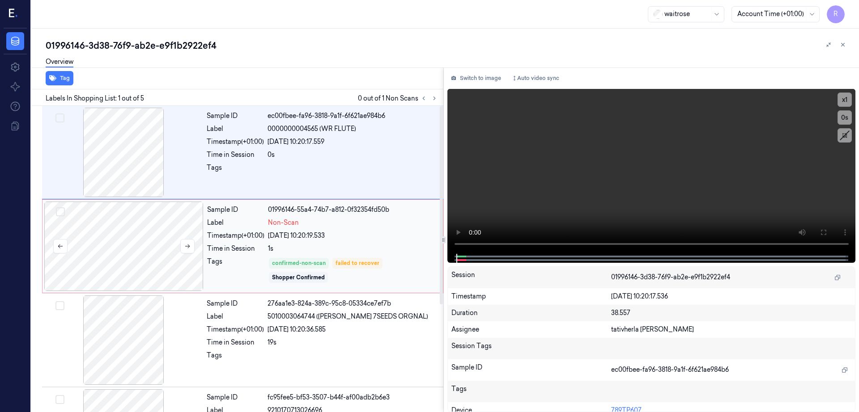
click at [137, 261] on div at bounding box center [123, 246] width 159 height 89
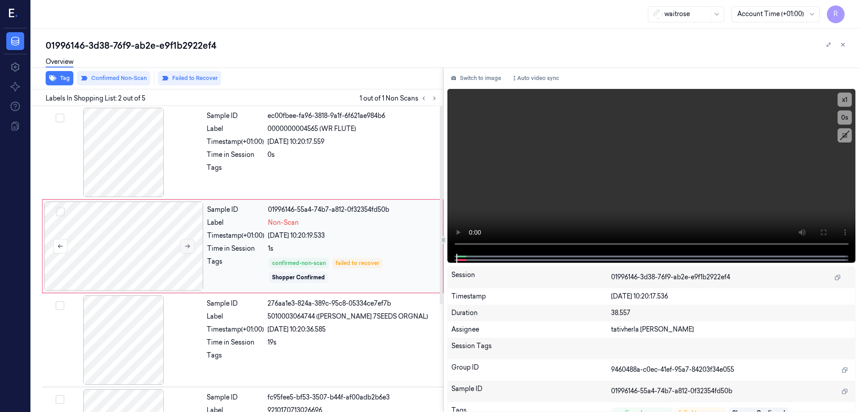
click at [191, 245] on button at bounding box center [187, 246] width 14 height 14
click at [826, 229] on icon at bounding box center [822, 232] width 7 height 7
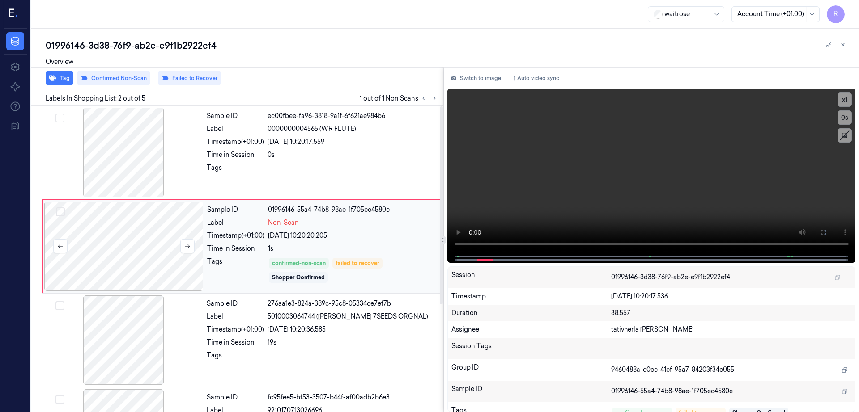
click at [101, 258] on div at bounding box center [123, 246] width 159 height 89
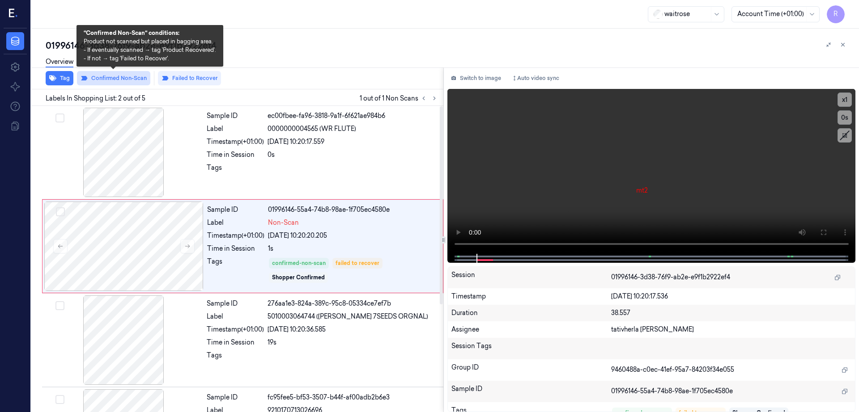
click at [109, 78] on button "Confirmed Non-Scan" at bounding box center [113, 78] width 73 height 14
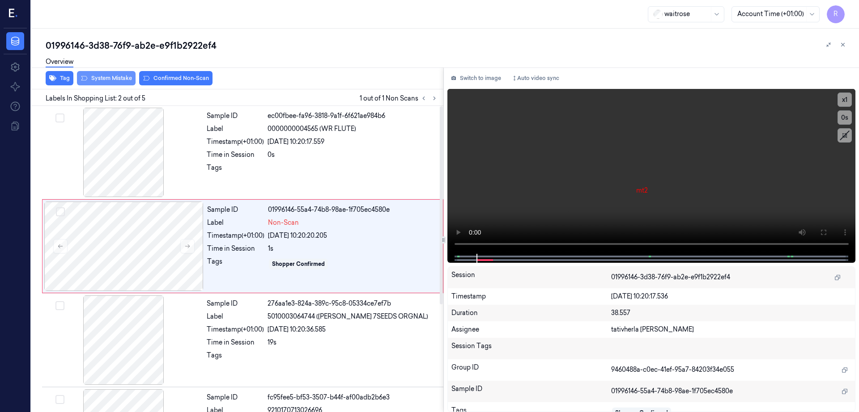
click at [110, 76] on button "System Mistake" at bounding box center [106, 78] width 59 height 14
click at [178, 71] on div "Overview" at bounding box center [449, 63] width 806 height 23
click at [178, 75] on button "Unusual Activity" at bounding box center [172, 78] width 59 height 14
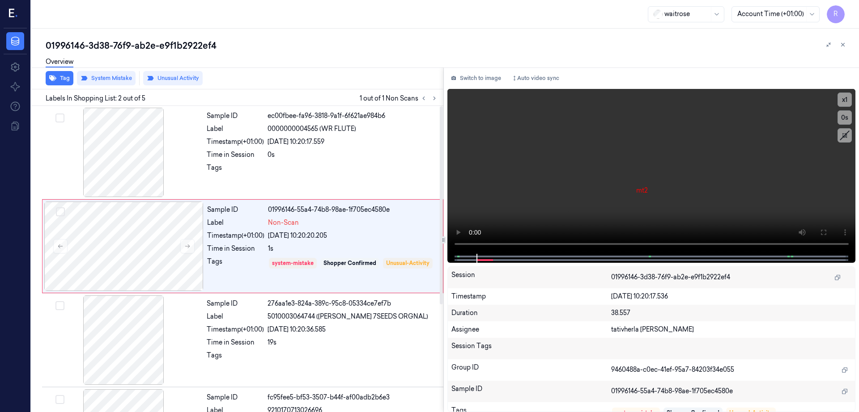
click at [169, 46] on div "01996146-3d38-76f9-ab2e-e9f1b2922ef4" at bounding box center [449, 45] width 806 height 13
copy div "e9f1b2922ef4"
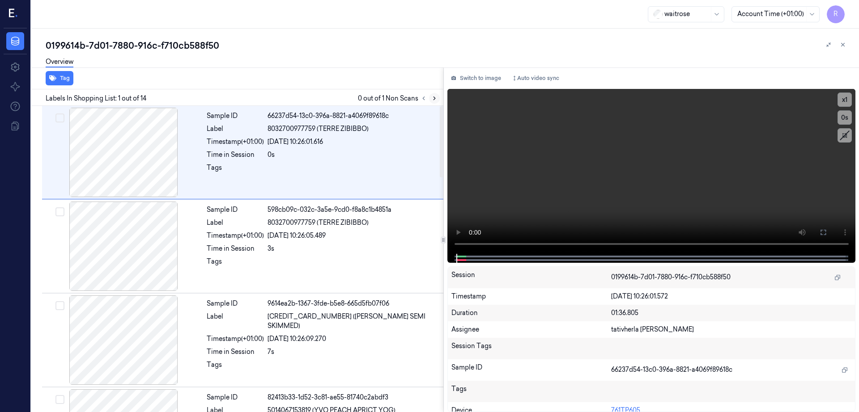
click at [437, 97] on icon at bounding box center [434, 98] width 6 height 6
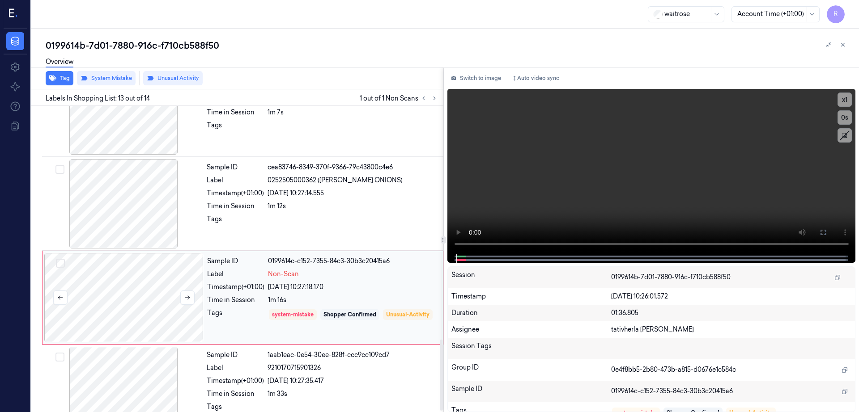
scroll to position [1011, 0]
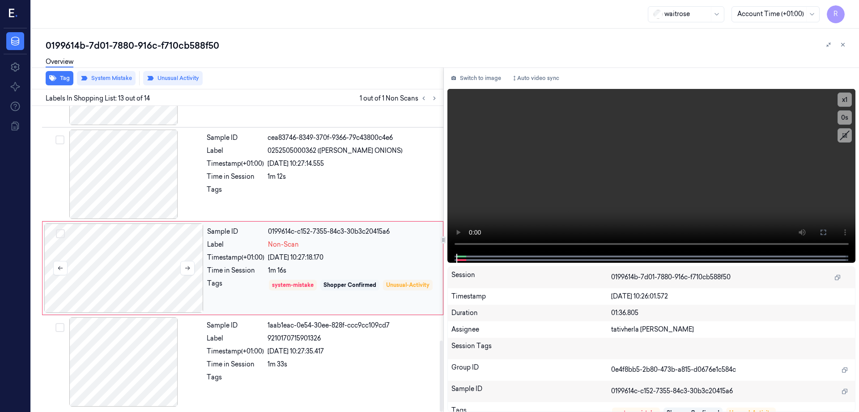
click at [153, 261] on div at bounding box center [123, 268] width 159 height 89
click at [189, 266] on icon at bounding box center [187, 268] width 6 height 6
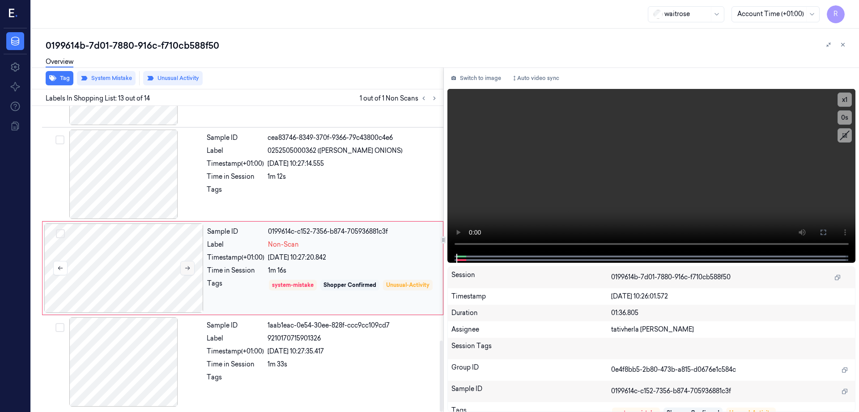
click at [189, 266] on icon at bounding box center [187, 268] width 6 height 6
click at [151, 189] on div at bounding box center [123, 174] width 159 height 89
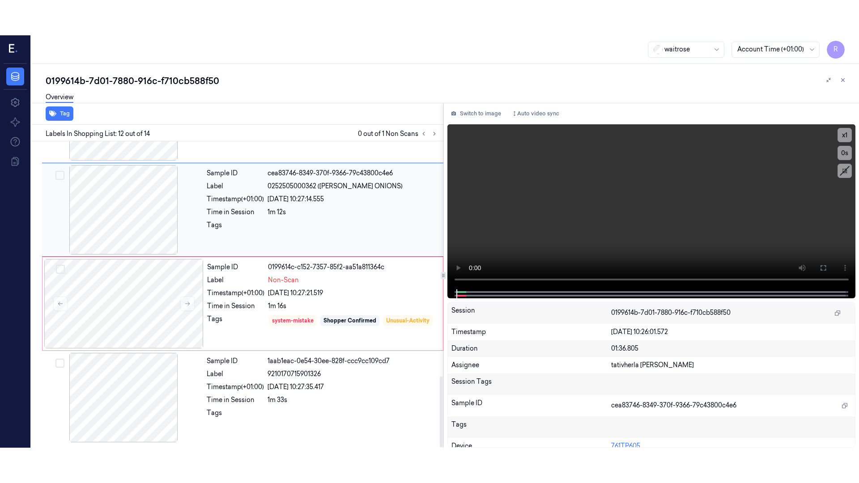
scroll to position [926, 0]
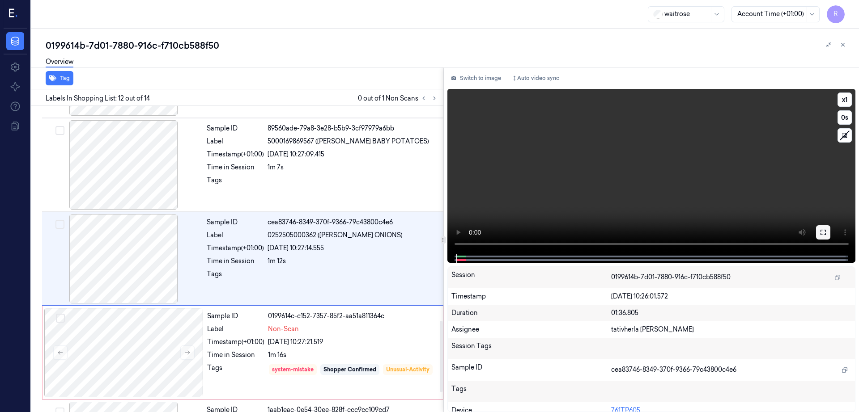
click at [826, 232] on icon at bounding box center [822, 232] width 7 height 7
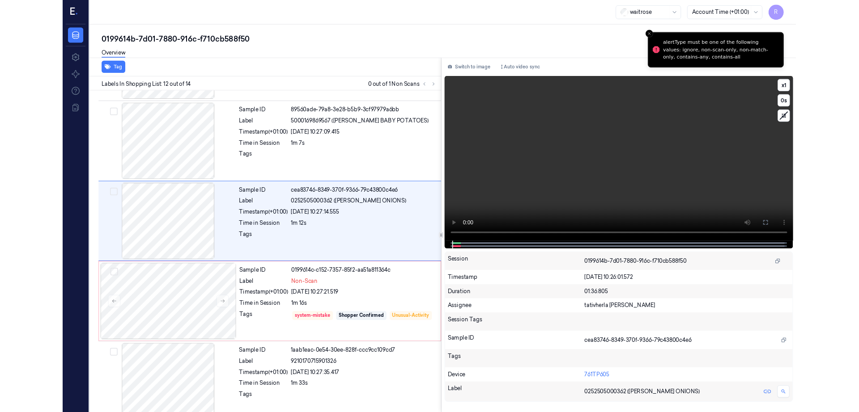
scroll to position [891, 0]
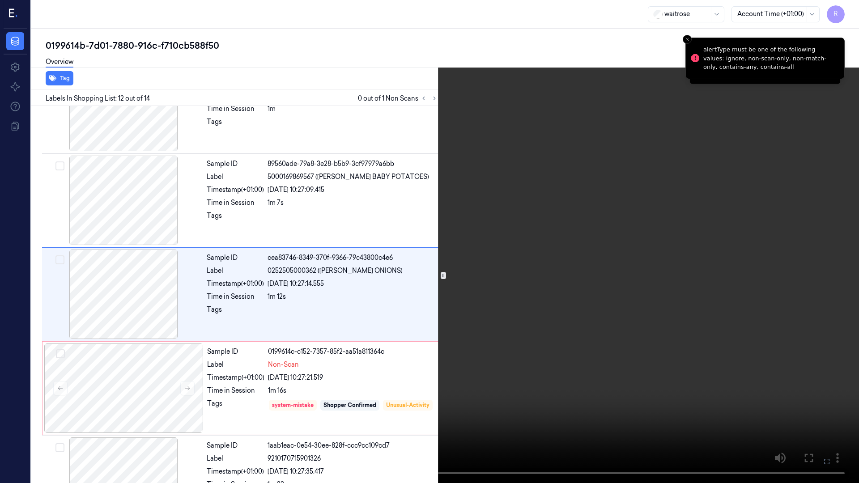
click at [70, 393] on video at bounding box center [429, 241] width 859 height 483
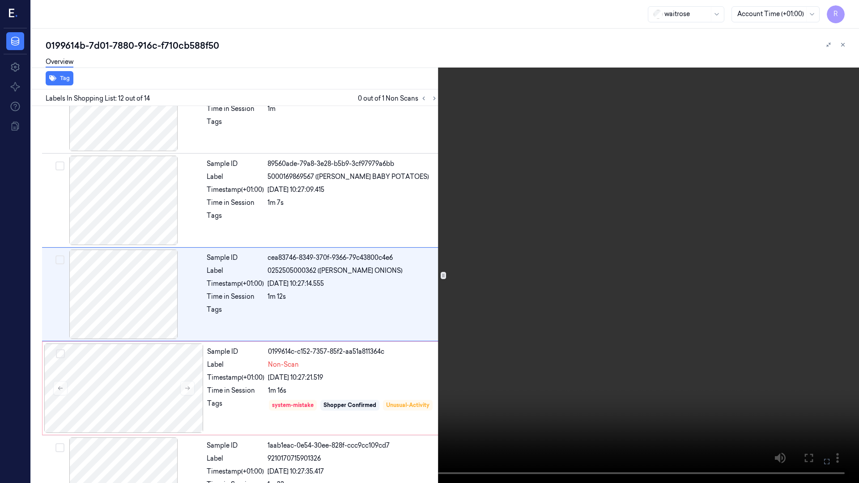
click at [70, 393] on video at bounding box center [429, 241] width 859 height 483
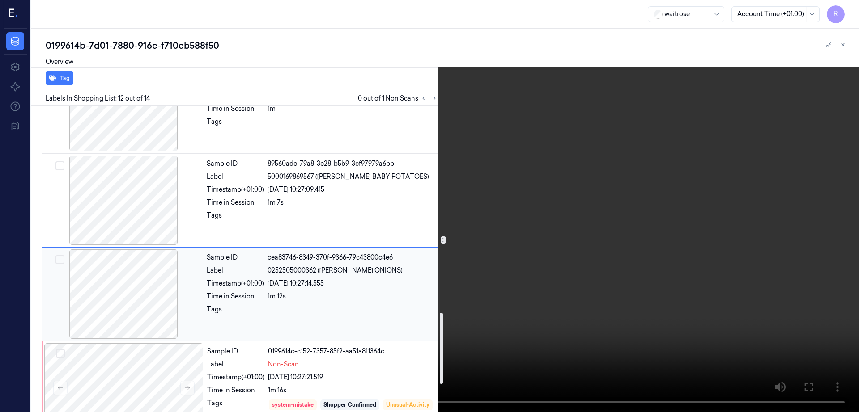
scroll to position [1011, 0]
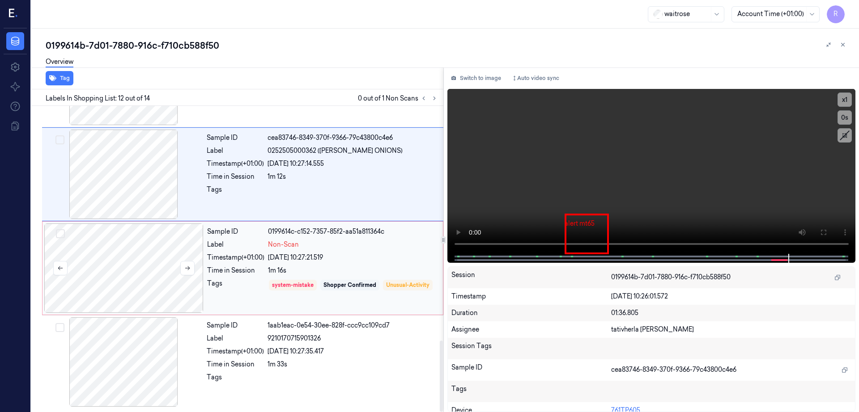
click at [139, 248] on div at bounding box center [123, 268] width 159 height 89
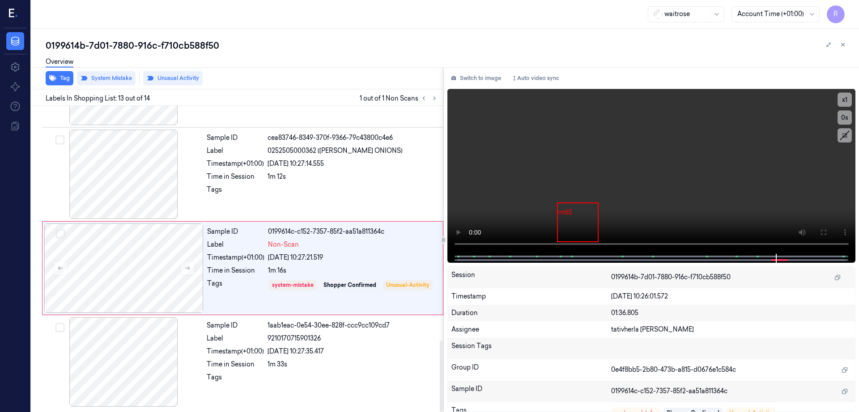
click at [189, 73] on div "Overview" at bounding box center [449, 63] width 806 height 23
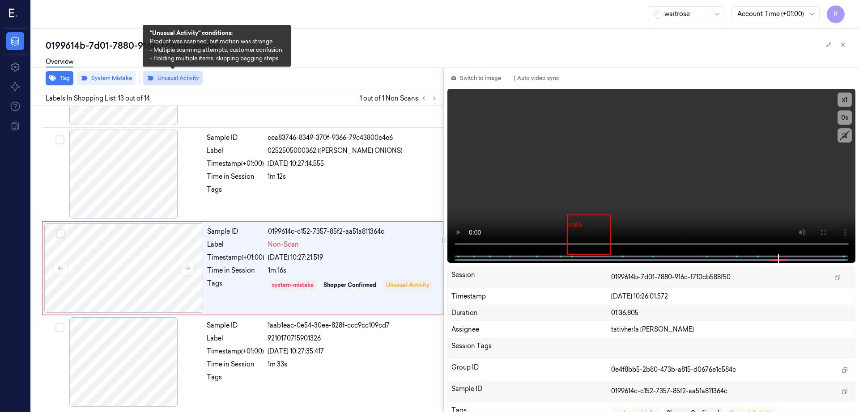
click at [192, 80] on button "Unusual Activity" at bounding box center [172, 78] width 59 height 14
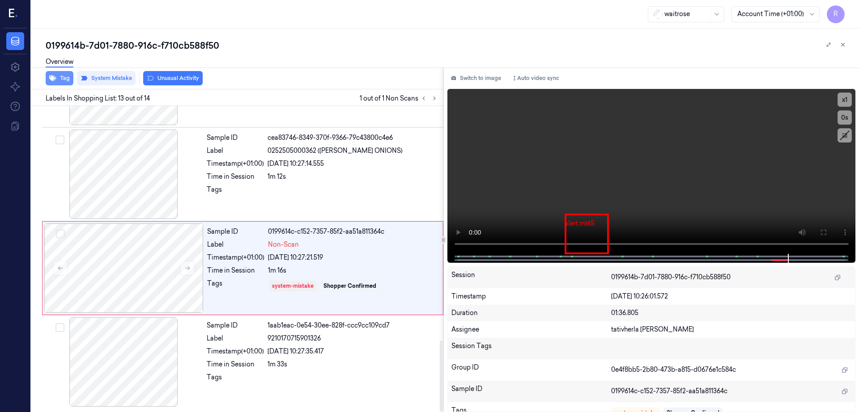
click at [61, 77] on button "Tag" at bounding box center [60, 78] width 28 height 14
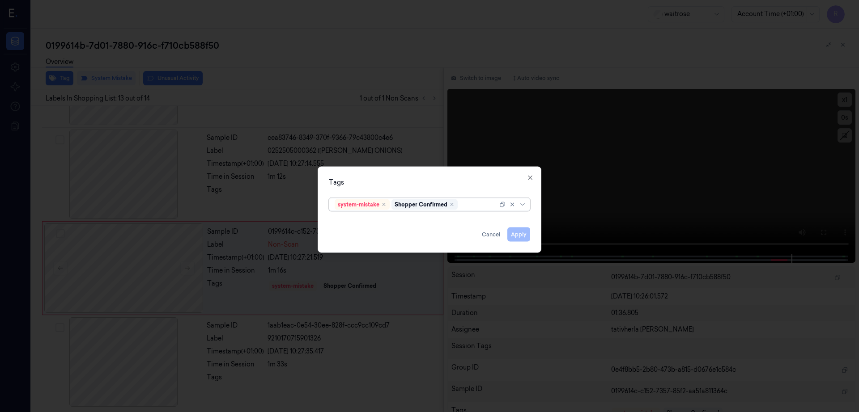
click at [478, 201] on div at bounding box center [478, 204] width 38 height 9
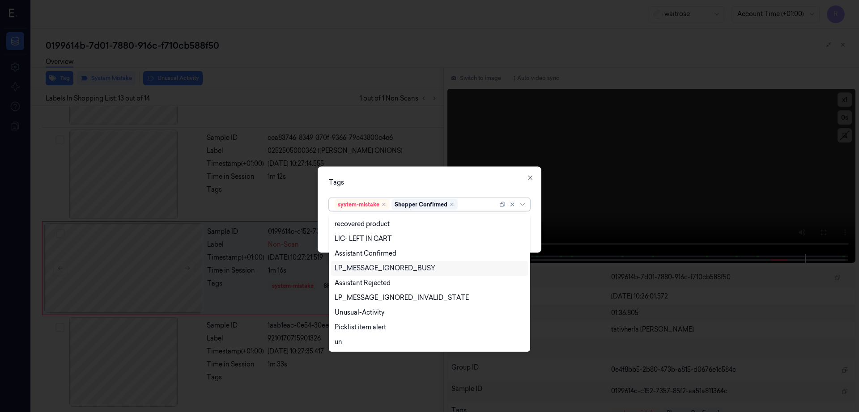
scroll to position [0, 0]
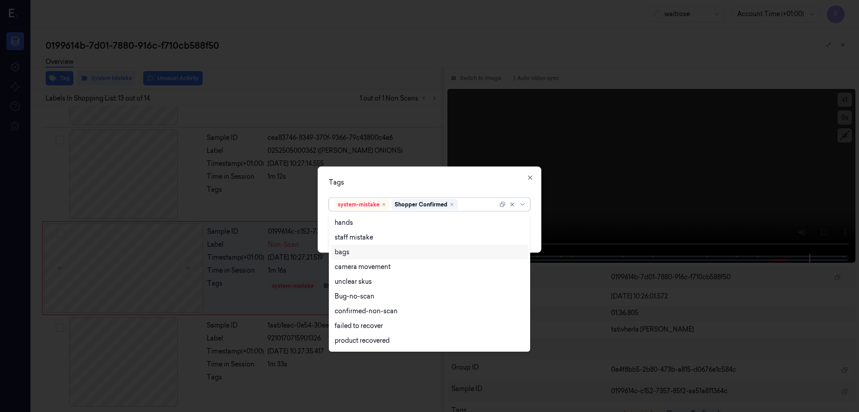
click at [348, 251] on div "bags" at bounding box center [341, 252] width 15 height 9
click at [401, 177] on div "Tags option bags, selected. 21 results available. Use Up and Down to choose opt…" at bounding box center [429, 210] width 224 height 86
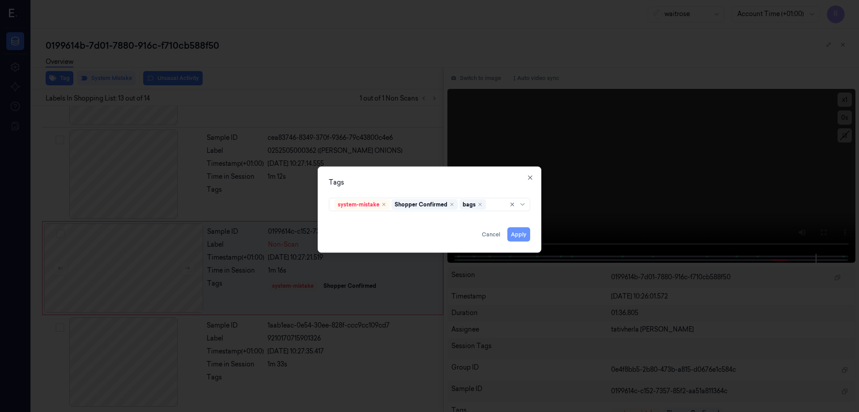
click at [516, 237] on button "Apply" at bounding box center [518, 235] width 23 height 14
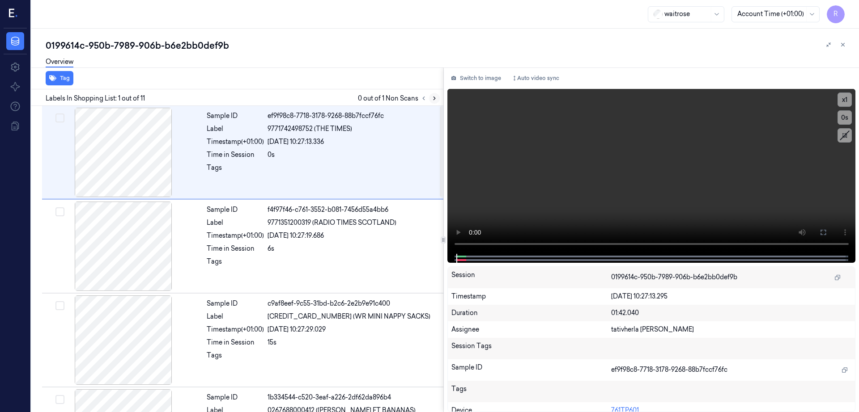
click at [437, 100] on icon at bounding box center [434, 98] width 6 height 6
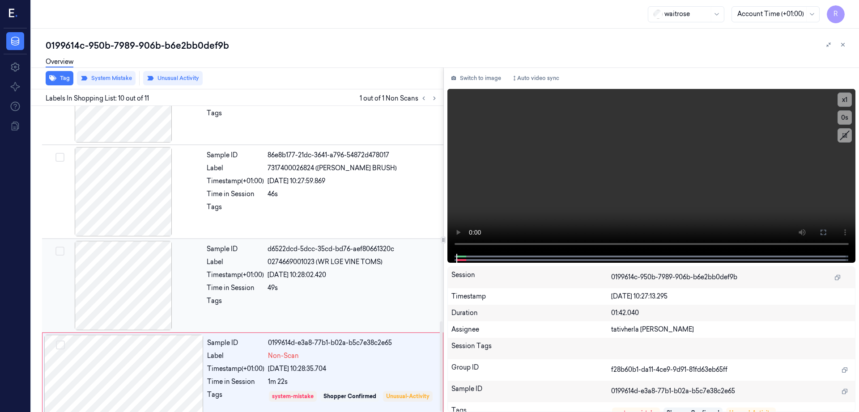
scroll to position [729, 0]
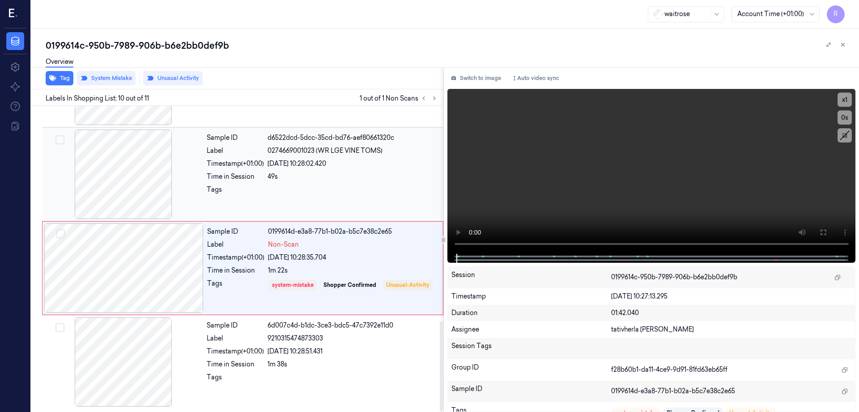
click at [132, 182] on div at bounding box center [123, 174] width 159 height 89
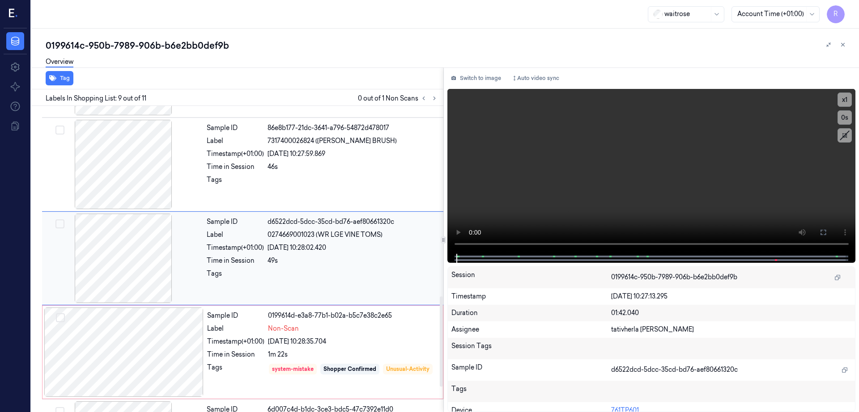
scroll to position [645, 0]
click at [141, 266] on div at bounding box center [123, 258] width 159 height 89
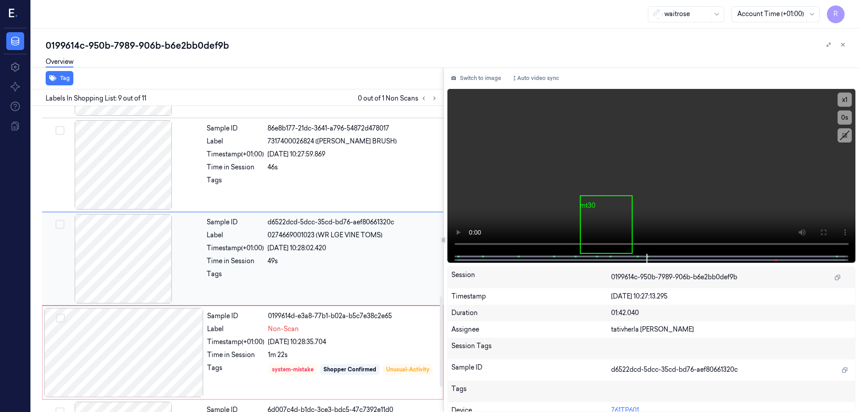
click at [141, 266] on div at bounding box center [123, 258] width 159 height 89
click at [140, 177] on div at bounding box center [123, 164] width 159 height 89
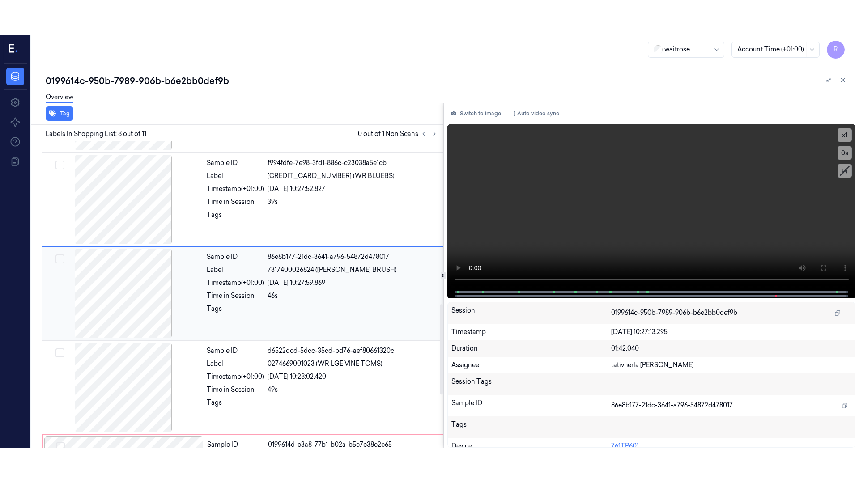
scroll to position [551, 0]
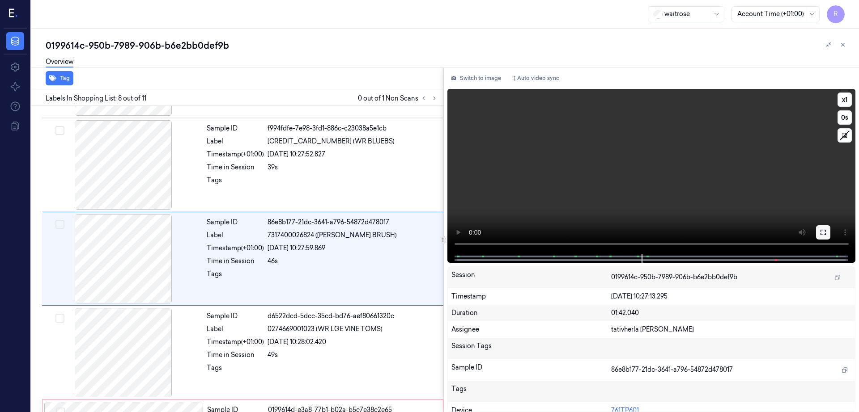
click at [826, 232] on icon at bounding box center [822, 232] width 7 height 7
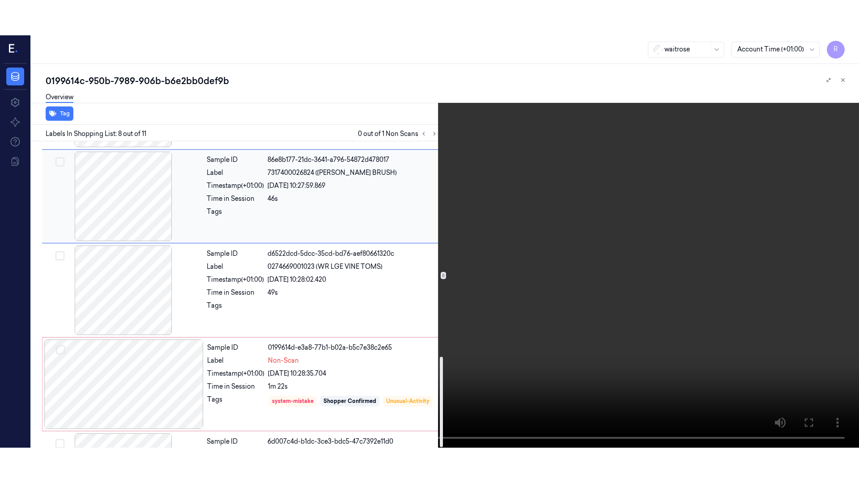
scroll to position [729, 0]
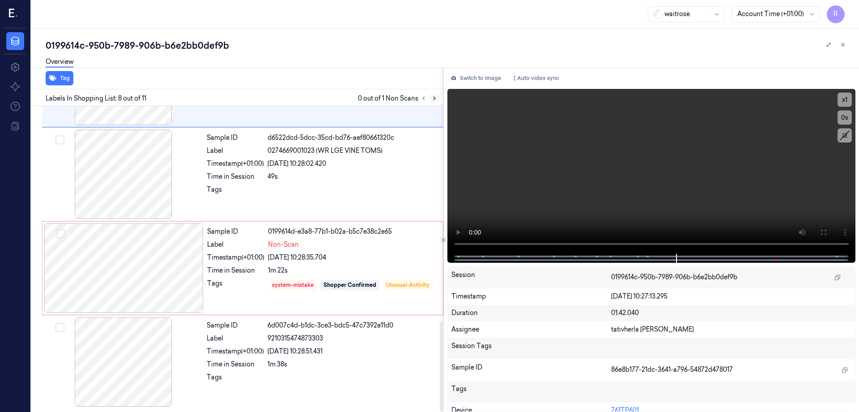
click at [440, 93] on button at bounding box center [434, 98] width 11 height 11
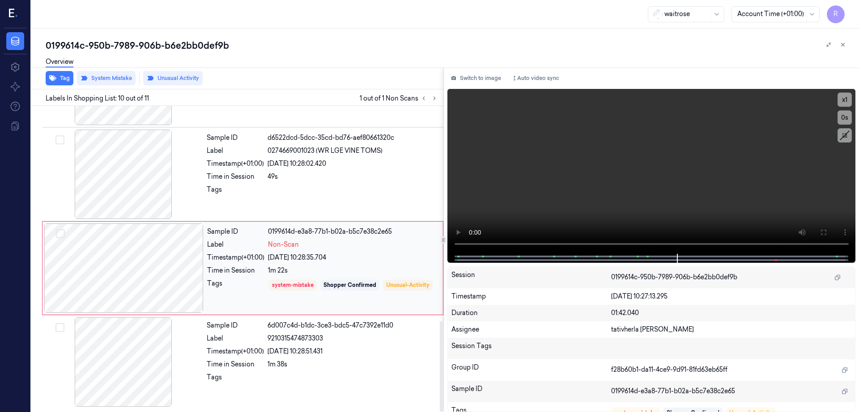
click at [129, 266] on div at bounding box center [123, 268] width 159 height 89
click at [129, 291] on div at bounding box center [123, 268] width 159 height 89
click at [830, 232] on button at bounding box center [823, 232] width 14 height 14
click at [125, 276] on div at bounding box center [123, 268] width 159 height 89
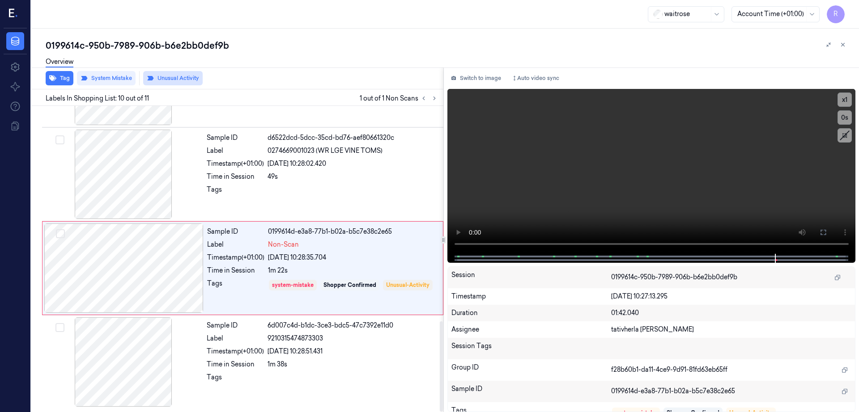
click at [184, 77] on button "Unusual Activity" at bounding box center [172, 78] width 59 height 14
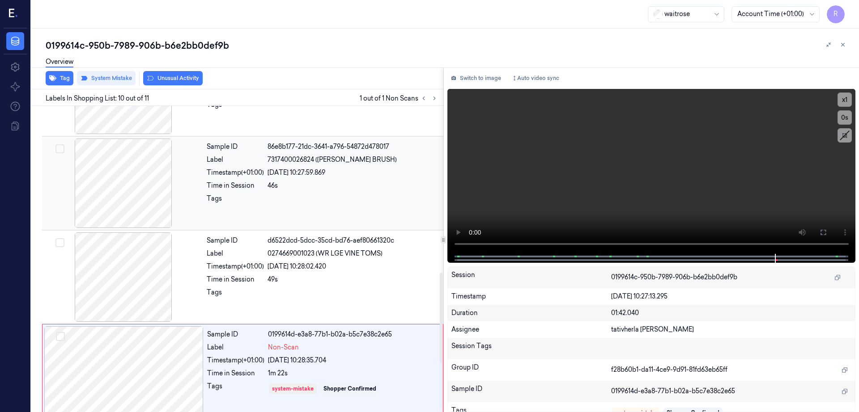
scroll to position [562, 0]
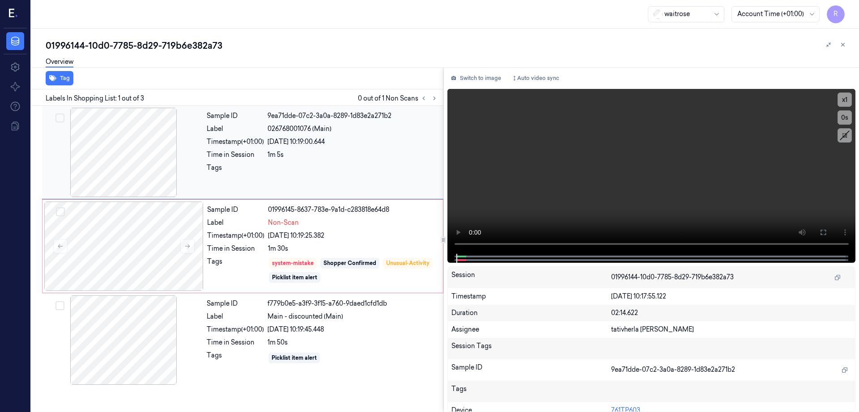
click at [123, 172] on div at bounding box center [123, 152] width 159 height 89
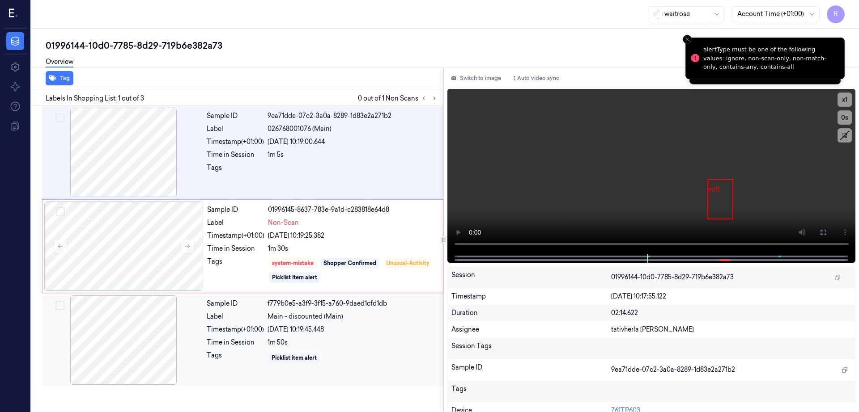
click at [122, 361] on div at bounding box center [123, 340] width 159 height 89
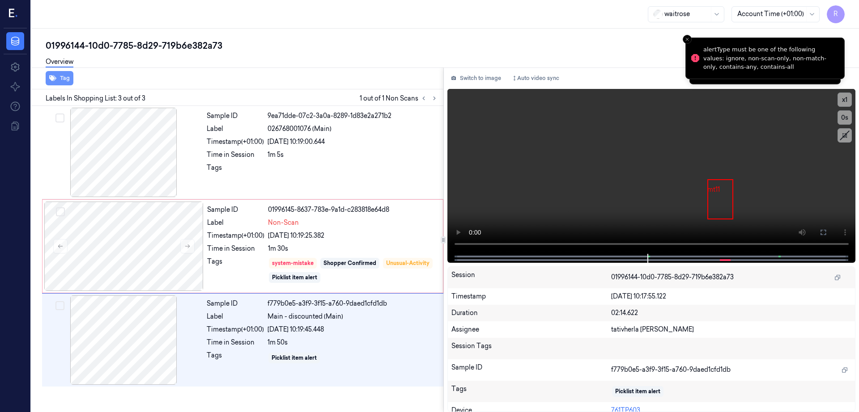
click at [60, 76] on button "Tag" at bounding box center [60, 78] width 28 height 14
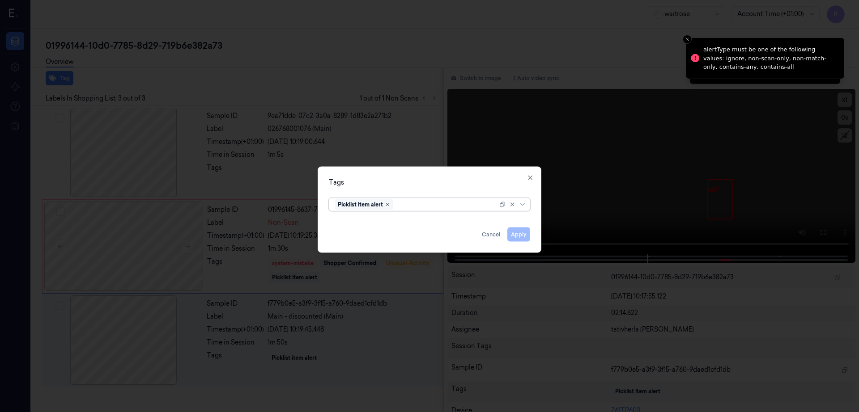
click at [388, 204] on icon "Remove ,Picklist item alert" at bounding box center [387, 204] width 3 height 3
click at [526, 236] on button "Apply" at bounding box center [518, 235] width 23 height 14
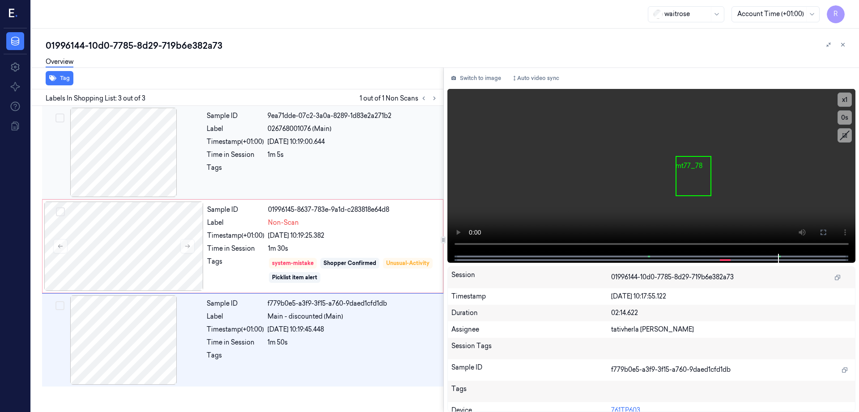
click at [171, 164] on div at bounding box center [123, 152] width 159 height 89
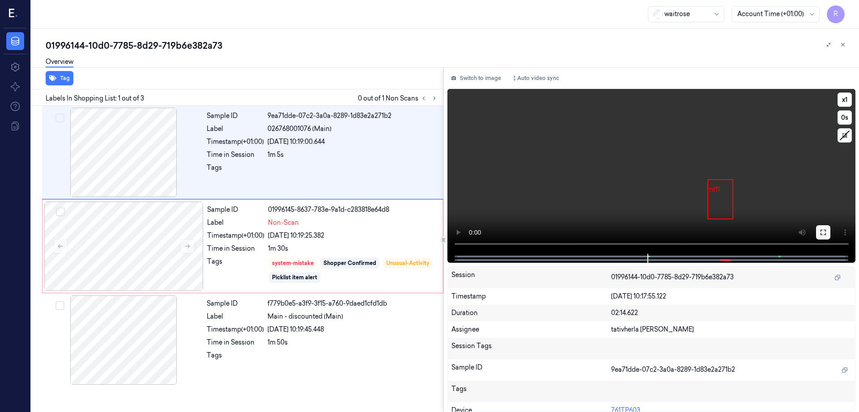
click at [826, 229] on icon at bounding box center [822, 232] width 7 height 7
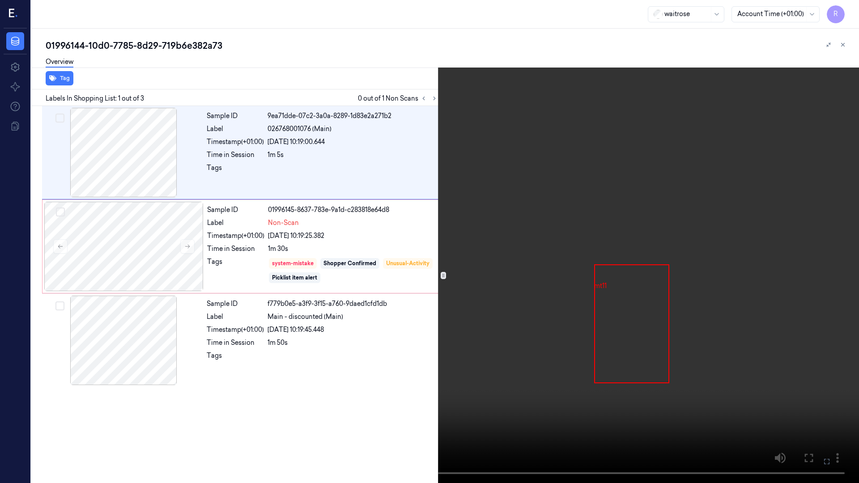
click at [548, 265] on video at bounding box center [429, 241] width 859 height 483
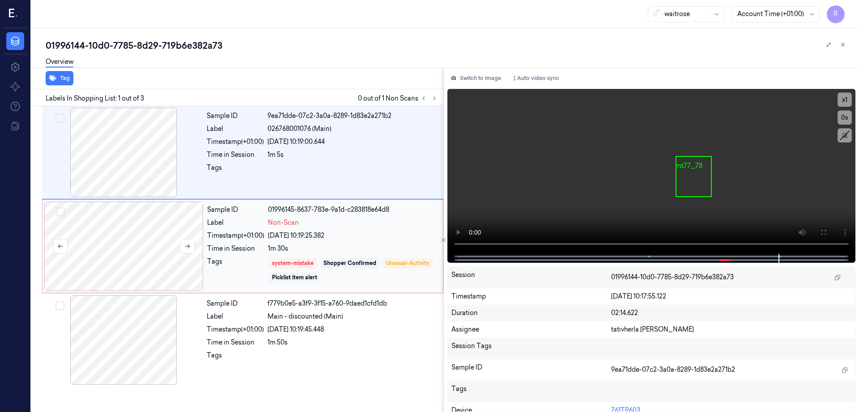
click at [127, 242] on div at bounding box center [123, 246] width 159 height 89
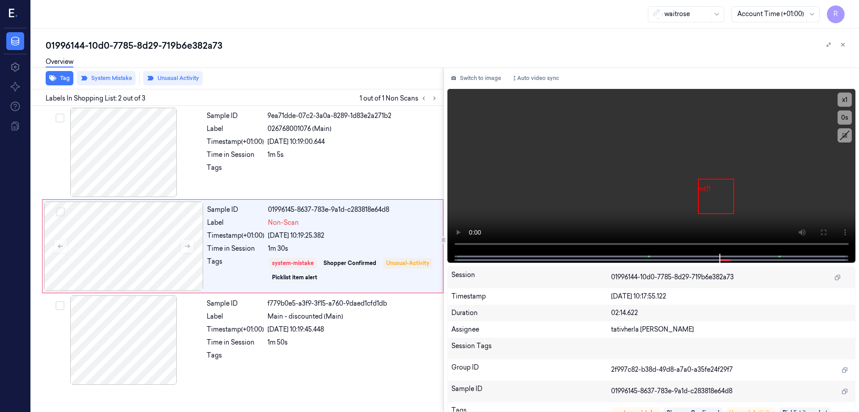
click at [126, 42] on div "01996144-10d0-7785-8d29-719b6e382a73" at bounding box center [449, 45] width 806 height 13
copy div "7785"
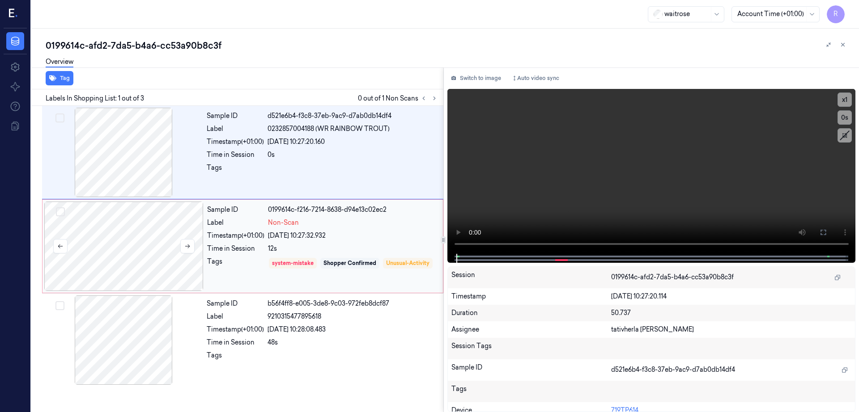
click at [151, 262] on div at bounding box center [123, 246] width 159 height 89
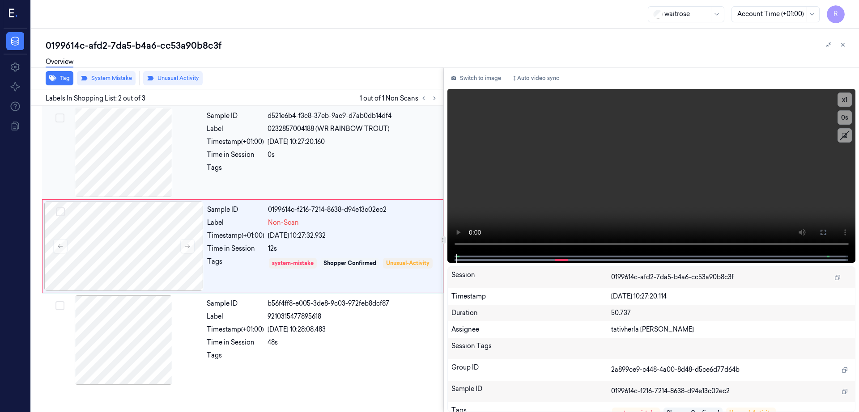
click at [140, 156] on div at bounding box center [123, 152] width 159 height 89
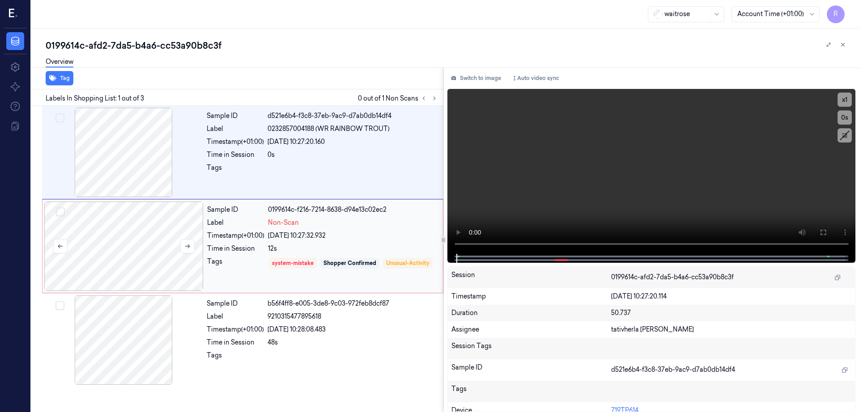
click at [139, 233] on div at bounding box center [123, 246] width 159 height 89
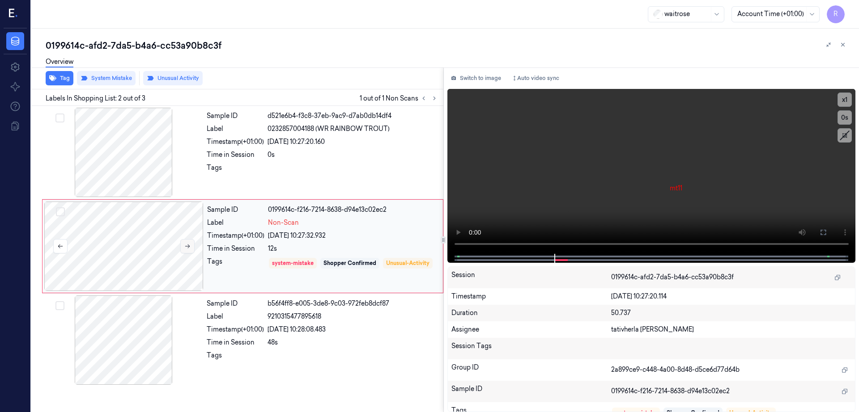
click at [190, 245] on icon at bounding box center [187, 246] width 6 height 6
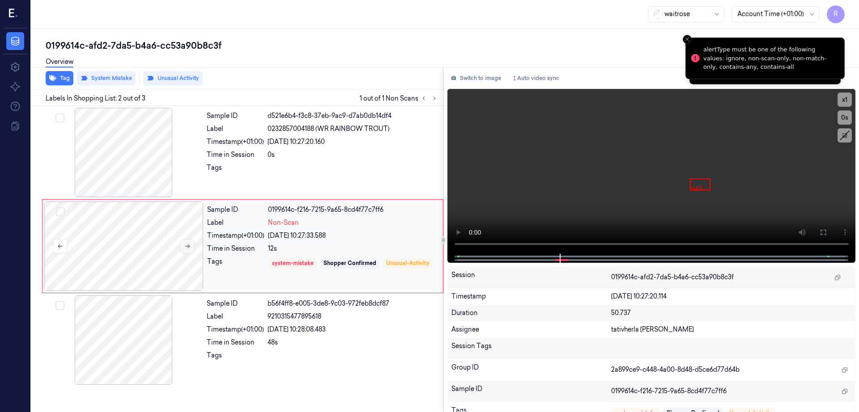
click at [190, 245] on icon at bounding box center [187, 246] width 6 height 6
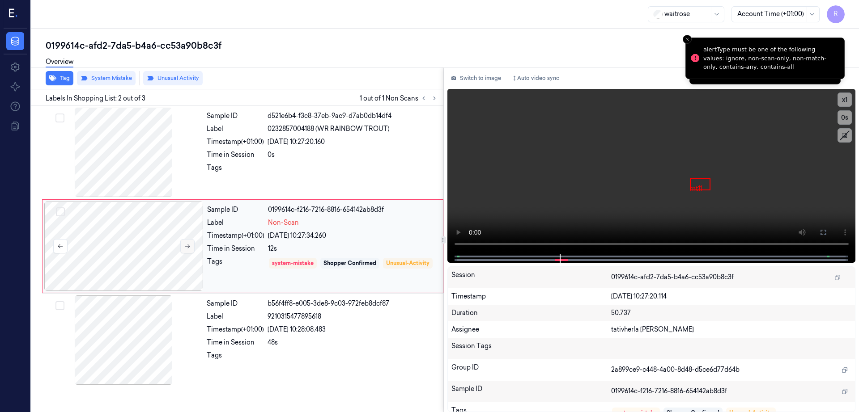
click at [190, 245] on icon at bounding box center [187, 246] width 6 height 6
click at [138, 261] on div at bounding box center [123, 246] width 159 height 89
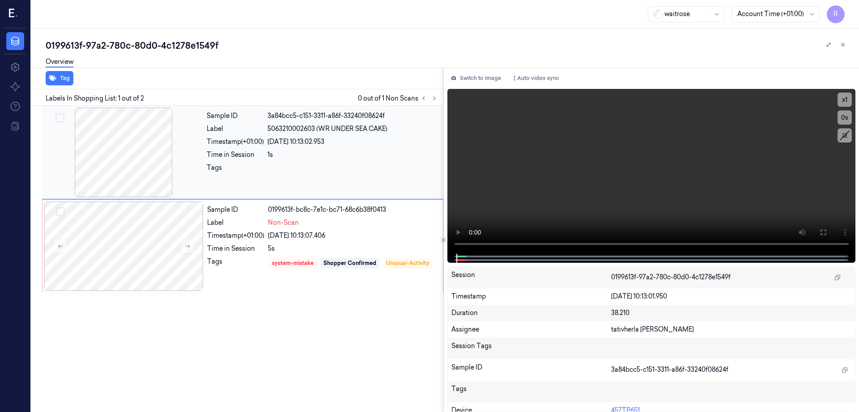
click at [117, 160] on div at bounding box center [123, 152] width 159 height 89
click at [826, 236] on icon at bounding box center [822, 232] width 7 height 7
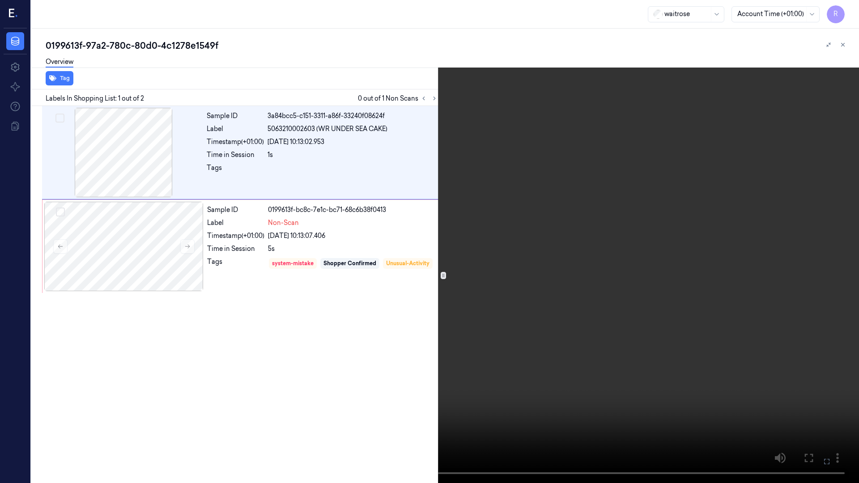
click at [457, 353] on video at bounding box center [429, 241] width 859 height 483
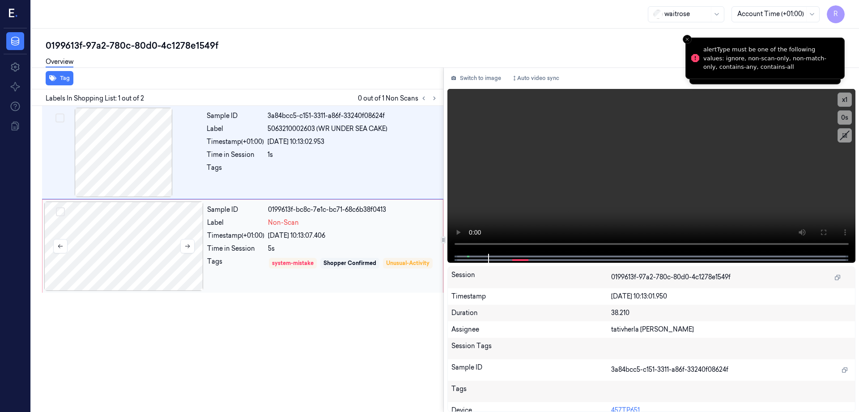
click at [124, 247] on div at bounding box center [123, 246] width 159 height 89
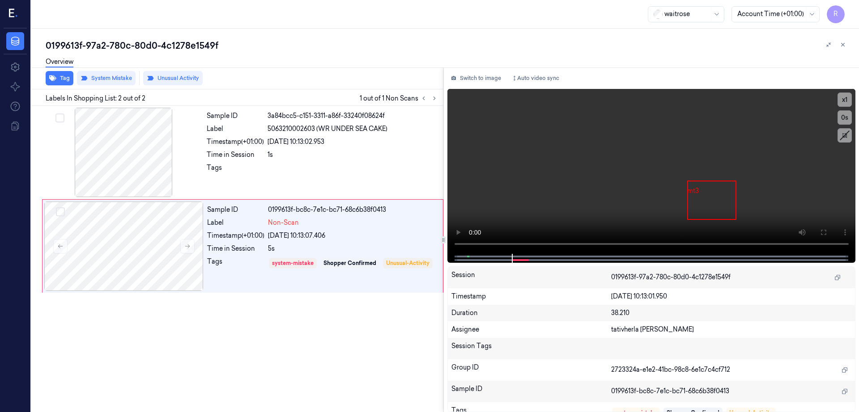
click at [196, 43] on div "0199613f-97a2-780c-80d0-4c1278e1549f" at bounding box center [449, 45] width 806 height 13
copy div "4c1278e1549f"
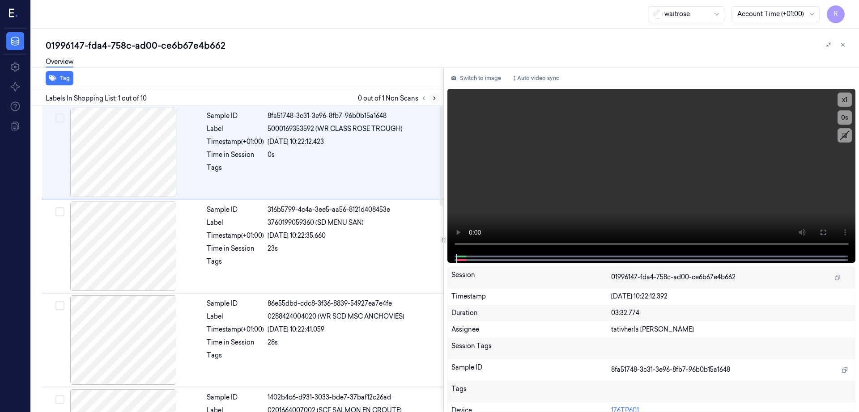
click at [437, 98] on icon at bounding box center [434, 98] width 6 height 6
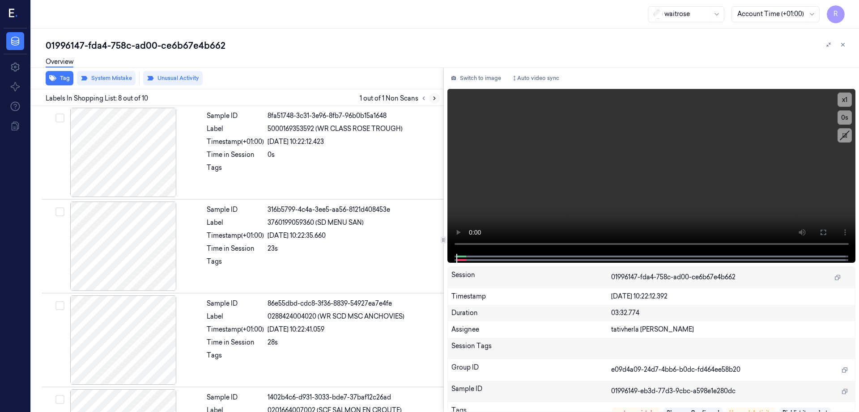
scroll to position [551, 0]
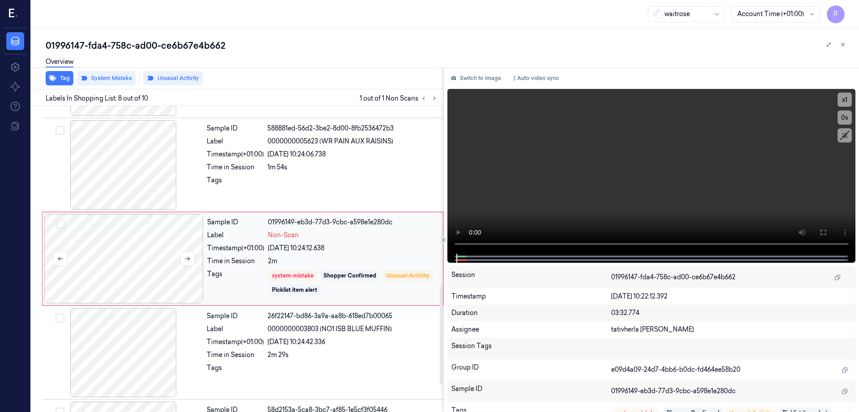
click at [127, 270] on div at bounding box center [123, 258] width 159 height 89
click at [127, 366] on div at bounding box center [123, 352] width 159 height 89
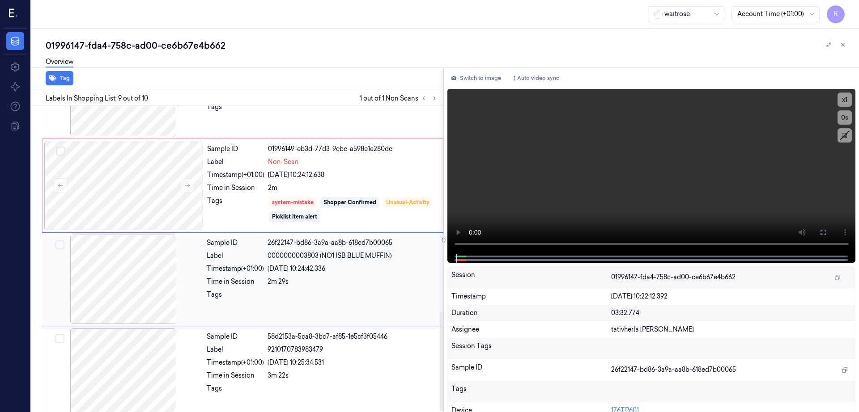
scroll to position [635, 0]
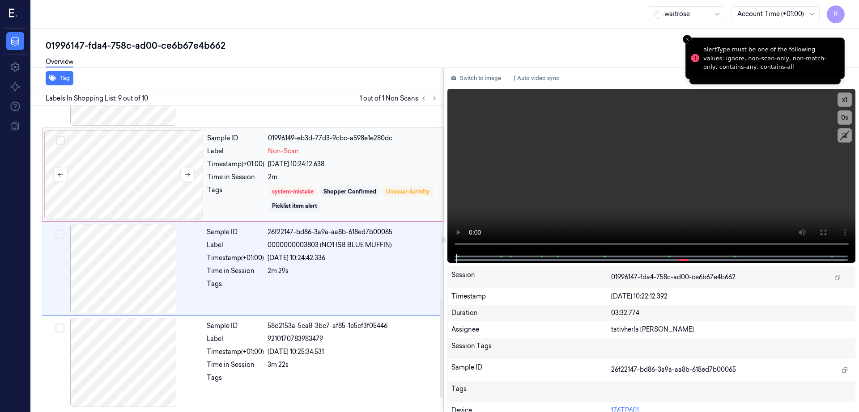
click at [126, 186] on div at bounding box center [123, 174] width 159 height 89
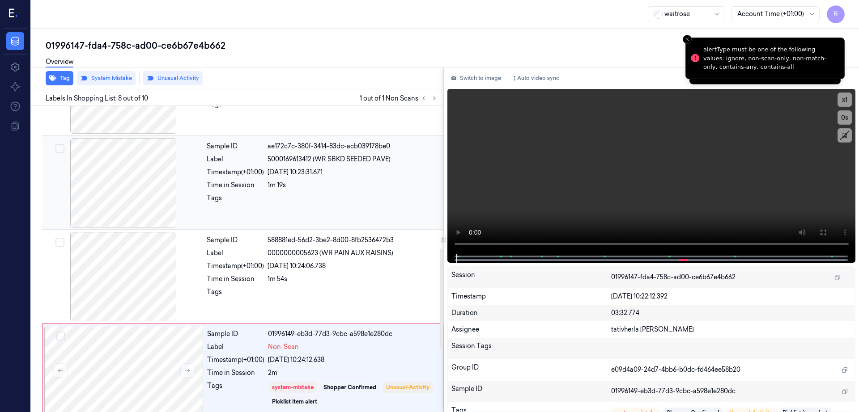
click at [127, 219] on div at bounding box center [123, 182] width 159 height 89
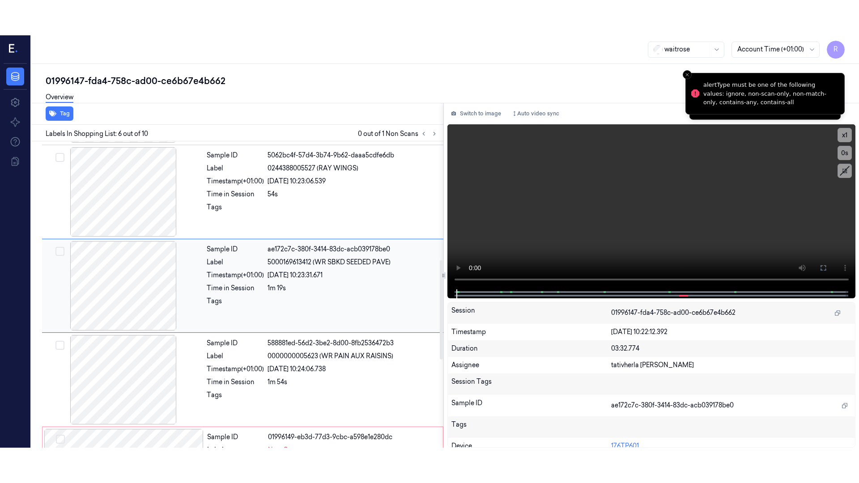
scroll to position [363, 0]
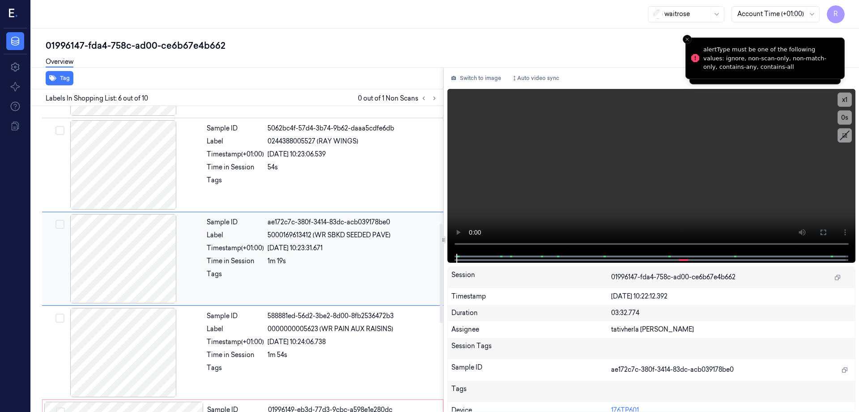
click at [128, 255] on div at bounding box center [123, 258] width 159 height 89
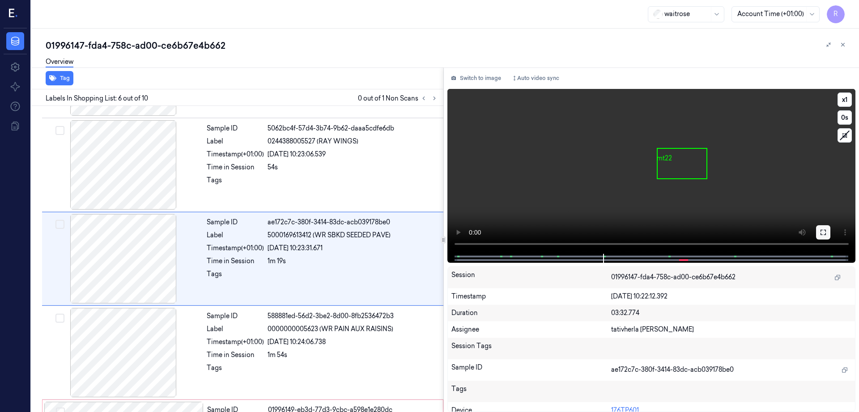
click at [825, 231] on icon at bounding box center [822, 232] width 5 height 5
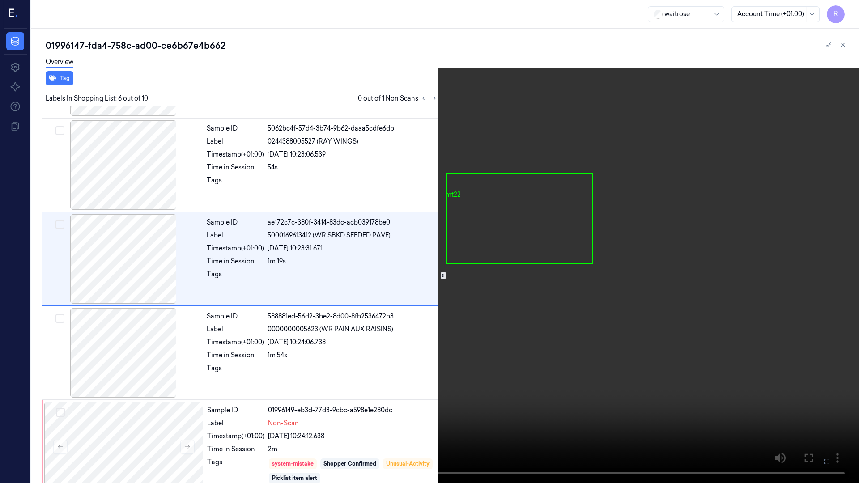
click at [588, 263] on video at bounding box center [429, 241] width 859 height 483
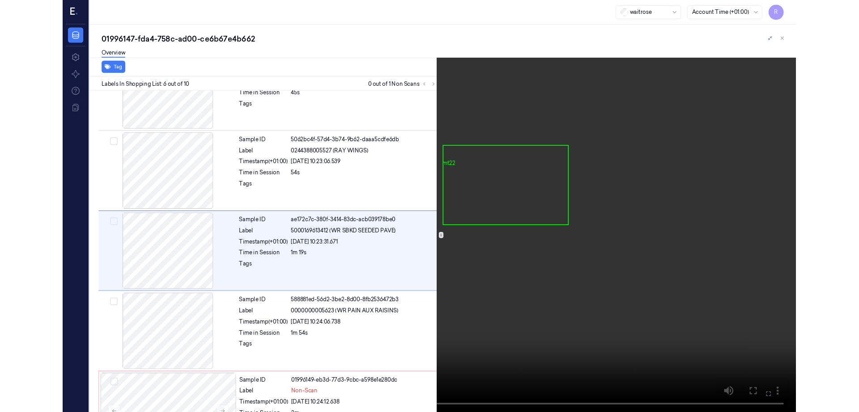
scroll to position [328, 0]
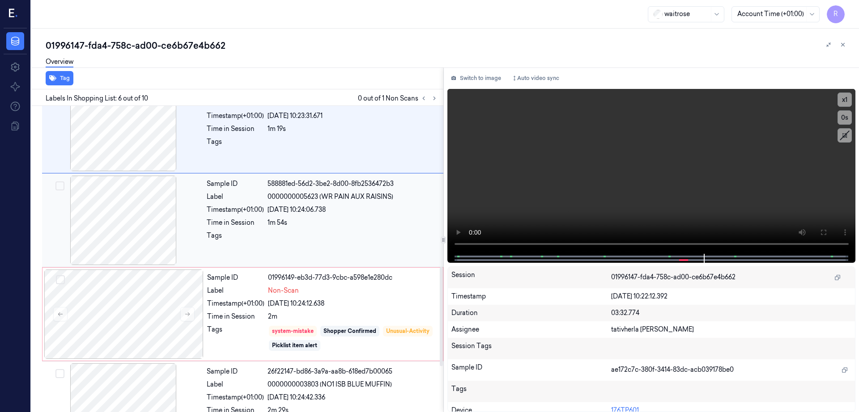
click at [127, 224] on div at bounding box center [123, 220] width 159 height 89
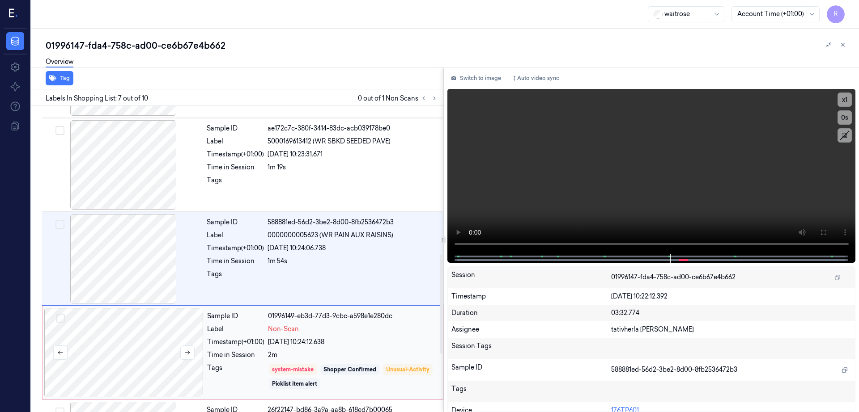
click at [146, 340] on div at bounding box center [123, 352] width 159 height 89
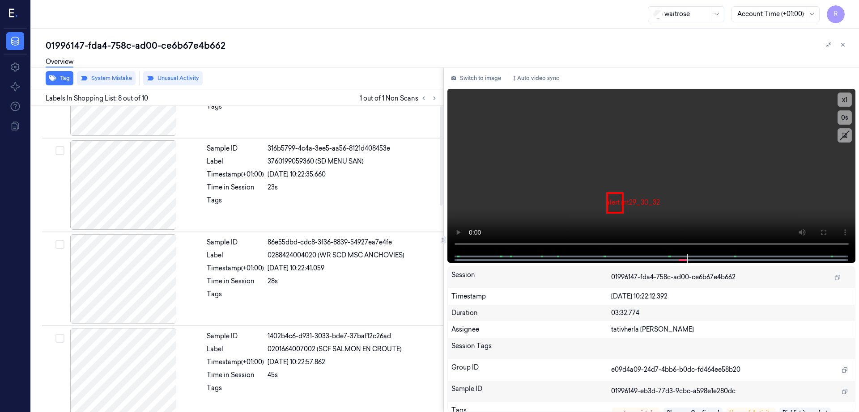
scroll to position [0, 0]
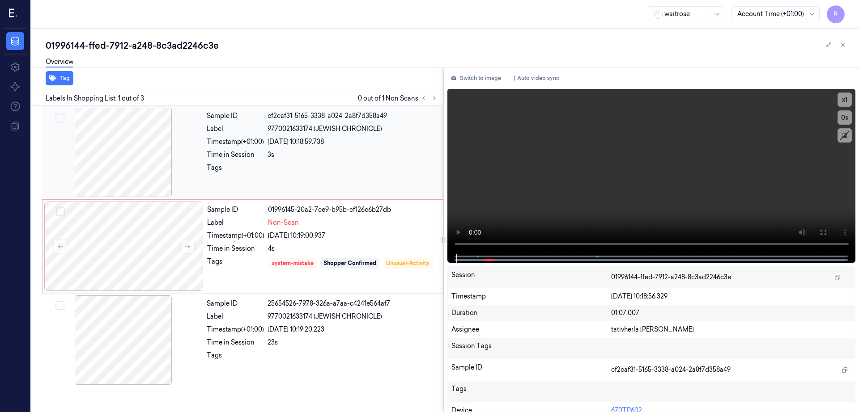
click at [131, 156] on div at bounding box center [123, 152] width 159 height 89
click at [826, 229] on icon at bounding box center [822, 232] width 7 height 7
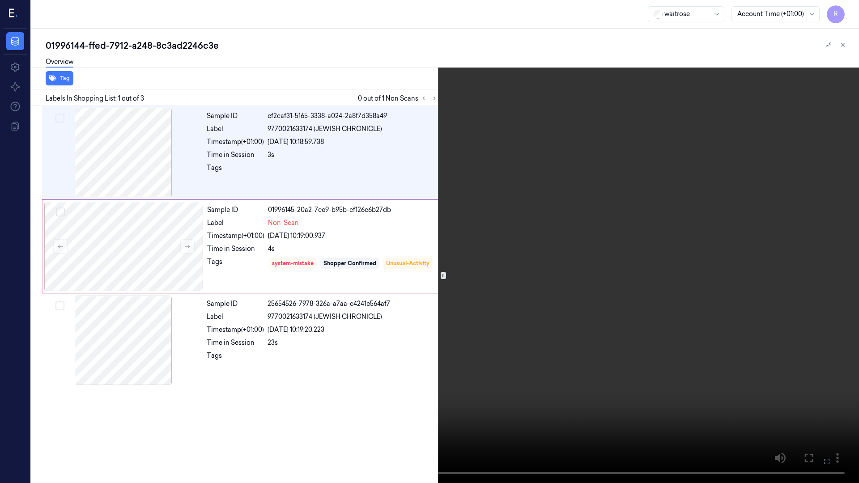
click at [457, 319] on video at bounding box center [429, 241] width 859 height 483
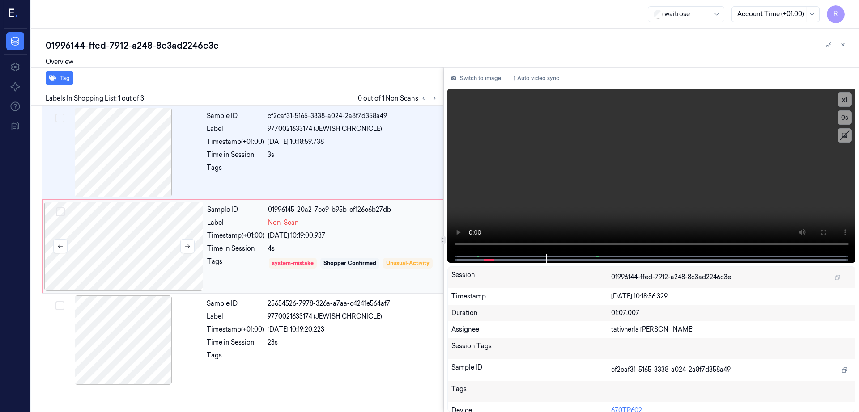
click at [121, 249] on div at bounding box center [123, 246] width 159 height 89
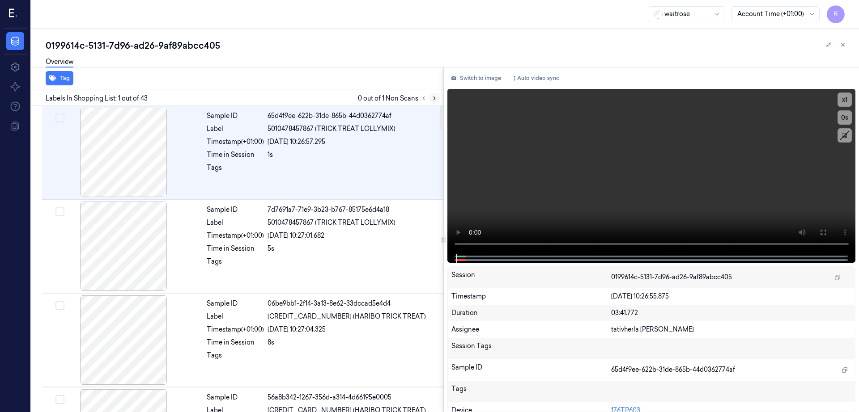
click at [437, 98] on icon at bounding box center [434, 98] width 6 height 6
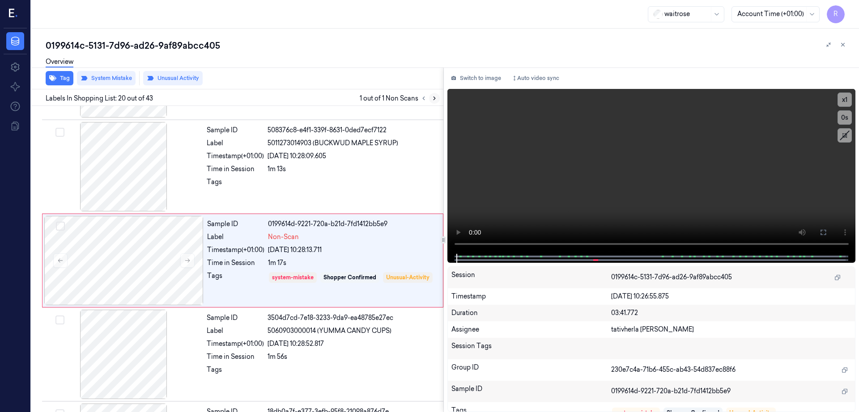
scroll to position [1678, 0]
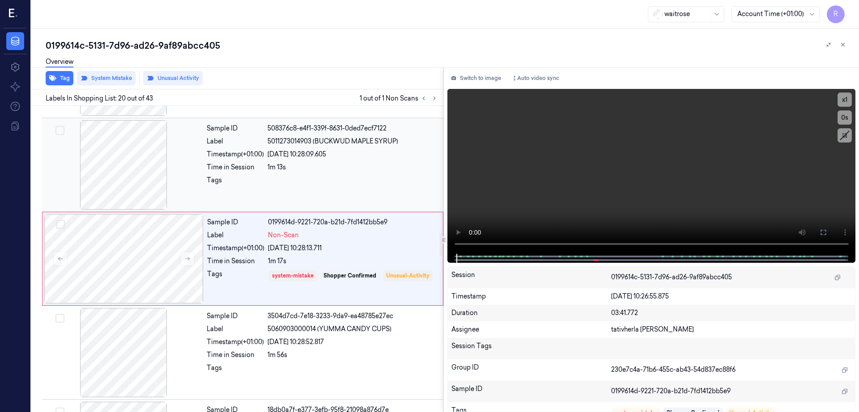
click at [143, 190] on div at bounding box center [123, 164] width 159 height 89
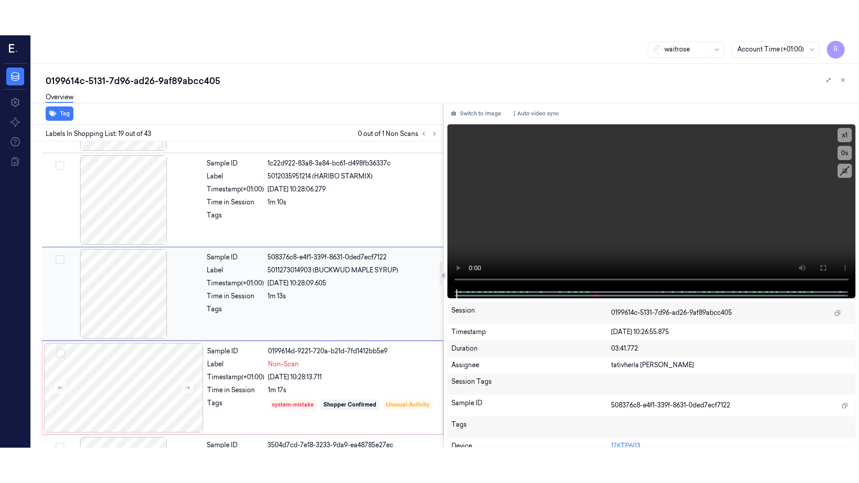
scroll to position [1584, 0]
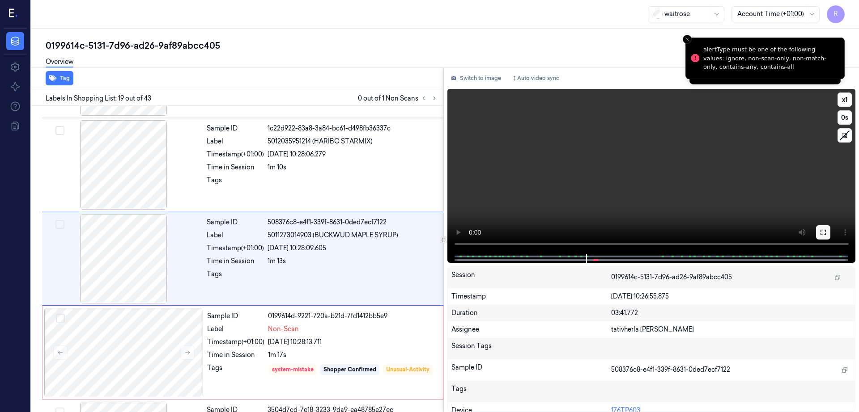
click at [826, 230] on icon at bounding box center [822, 232] width 7 height 7
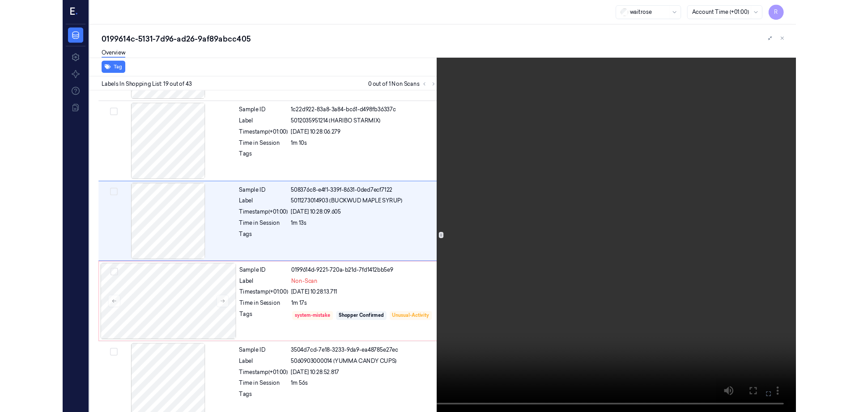
scroll to position [1548, 0]
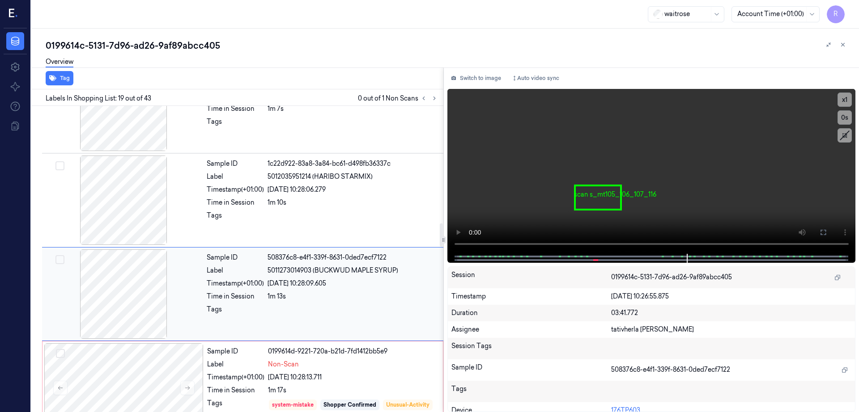
click at [147, 281] on div at bounding box center [123, 294] width 159 height 89
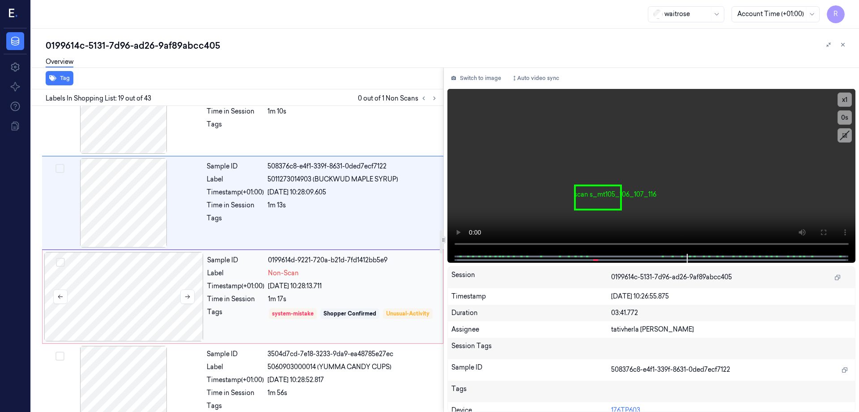
click at [154, 292] on div at bounding box center [123, 296] width 159 height 89
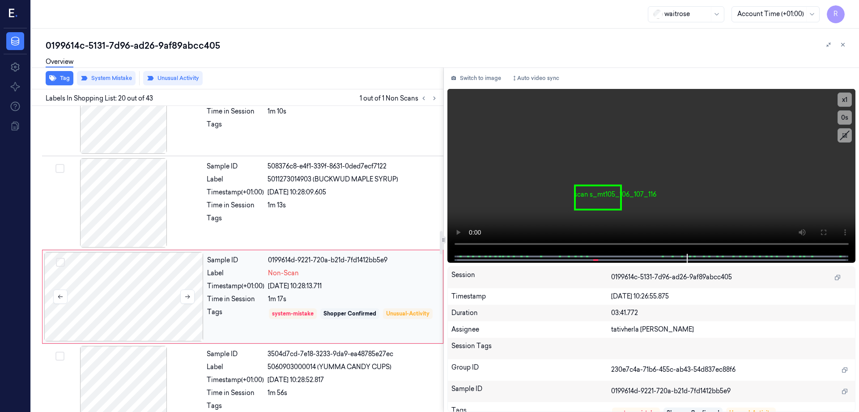
scroll to position [1678, 0]
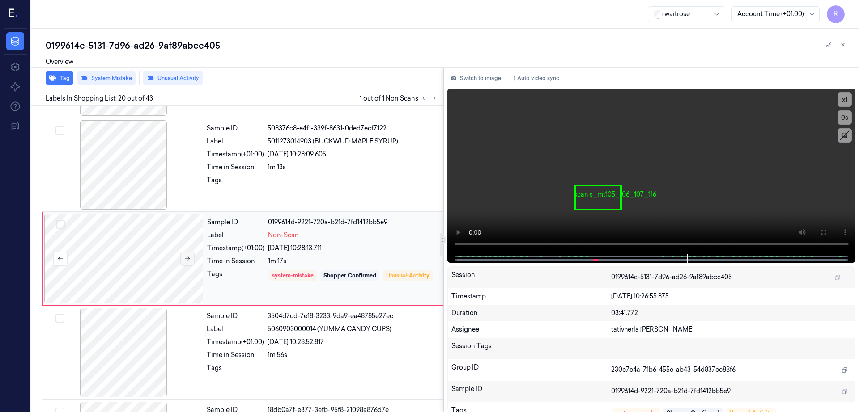
click at [191, 257] on button at bounding box center [187, 259] width 14 height 14
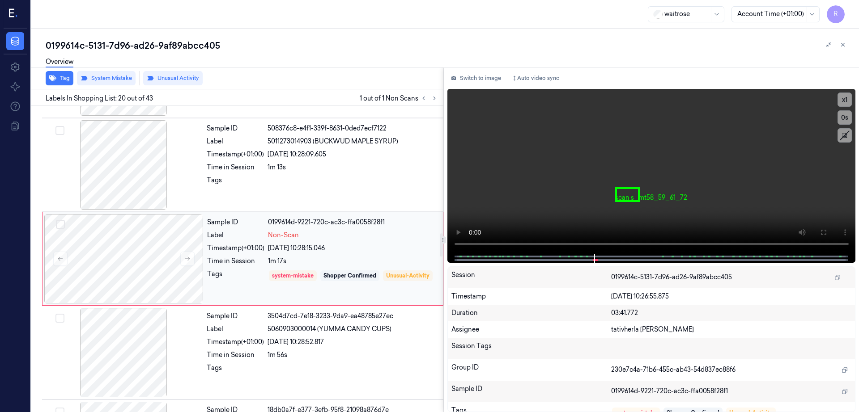
scroll to position [1734, 0]
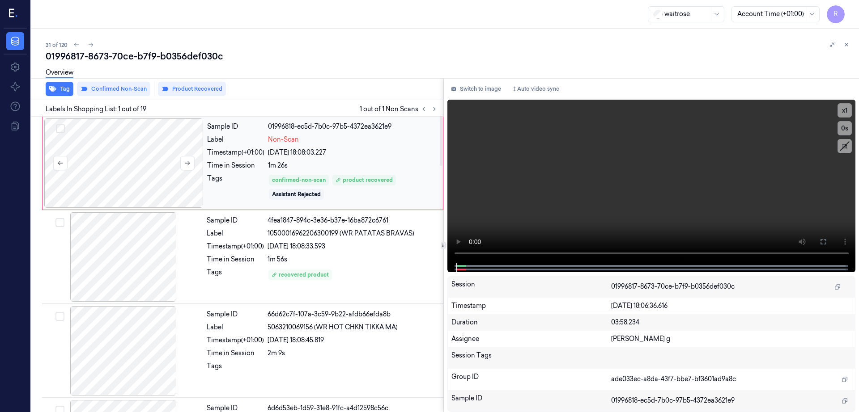
click at [149, 186] on div at bounding box center [123, 162] width 159 height 89
click at [830, 248] on button at bounding box center [823, 242] width 14 height 14
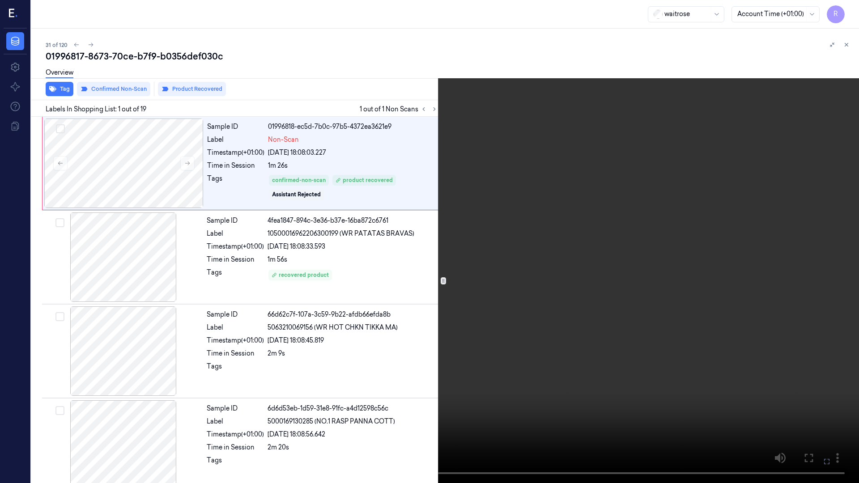
click at [0, 0] on button at bounding box center [0, 0] width 0 height 0
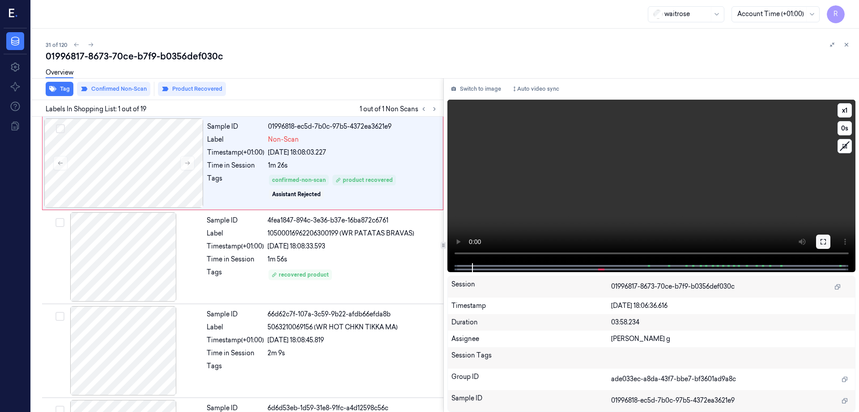
click at [826, 245] on icon at bounding box center [822, 241] width 7 height 7
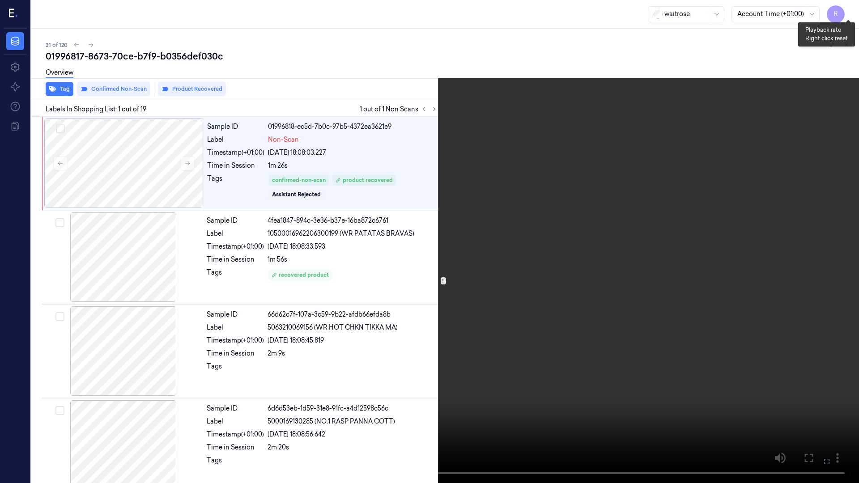
click at [844, 15] on button "x 1" at bounding box center [848, 11] width 14 height 14
click at [849, 9] on button "x 2" at bounding box center [848, 11] width 14 height 14
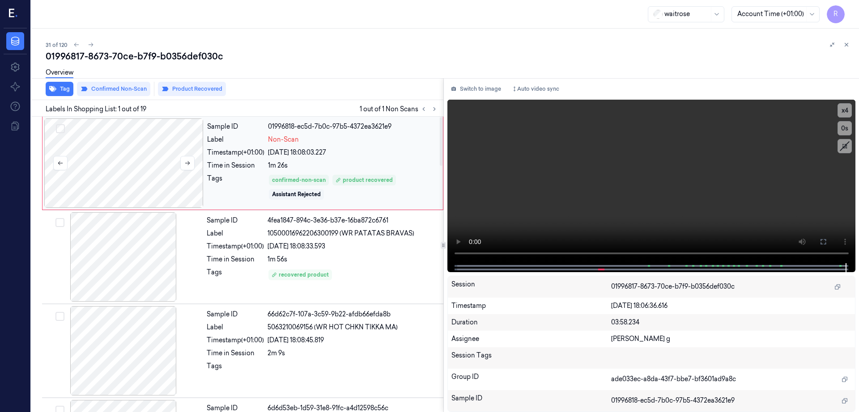
click at [143, 156] on div at bounding box center [123, 162] width 159 height 89
click at [126, 266] on div at bounding box center [123, 256] width 159 height 89
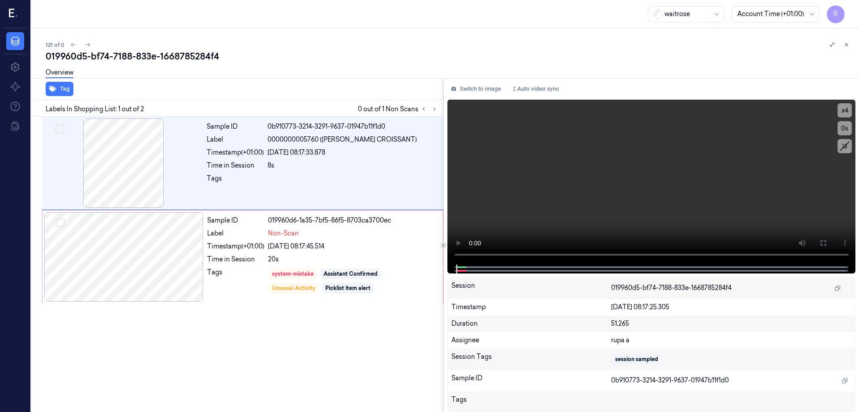
click at [127, 53] on div "019960d5-bf74-7188-833e-1668785284f4" at bounding box center [449, 56] width 806 height 13
copy div "7188"
click at [144, 54] on div "019960d5-bf74-7188-833e-1668785284f4" at bounding box center [449, 56] width 806 height 13
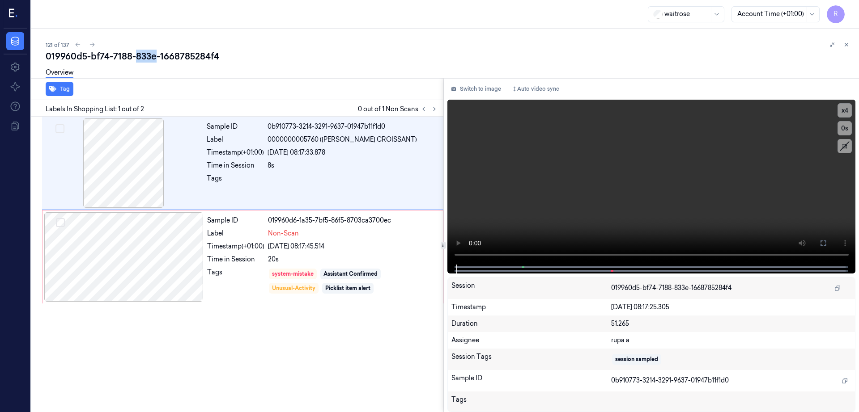
click at [144, 54] on div "019960d5-bf74-7188-833e-1668785284f4" at bounding box center [449, 56] width 806 height 13
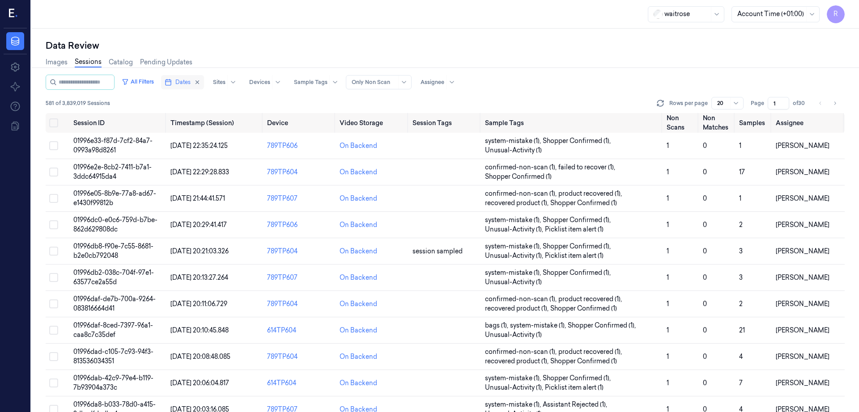
click at [183, 78] on button "Dates" at bounding box center [182, 82] width 43 height 14
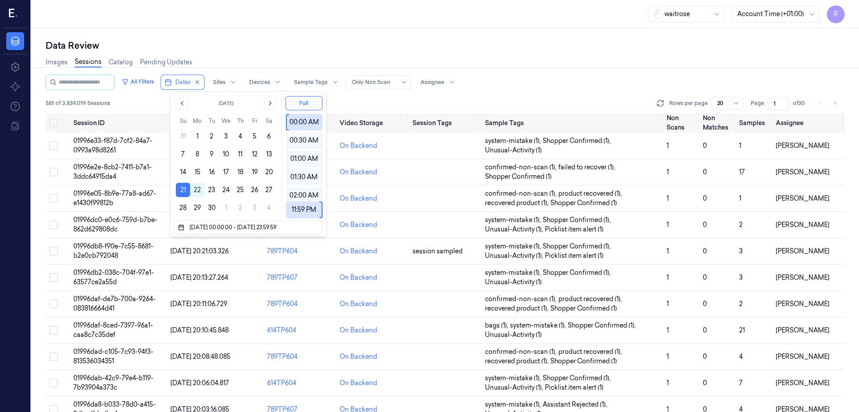
click at [293, 42] on div "Data Review" at bounding box center [445, 45] width 799 height 13
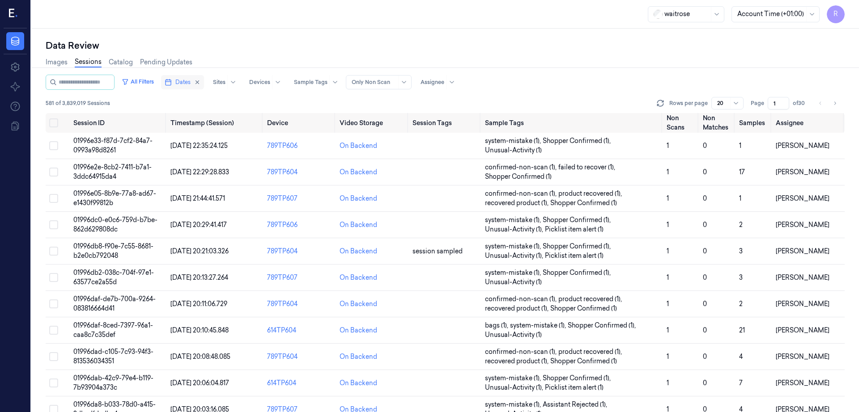
click at [188, 84] on span "Dates" at bounding box center [182, 82] width 15 height 8
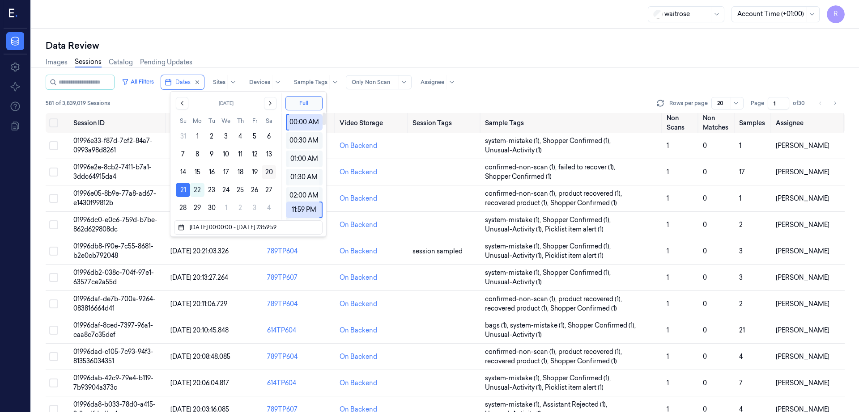
click at [271, 172] on button "20" at bounding box center [269, 172] width 14 height 14
click at [183, 191] on button "21" at bounding box center [183, 190] width 14 height 14
type input "21/09/2025 00:00:00 - 21/09/2025 23:59:59"
click at [183, 191] on button "21" at bounding box center [183, 190] width 14 height 14
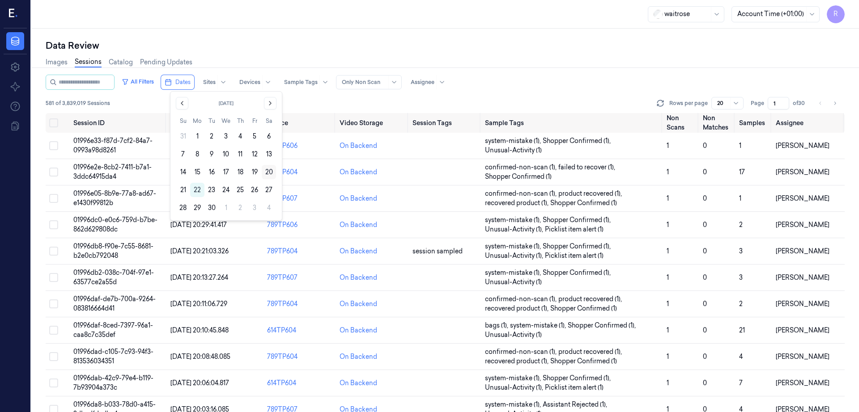
click at [269, 172] on button "20" at bounding box center [269, 172] width 14 height 14
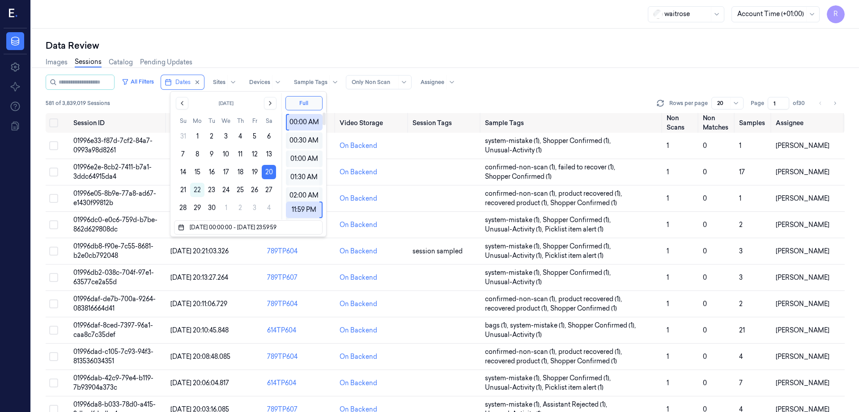
click at [296, 30] on div "Data Review Images Sessions Catalog Pending Updates All Filters Dates Sites Dev…" at bounding box center [444, 221] width 827 height 384
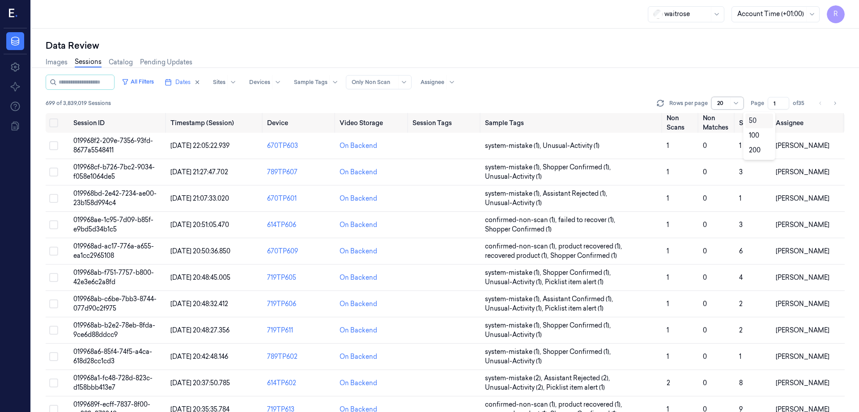
click at [743, 101] on div "20" at bounding box center [727, 103] width 32 height 13
click at [756, 149] on div "200" at bounding box center [755, 150] width 12 height 9
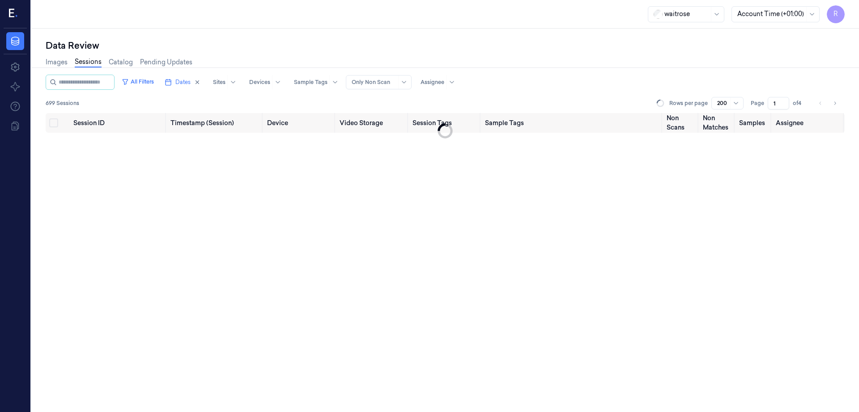
click at [637, 74] on div "Images Sessions Catalog Pending Updates" at bounding box center [445, 63] width 799 height 23
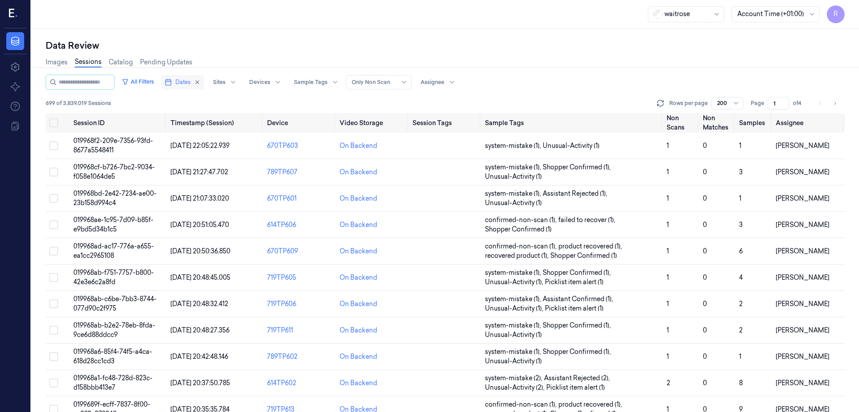
click at [190, 88] on button "Dates" at bounding box center [182, 82] width 43 height 14
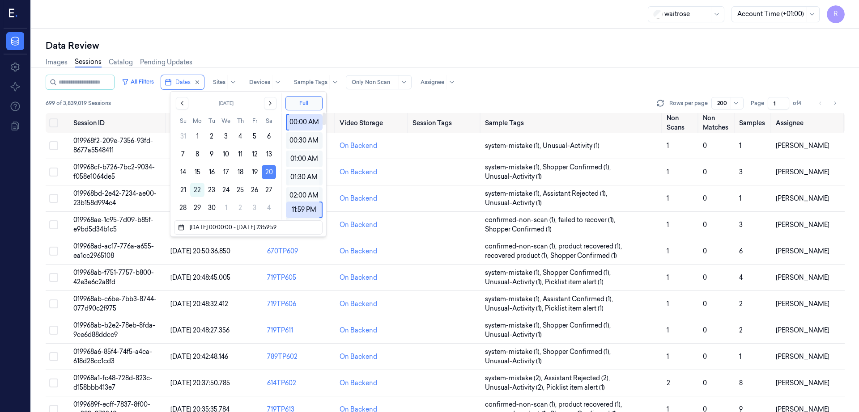
click at [267, 172] on button "20" at bounding box center [269, 172] width 14 height 14
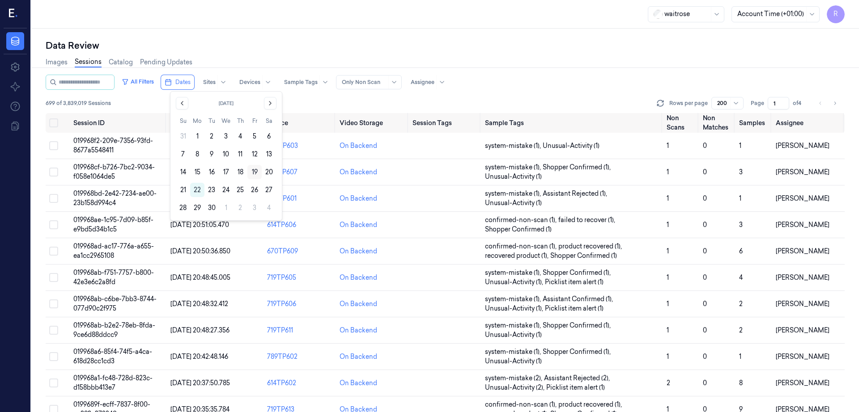
click at [256, 172] on button "19" at bounding box center [254, 172] width 14 height 14
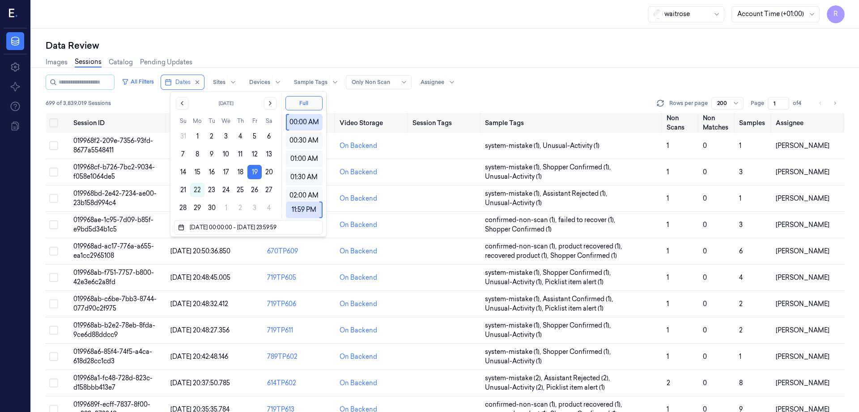
click at [380, 53] on div "Images Sessions Catalog Pending Updates" at bounding box center [445, 63] width 799 height 23
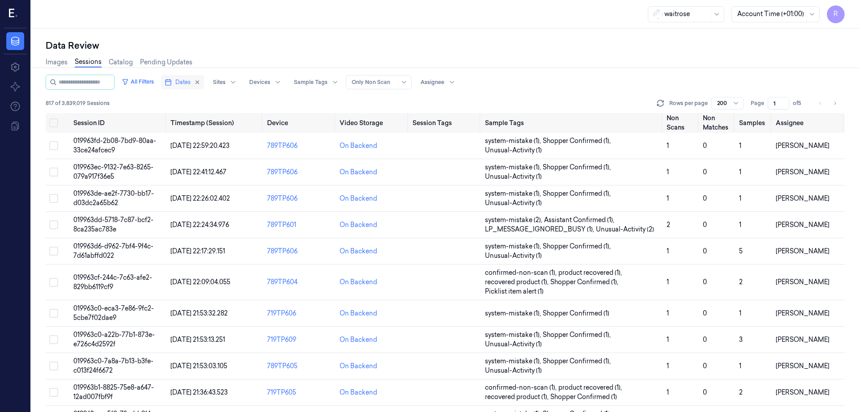
click at [190, 81] on span "Dates" at bounding box center [182, 82] width 15 height 8
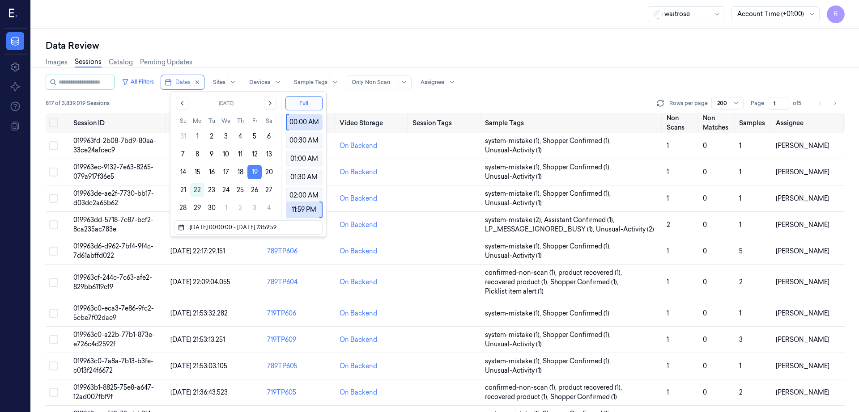
click at [253, 173] on button "19" at bounding box center [254, 172] width 14 height 14
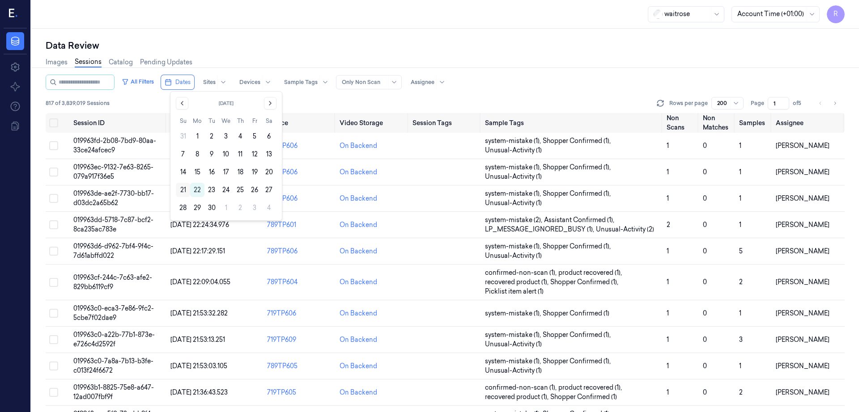
click at [185, 192] on button "21" at bounding box center [183, 190] width 14 height 14
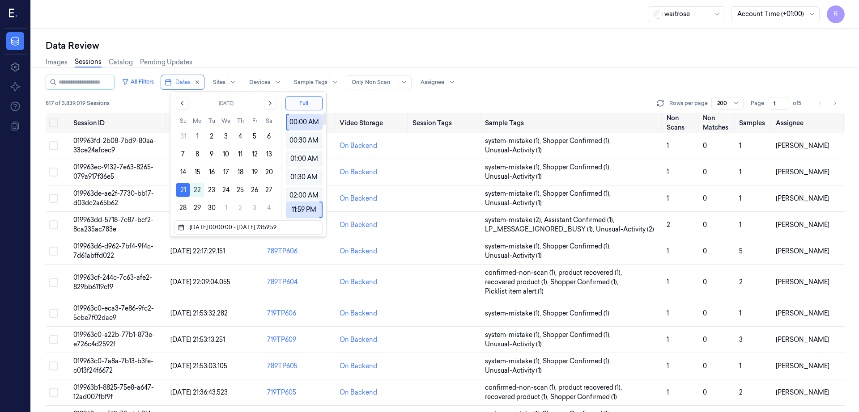
click at [260, 38] on div "Data Review Images Sessions Catalog Pending Updates All Filters Dates Sites Dev…" at bounding box center [444, 221] width 827 height 384
